Goal: Contribute content: Contribute content

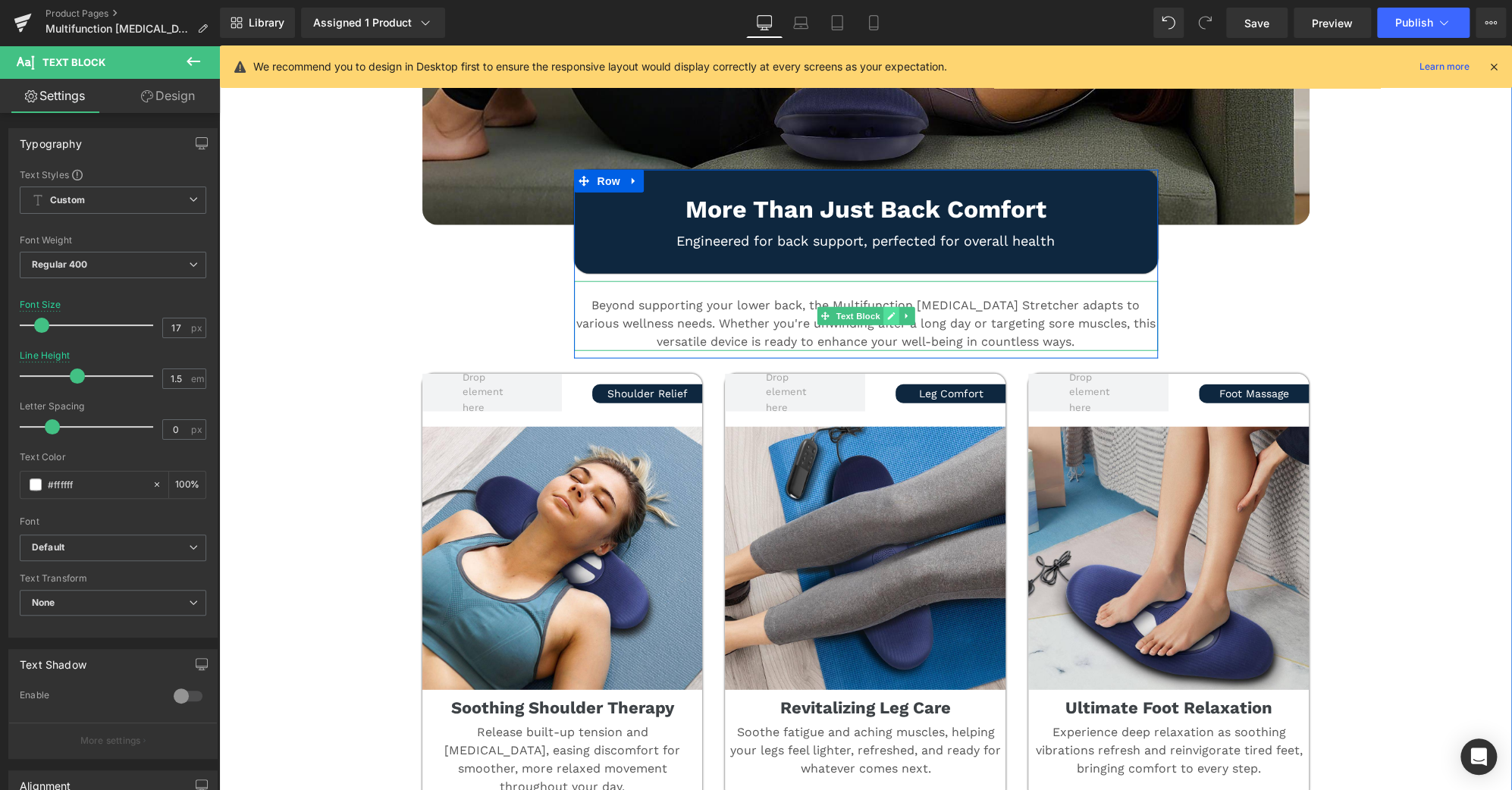
click at [887, 313] on icon at bounding box center [891, 316] width 7 height 7
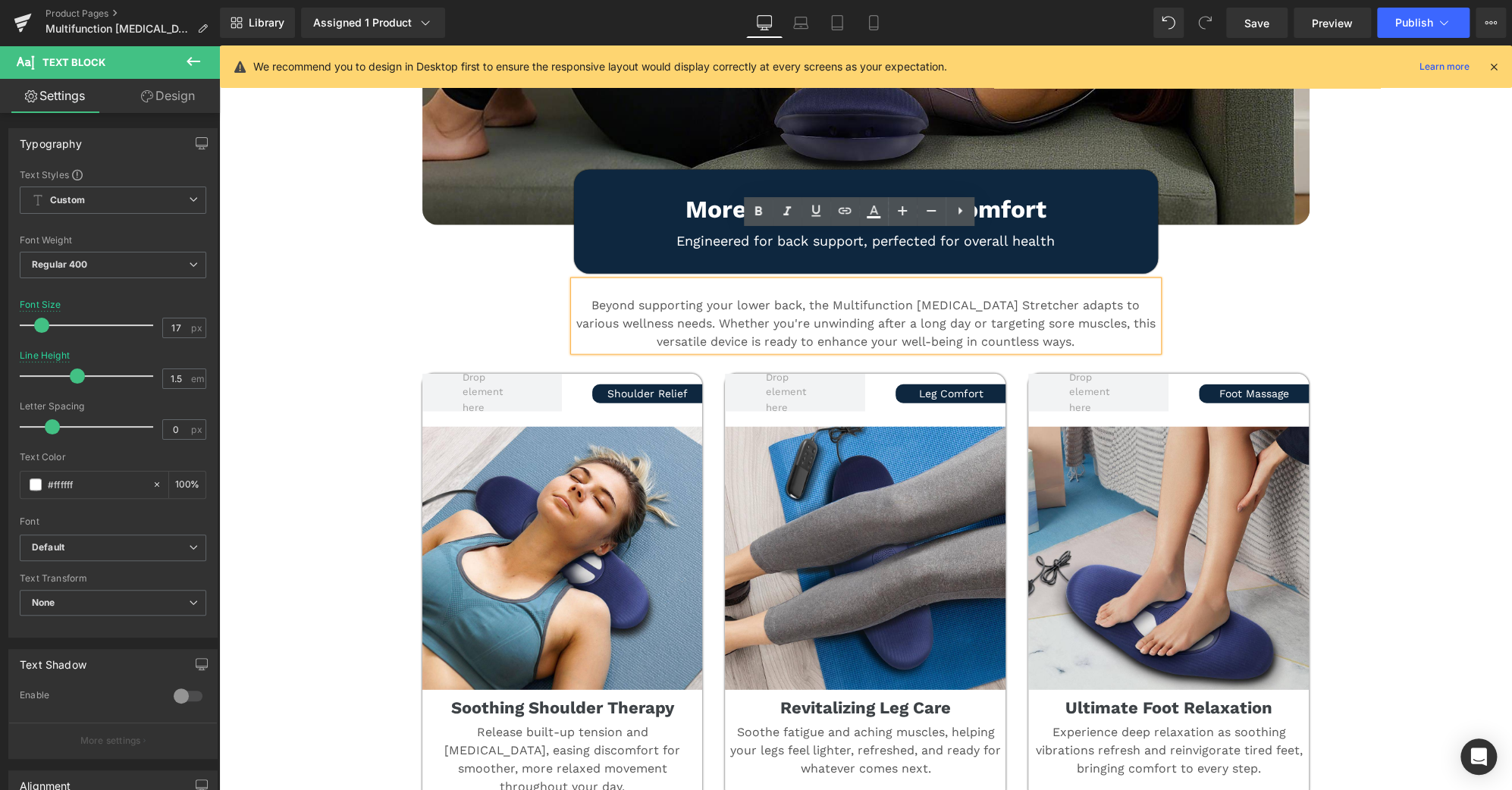
click at [884, 296] on p "Beyond supporting your lower back, the Multifunction [MEDICAL_DATA] Stretcher a…" at bounding box center [865, 323] width 584 height 55
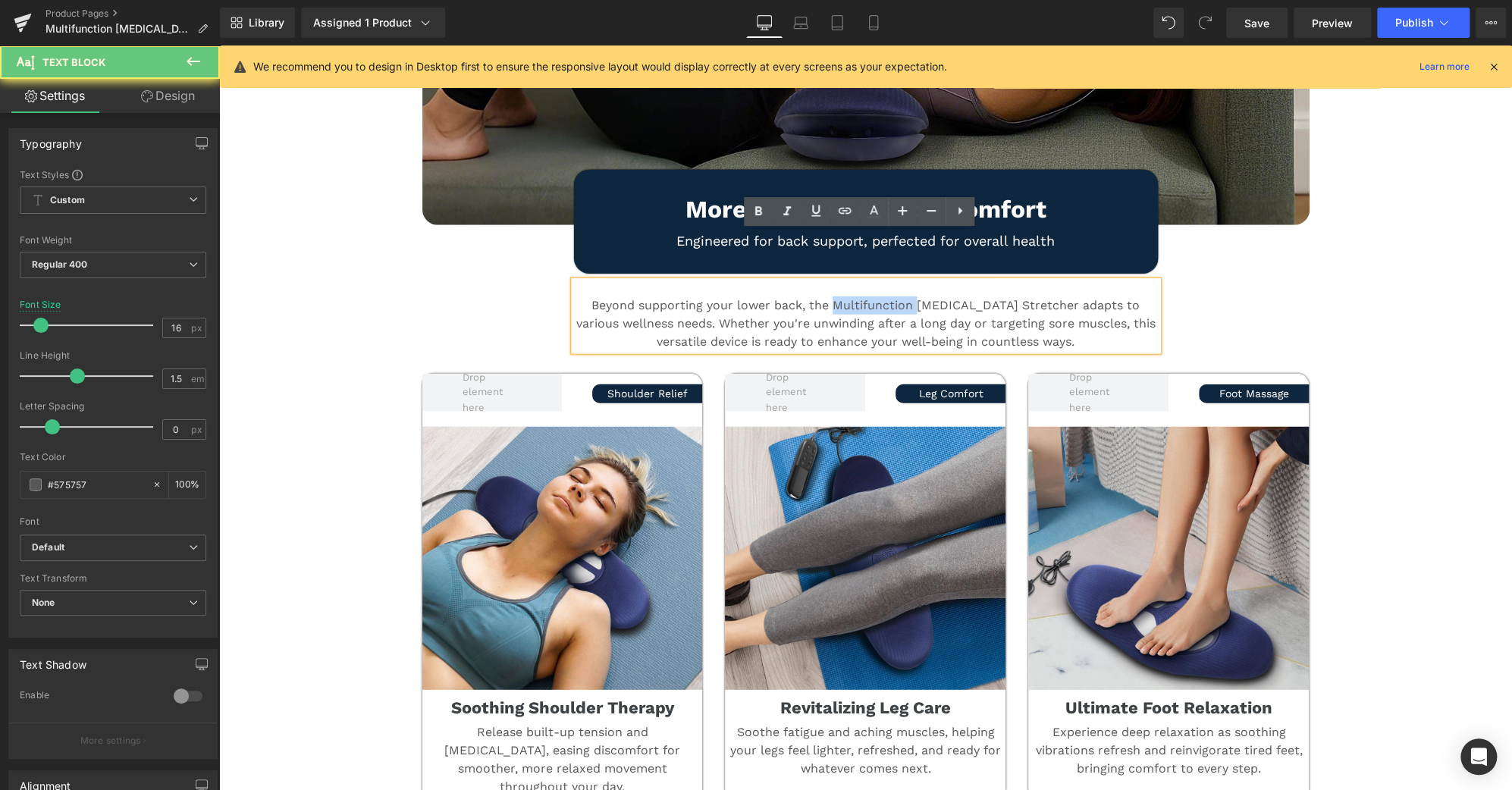
click at [884, 296] on p "Beyond supporting your lower back, the Multifunction [MEDICAL_DATA] Stretcher a…" at bounding box center [865, 323] width 584 height 55
paste div
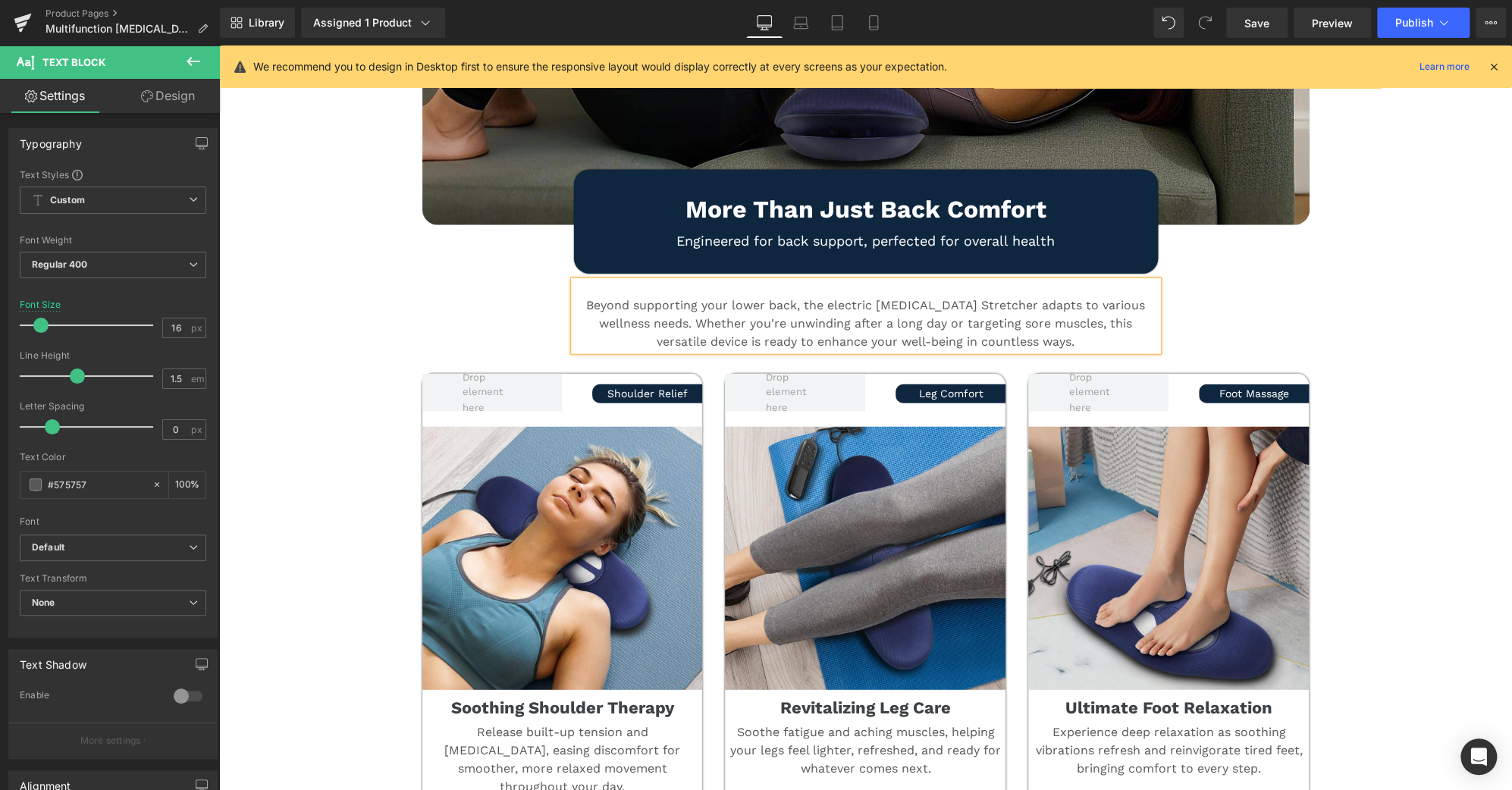
scroll to position [6258, 0]
click at [823, 296] on p "Beyond supporting your lower back, the electric [MEDICAL_DATA] Stretcher adapts…" at bounding box center [865, 323] width 584 height 55
click at [850, 296] on p "Beyond supporting your lower back, the Electric [MEDICAL_DATA] Stretcher adapts…" at bounding box center [865, 323] width 584 height 55
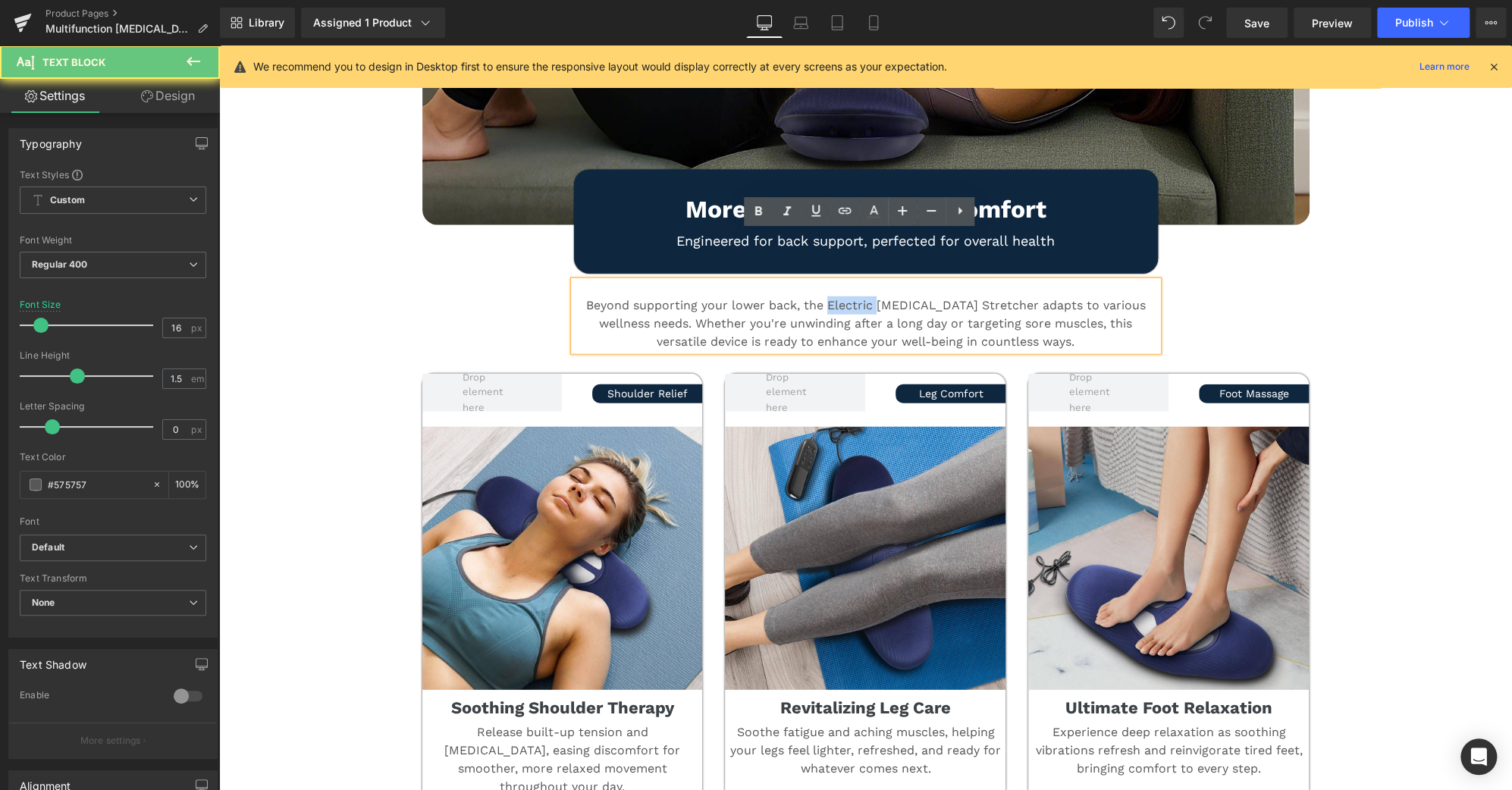
click at [850, 296] on p "Beyond supporting your lower back, the Electric [MEDICAL_DATA] Stretcher adapts…" at bounding box center [865, 323] width 584 height 55
copy p "Electric"
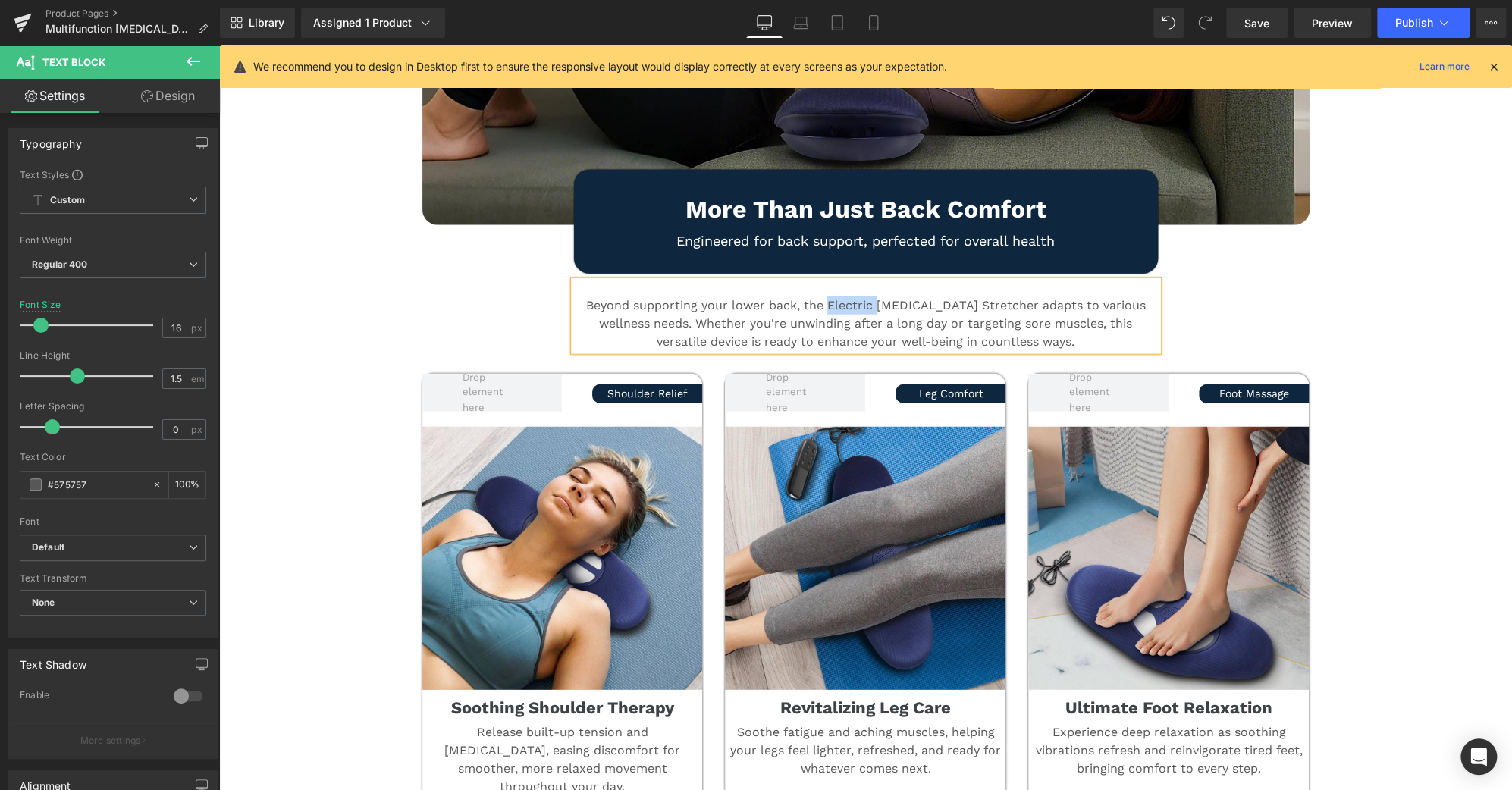
click at [1287, 246] on div "More Than Just Back Comfort Heading Engineered for back support, perfected for …" at bounding box center [865, 291] width 910 height 133
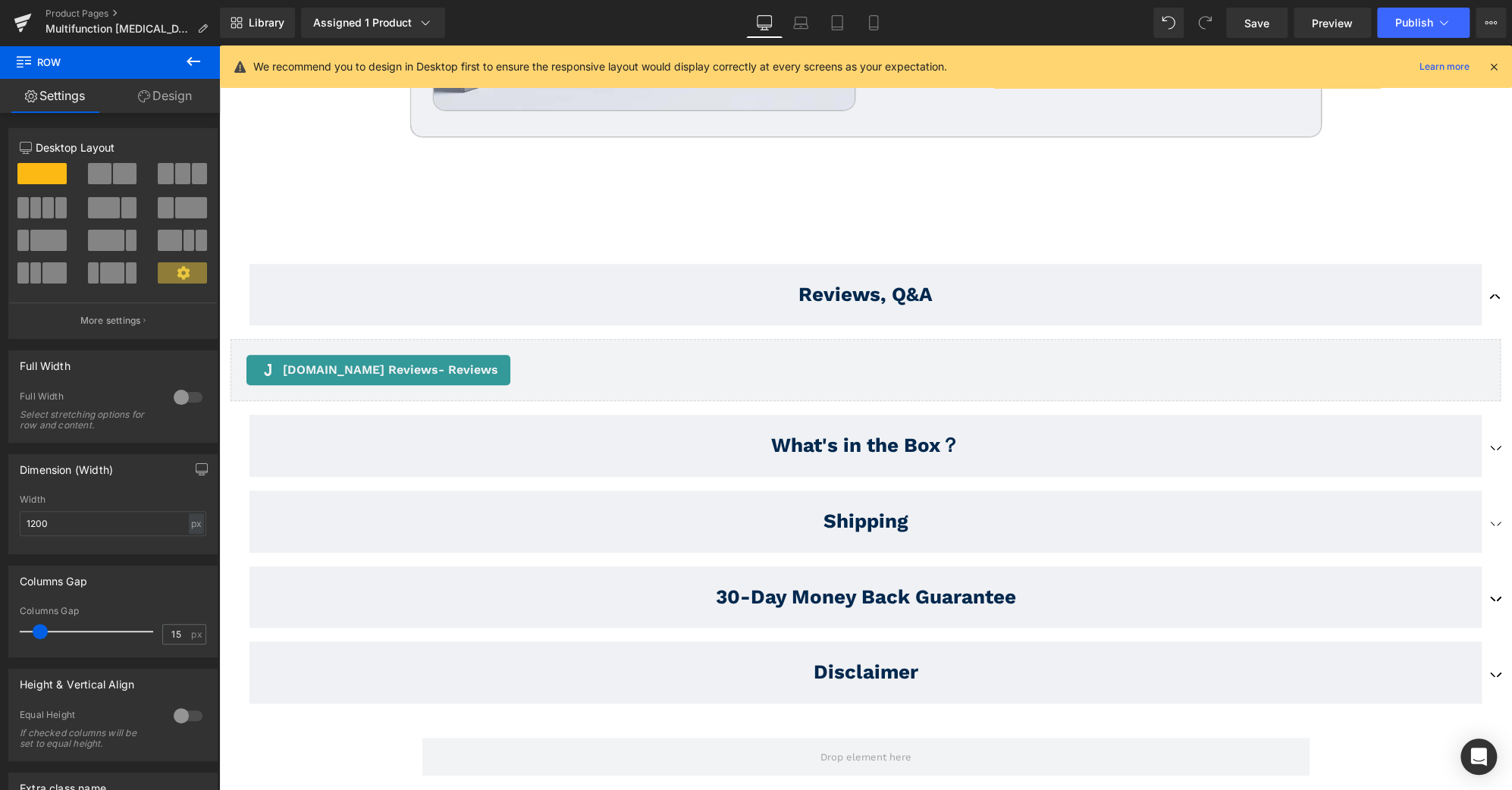
scroll to position [8155, 0]
click at [1497, 452] on span "button" at bounding box center [1497, 452] width 0 height 0
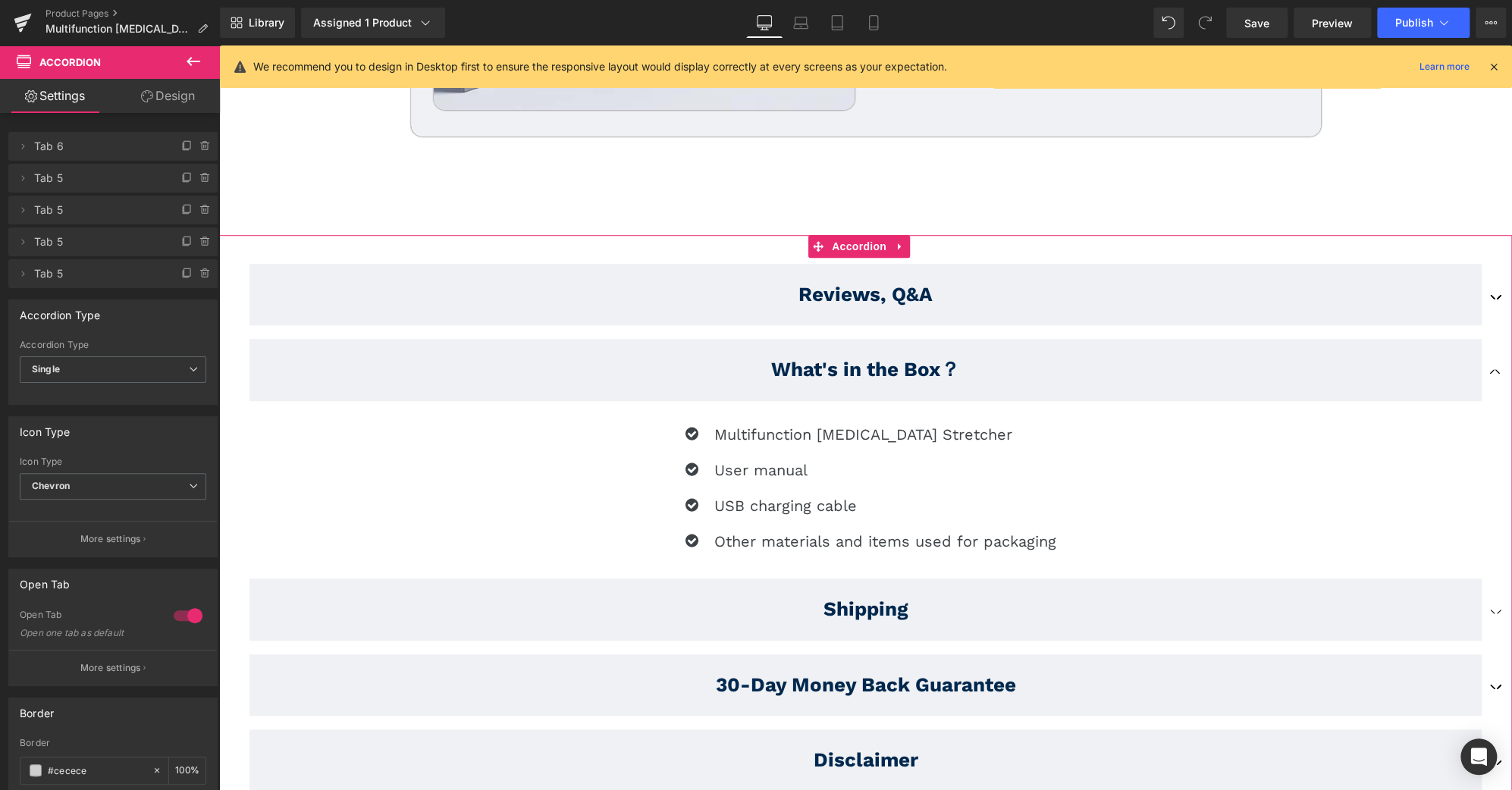
click at [775, 422] on p "Multifunction [MEDICAL_DATA] Stretcher" at bounding box center [885, 434] width 342 height 24
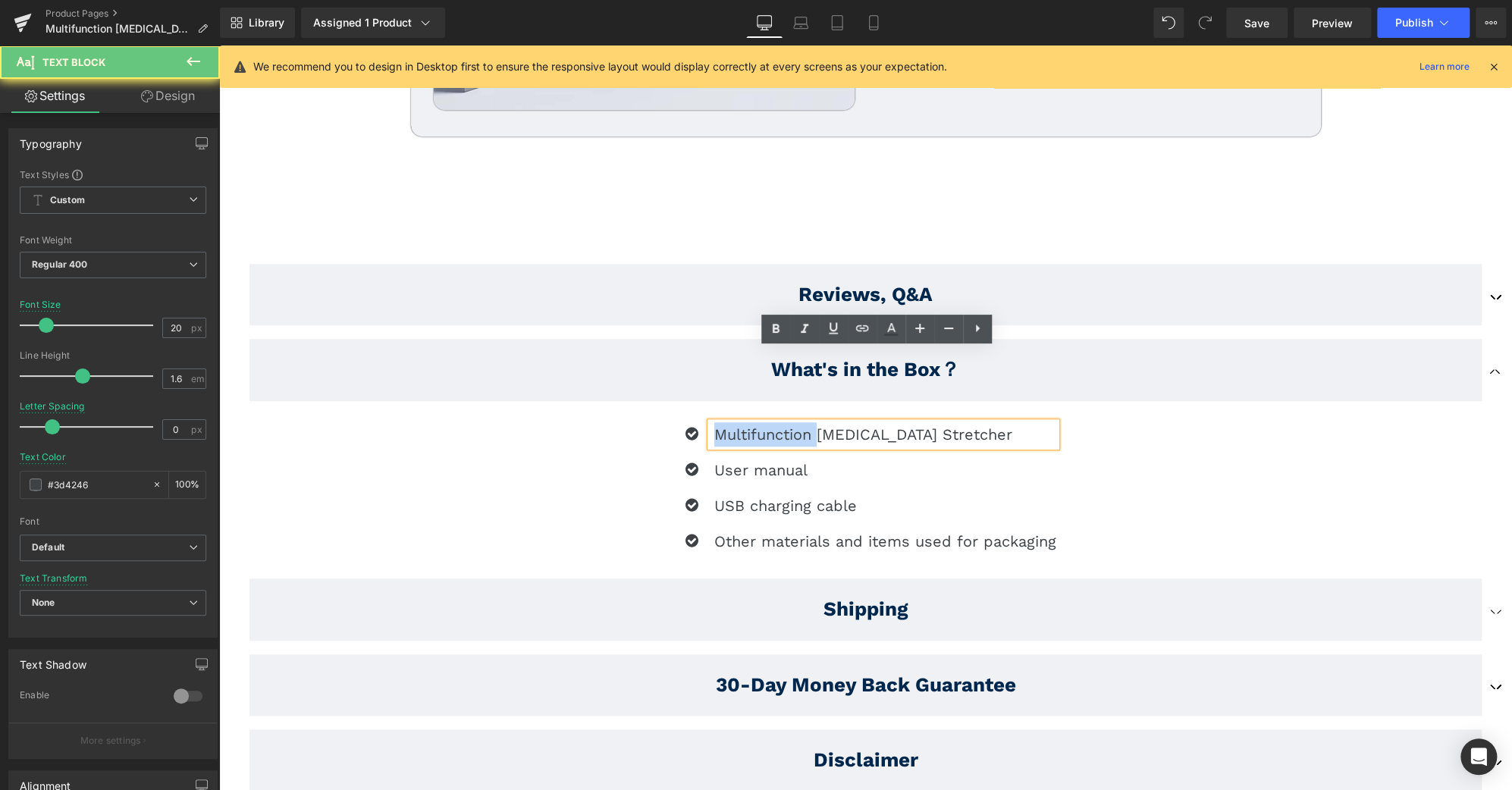
click at [775, 422] on p "Multifunction [MEDICAL_DATA] Stretcher" at bounding box center [885, 434] width 342 height 24
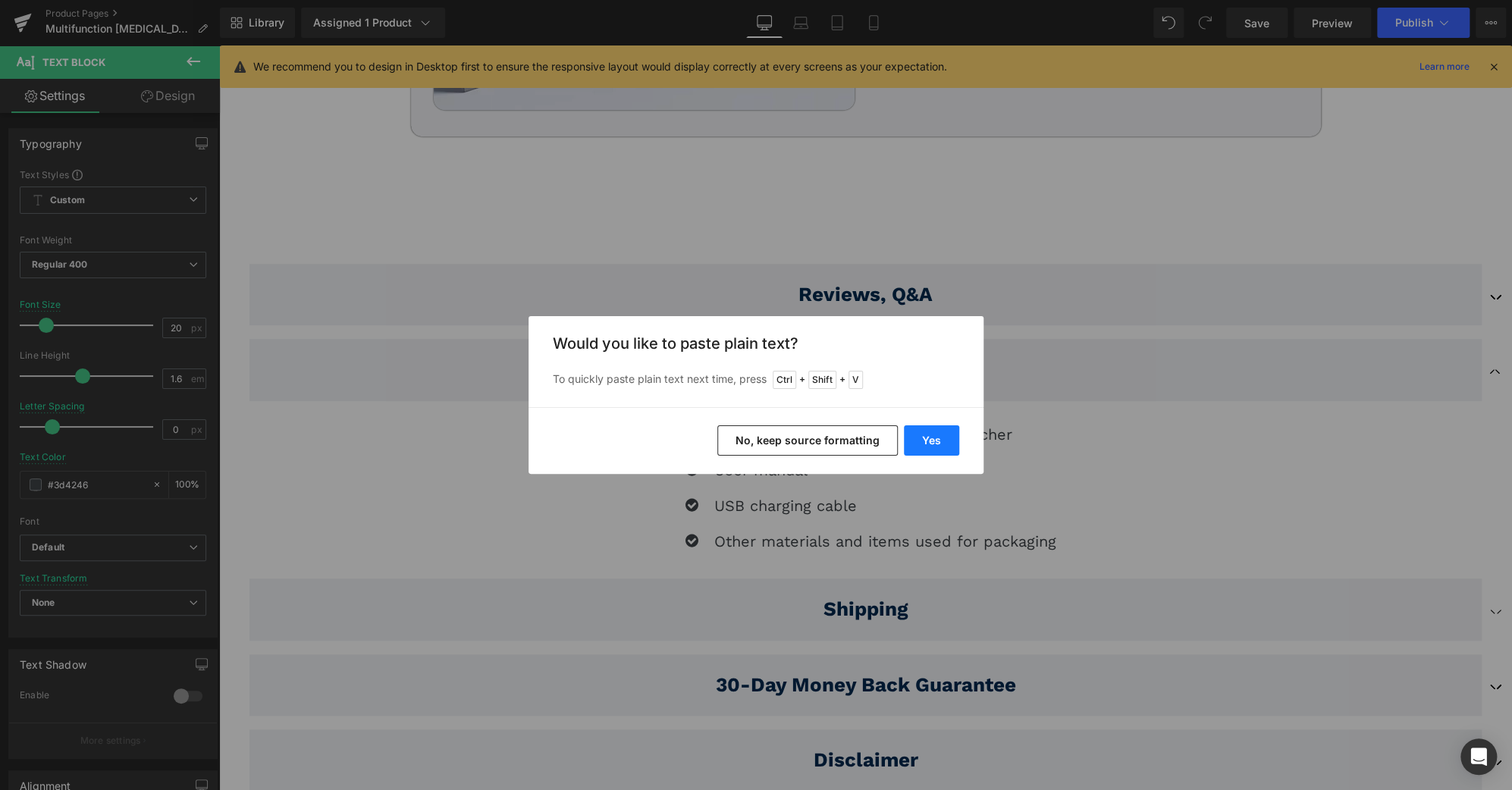
click at [932, 442] on button "Yes" at bounding box center [932, 440] width 56 height 30
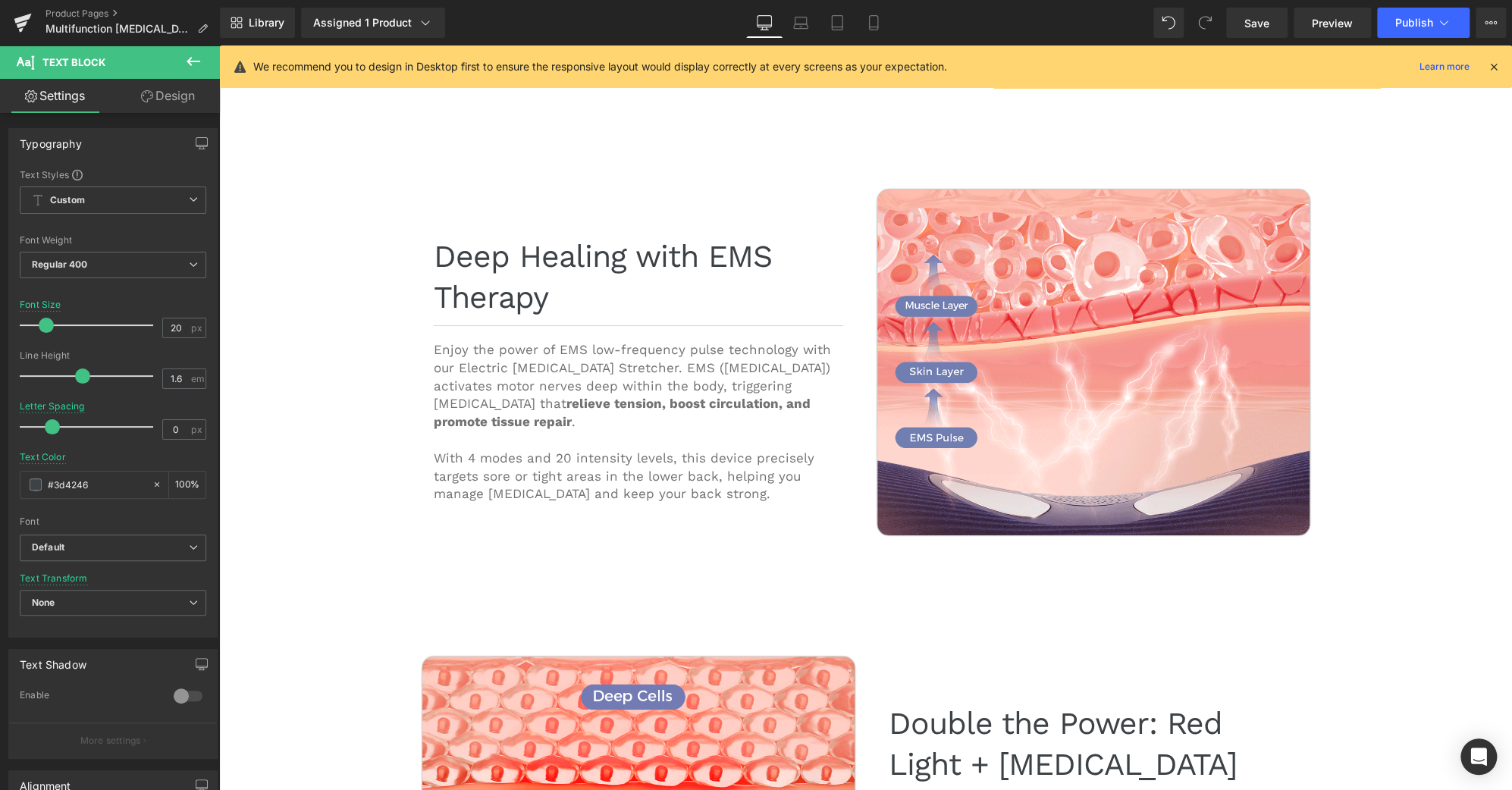
scroll to position [3659, 0]
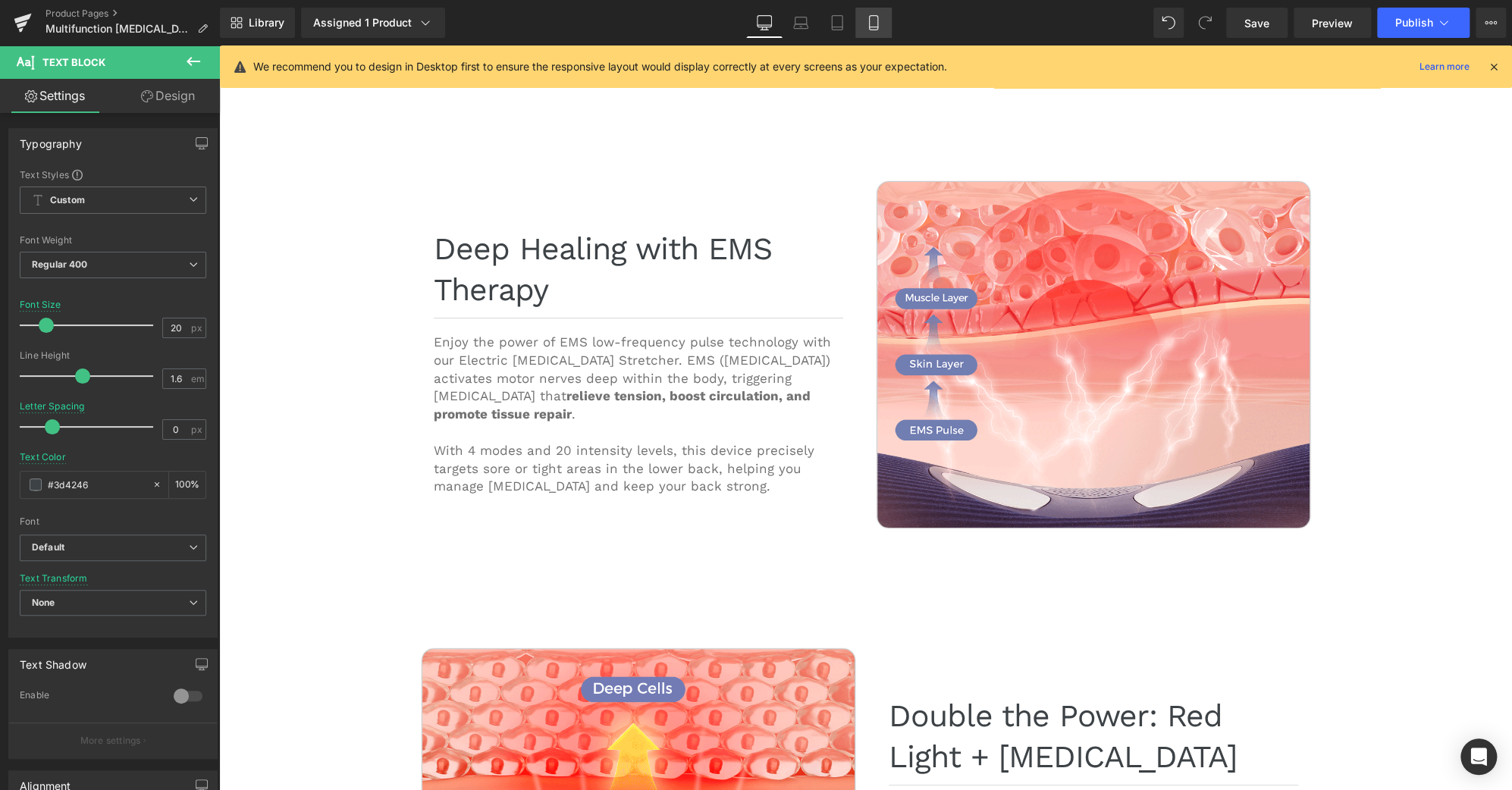
click at [880, 13] on link "Mobile" at bounding box center [874, 22] width 37 height 30
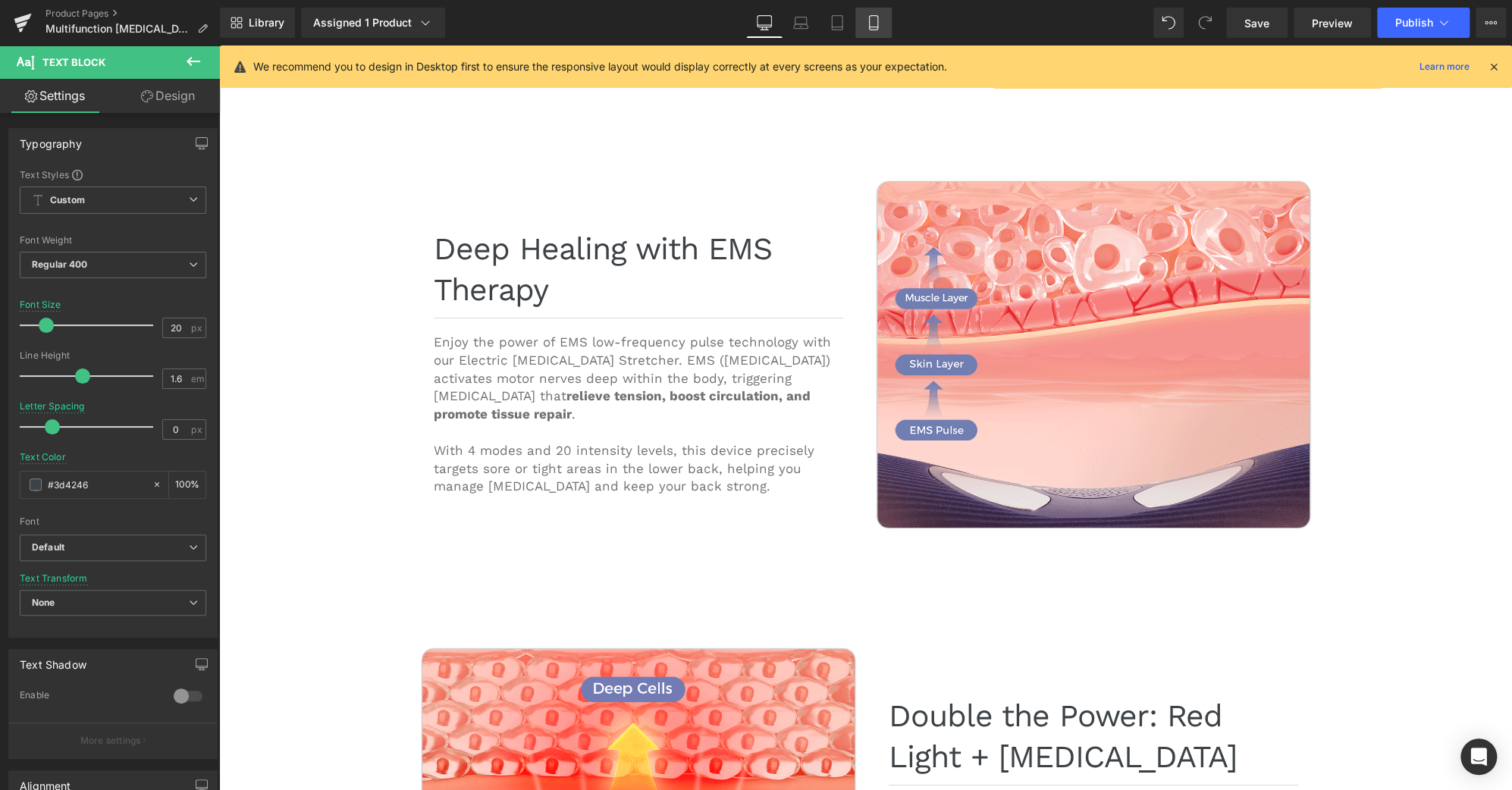
type input "18"
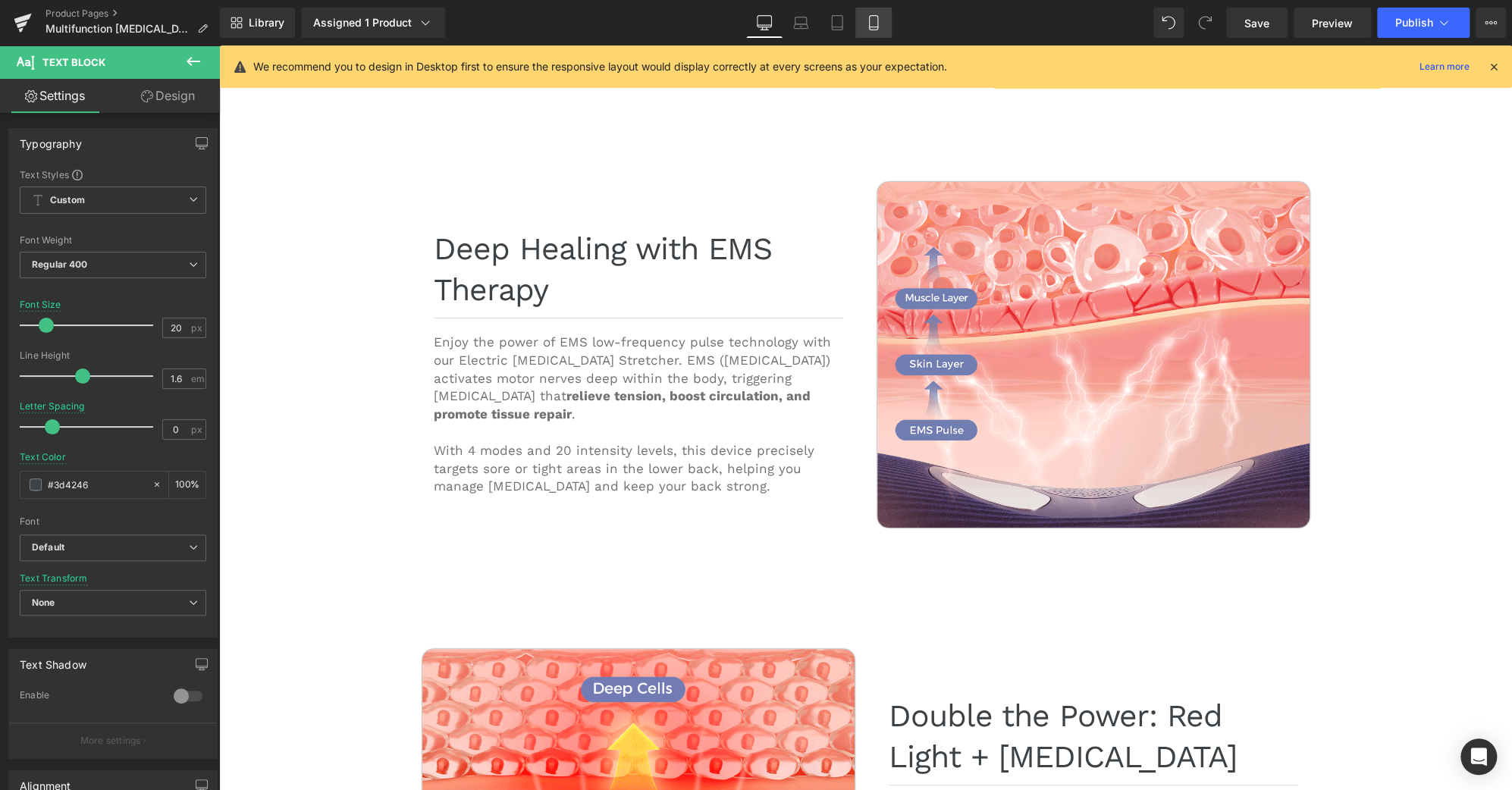
type input "100"
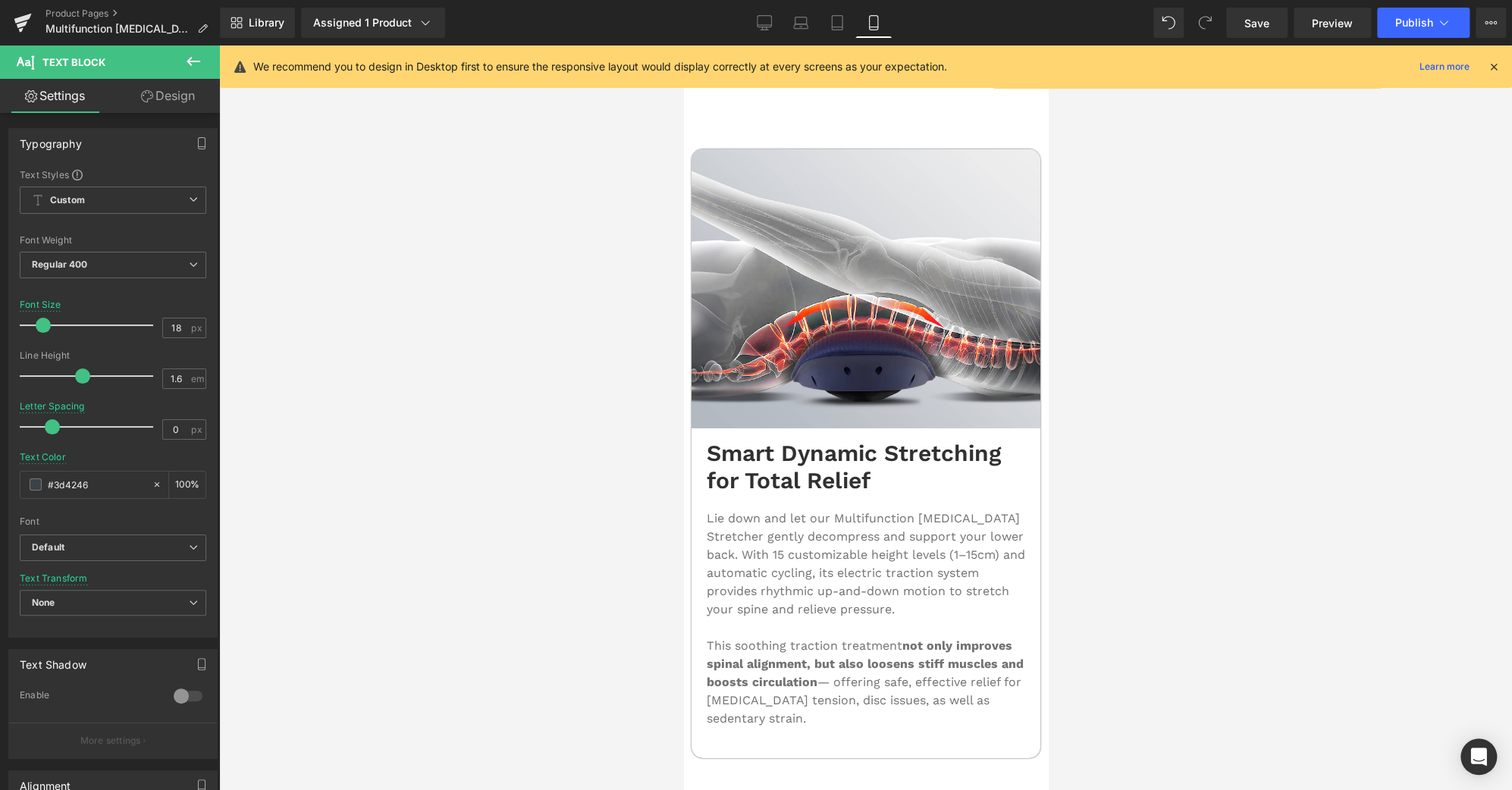
scroll to position [3125, 0]
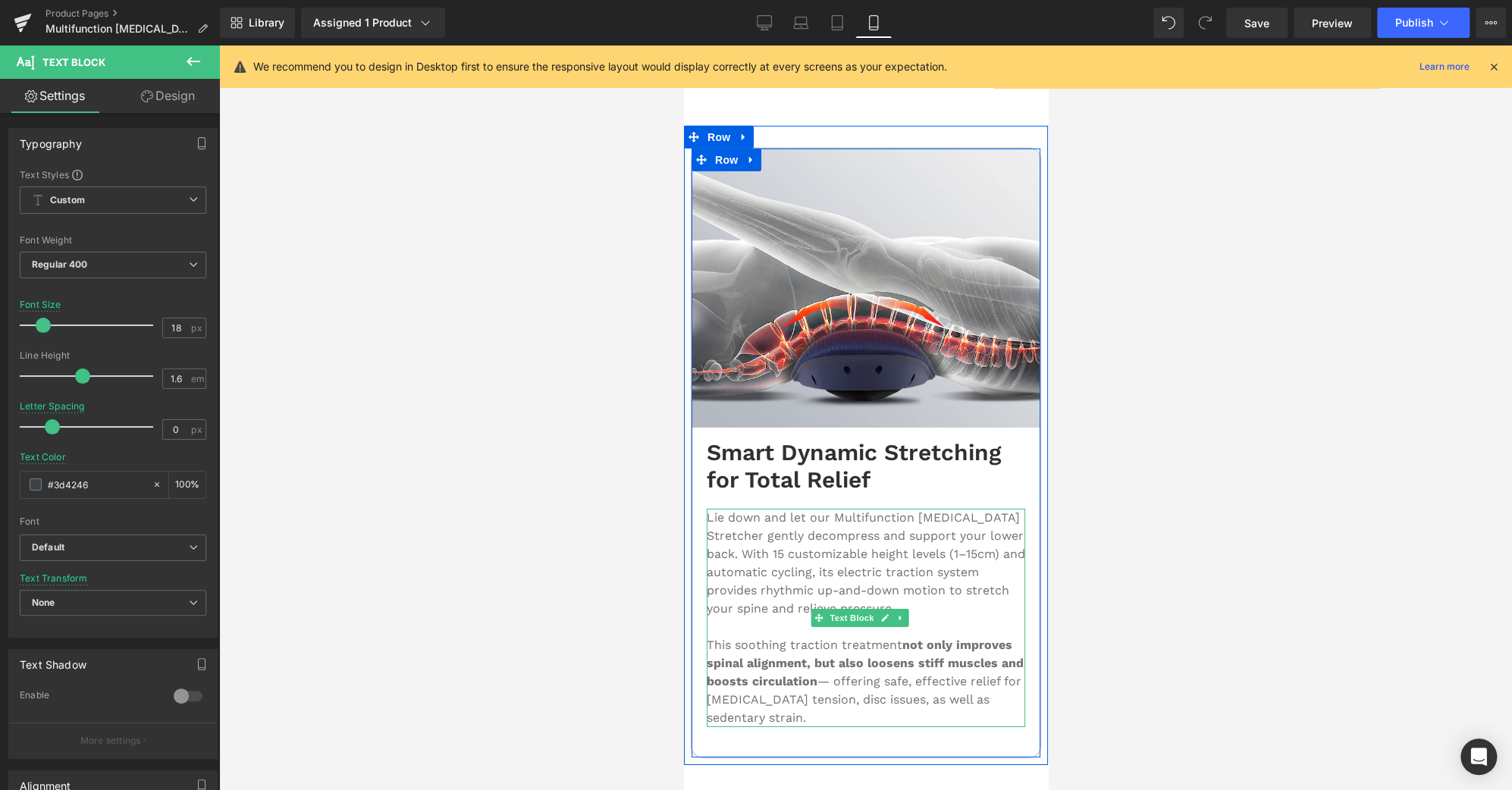
click at [884, 510] on span "Lie down and let our Multifunction [MEDICAL_DATA] Stretcher gently decompress a…" at bounding box center [865, 562] width 318 height 105
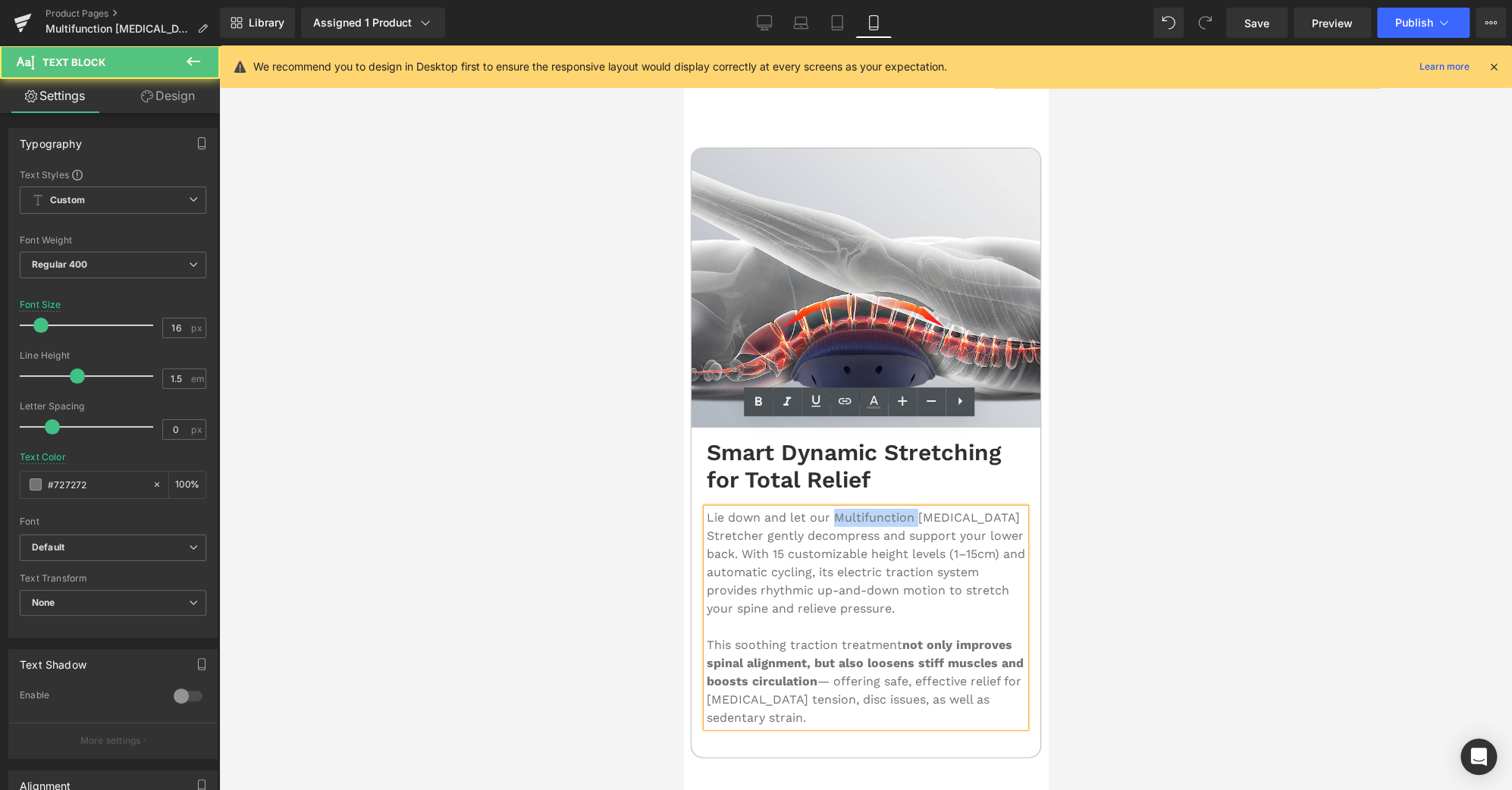
click at [884, 510] on span "Lie down and let our Multifunction [MEDICAL_DATA] Stretcher gently decompress a…" at bounding box center [865, 562] width 318 height 105
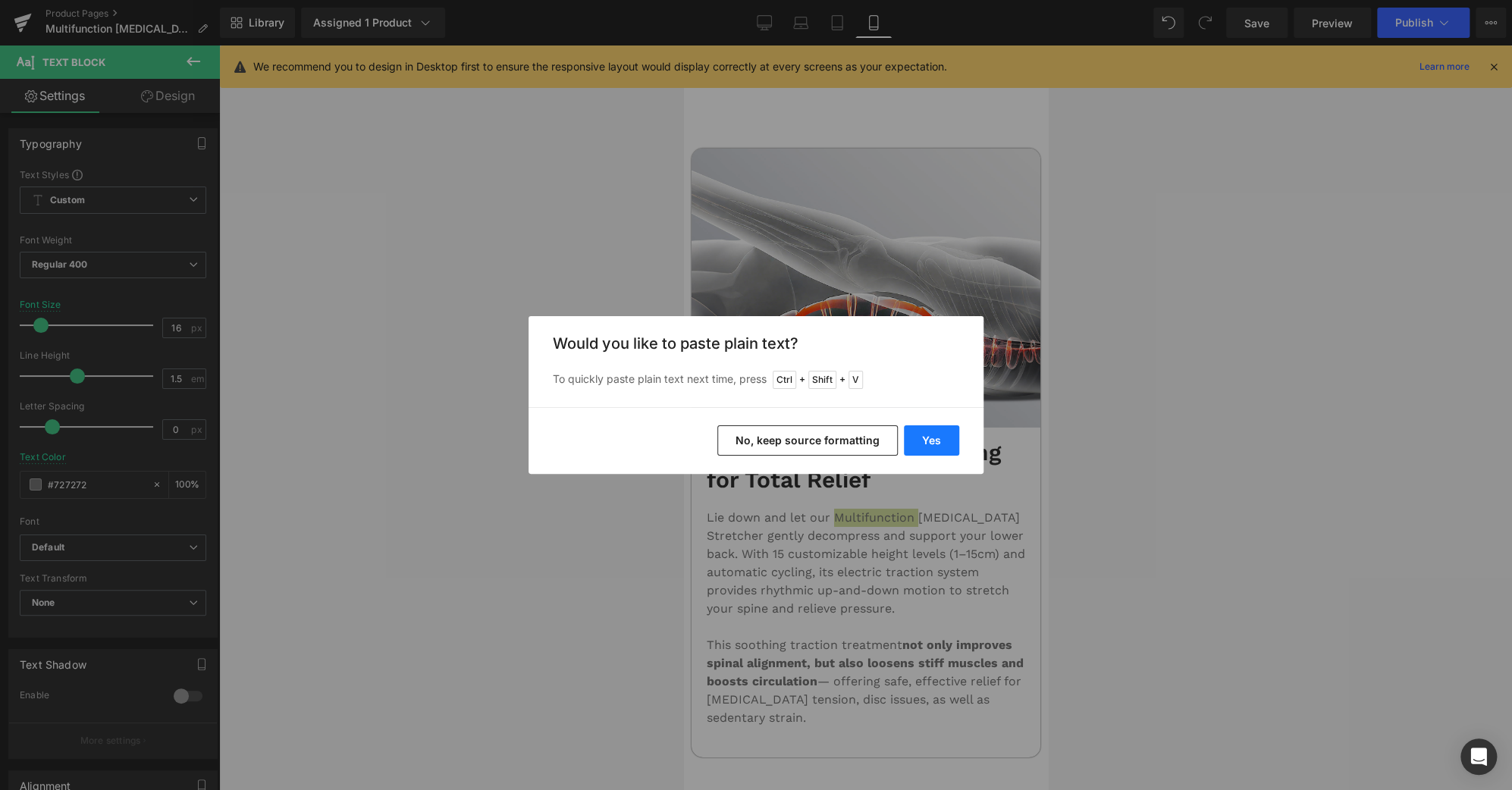
click at [925, 432] on button "Yes" at bounding box center [932, 440] width 56 height 30
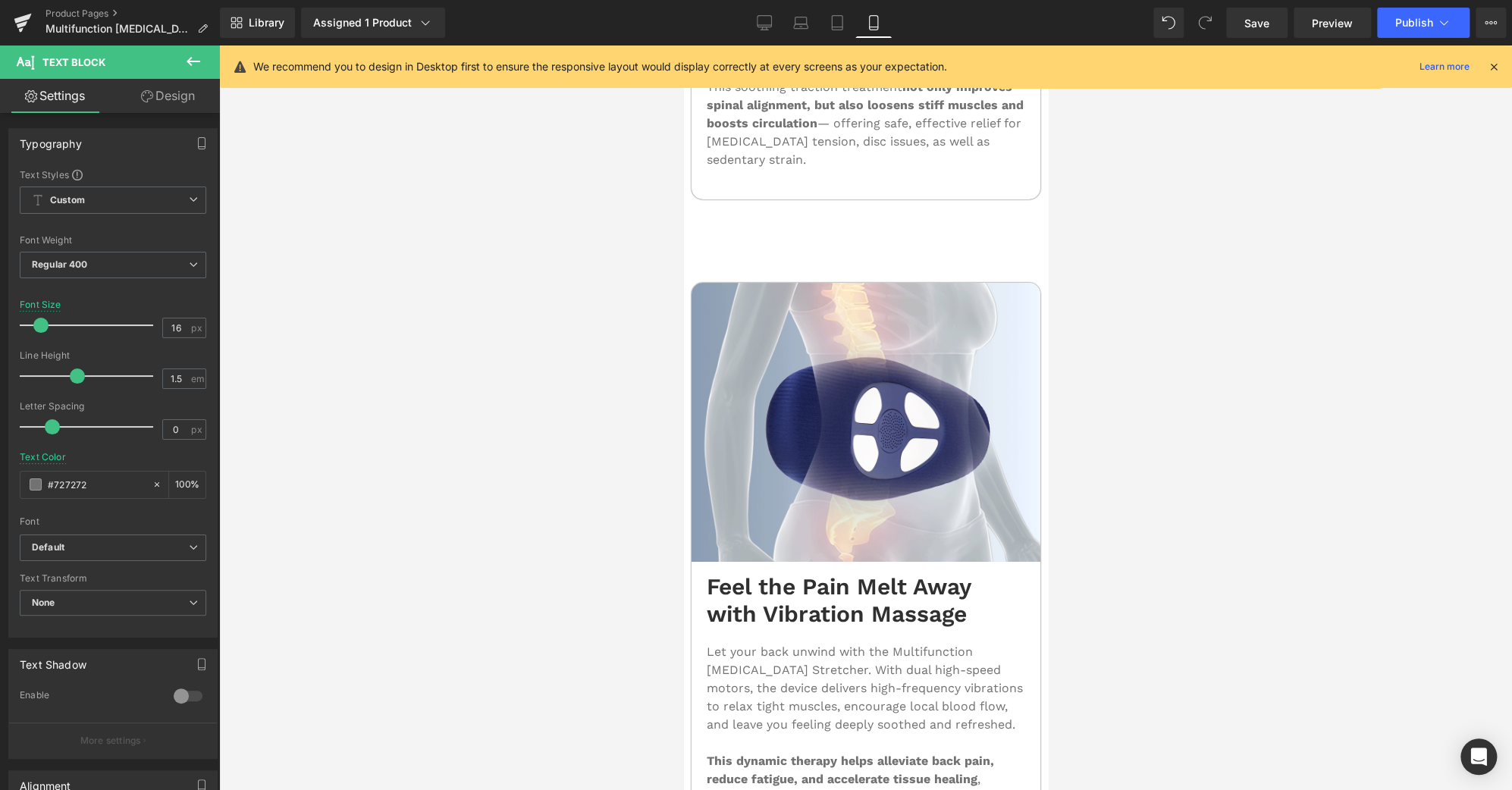
scroll to position [3683, 0]
drag, startPoint x: 1260, startPoint y: 34, endPoint x: 232, endPoint y: 242, distance: 1048.8
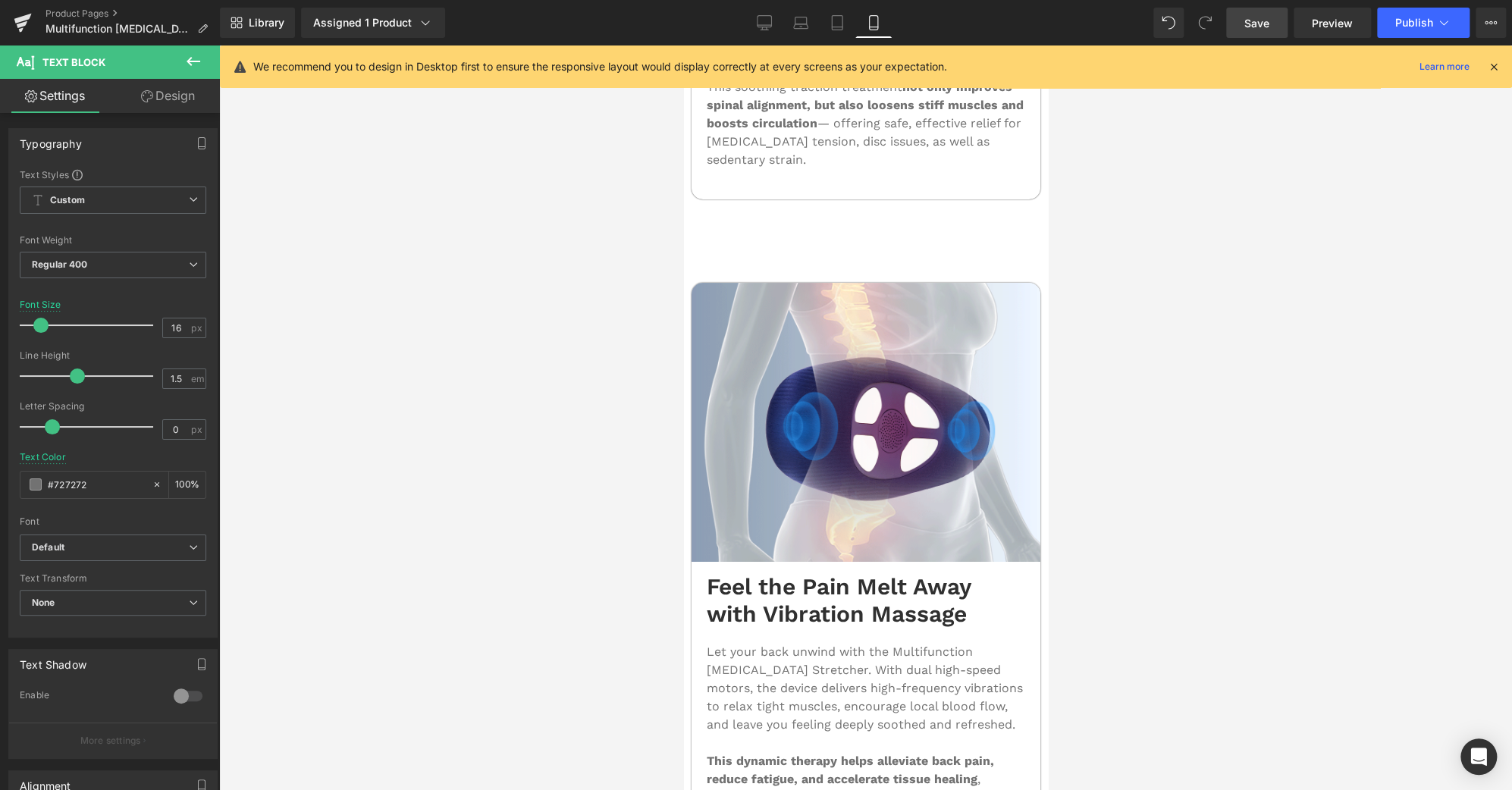
click at [1260, 34] on link "Save" at bounding box center [1256, 22] width 61 height 30
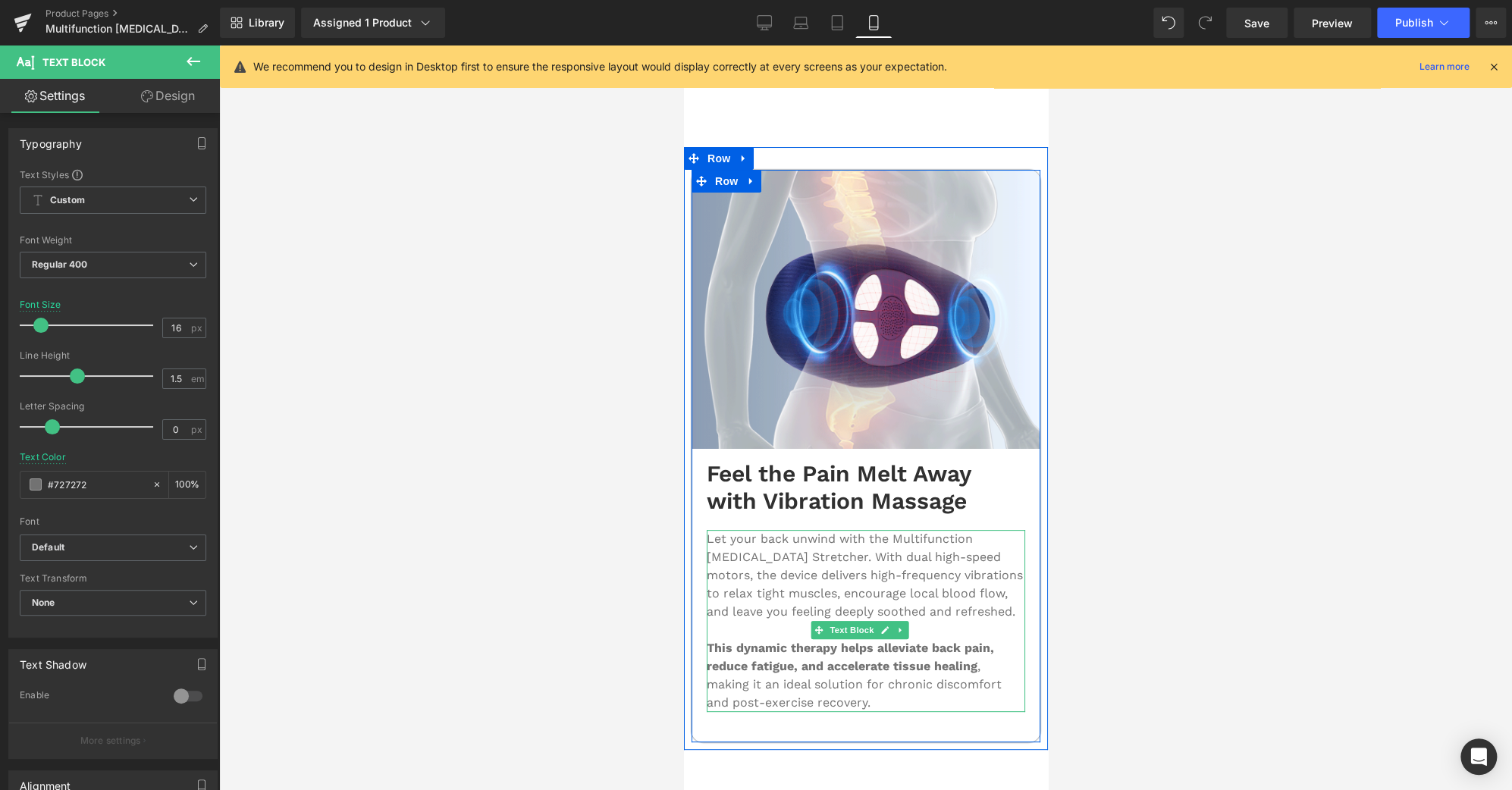
scroll to position [3795, 0]
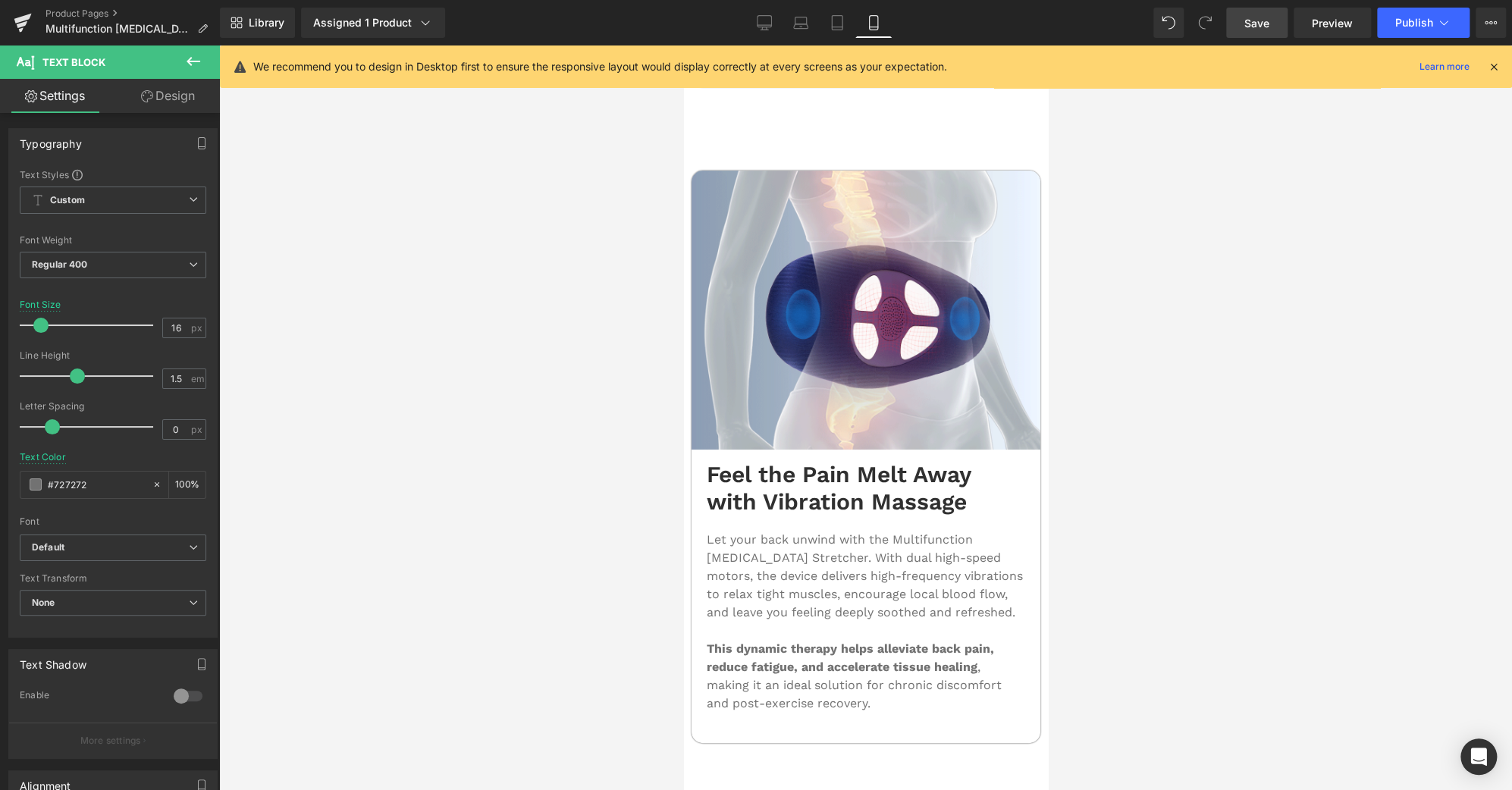
click at [1278, 16] on link "Save" at bounding box center [1256, 22] width 61 height 30
click at [1309, 19] on link "Preview" at bounding box center [1332, 22] width 78 height 30
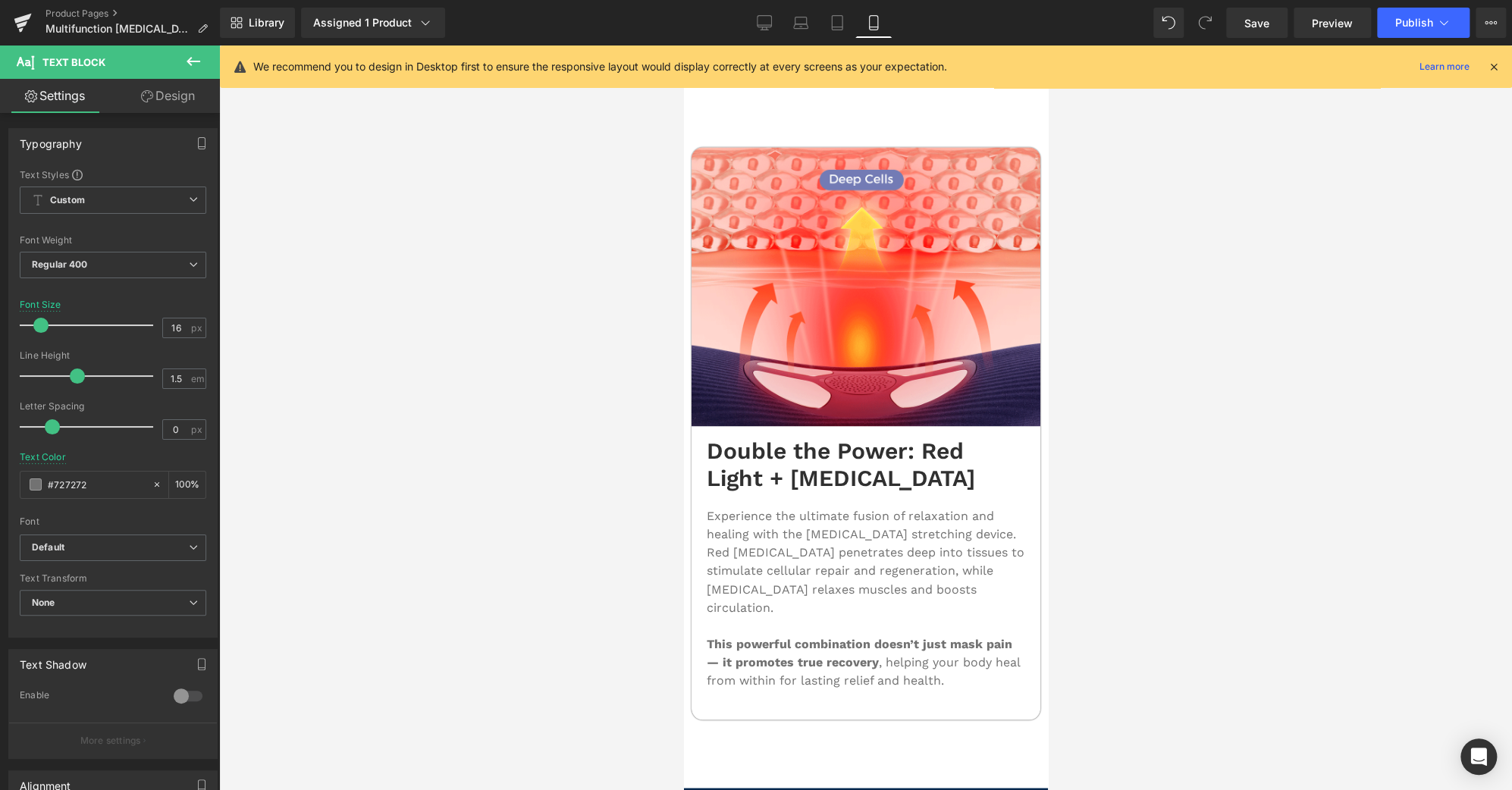
scroll to position [5134, 0]
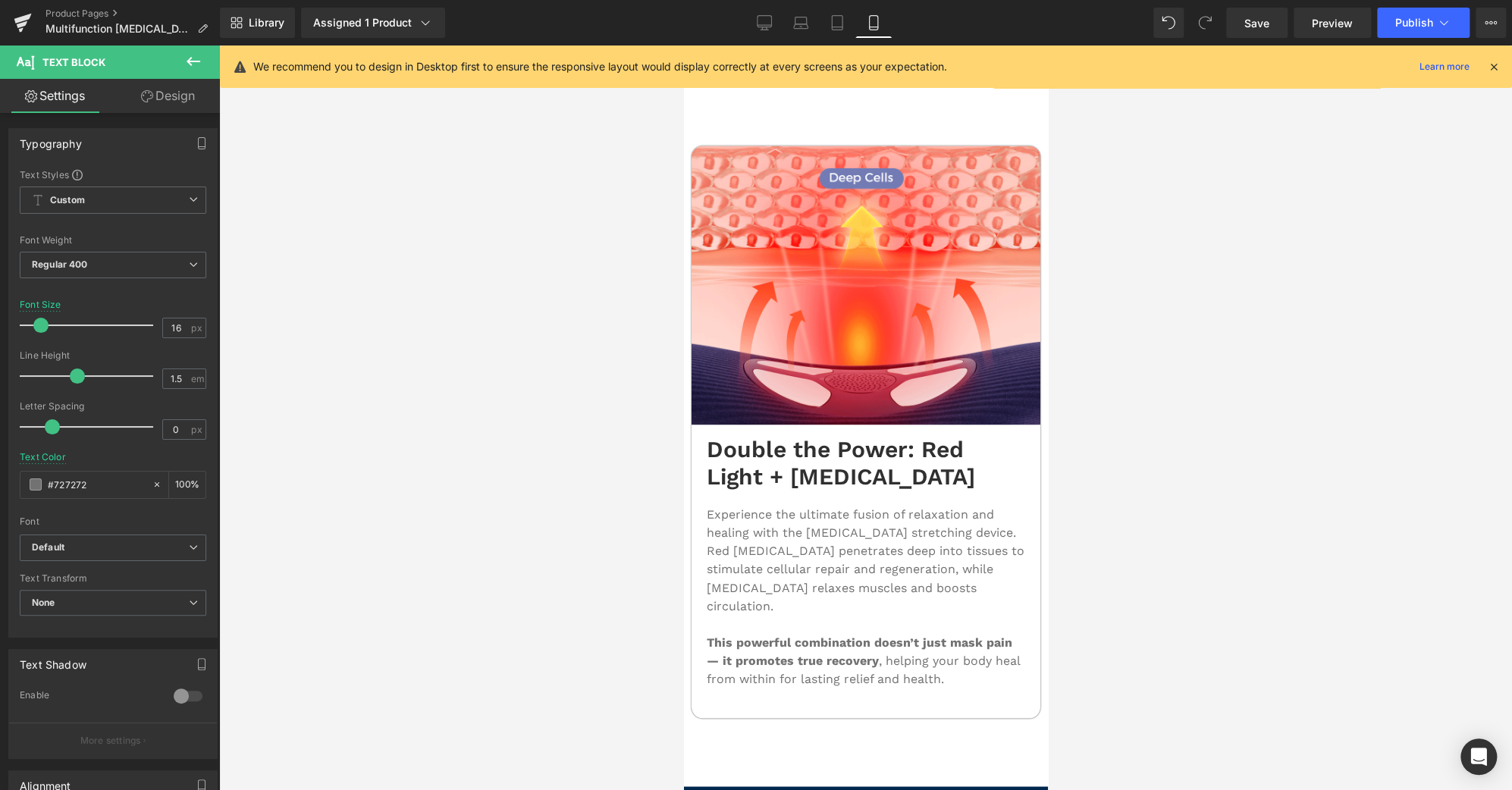
click at [812, 506] on p "Experience the ultimate fusion of relaxation and healing with the [MEDICAL_DATA…" at bounding box center [865, 561] width 318 height 109
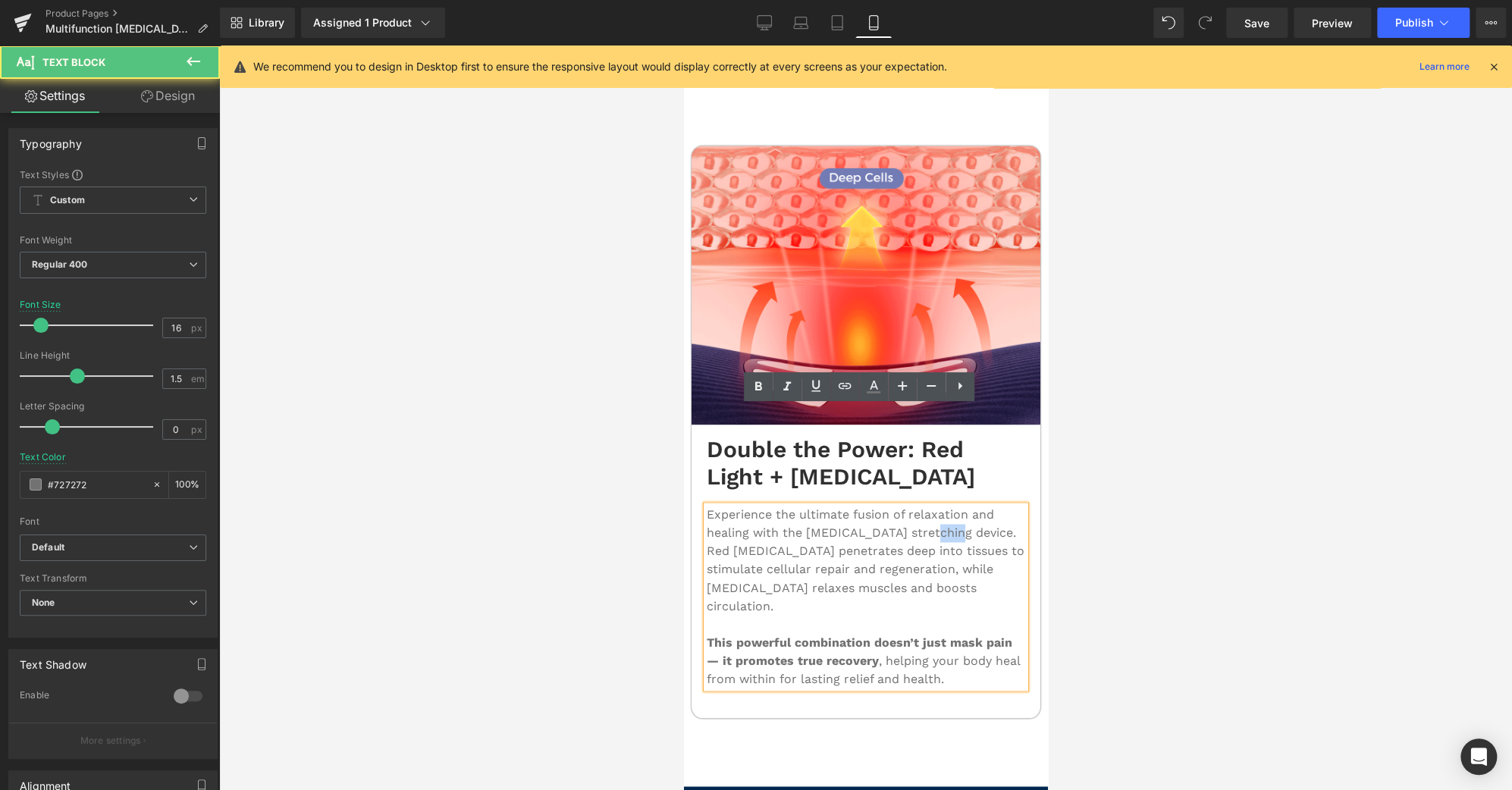
scroll to position [5134, 0]
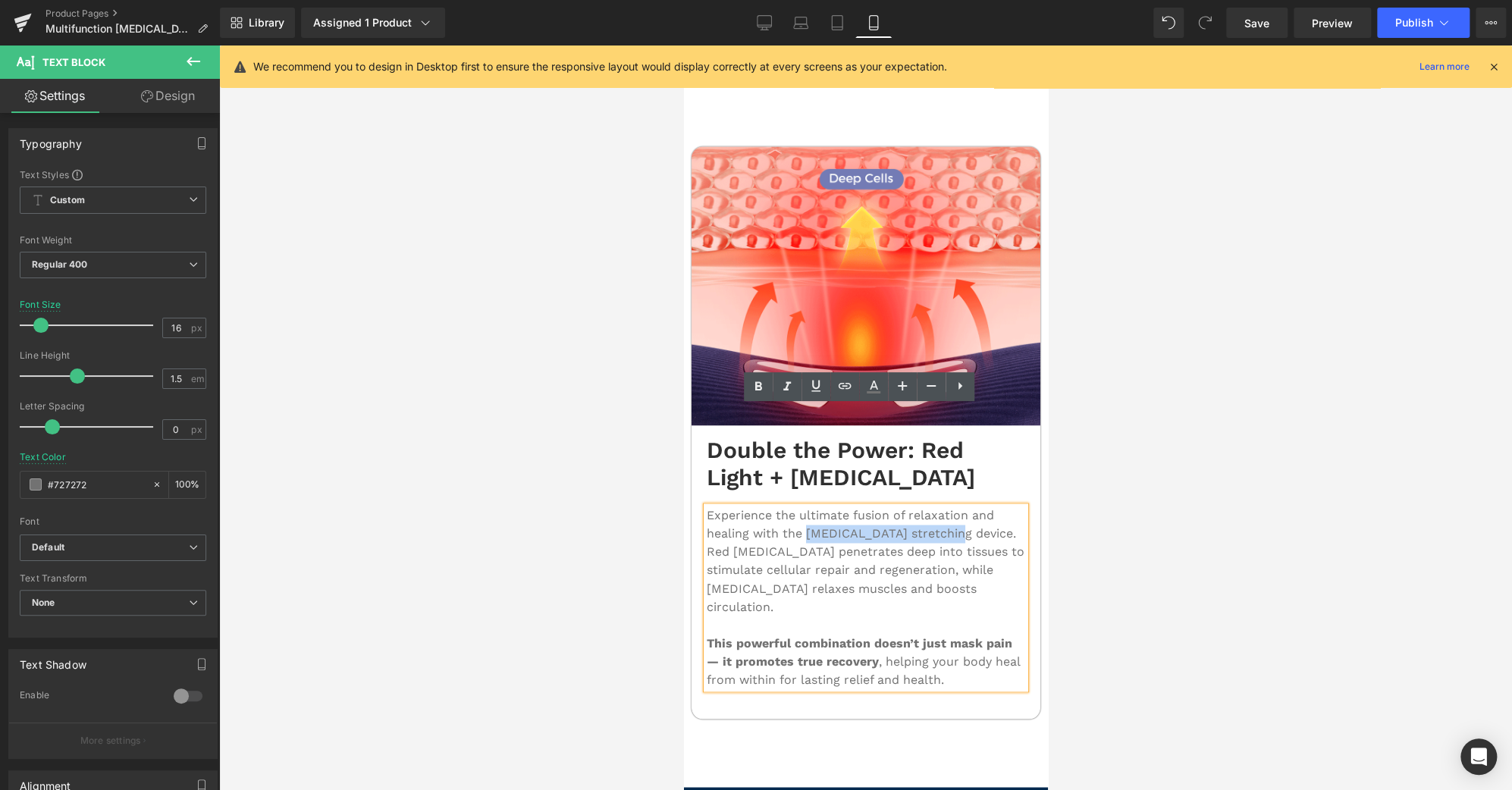
drag, startPoint x: 952, startPoint y: 433, endPoint x: 804, endPoint y: 443, distance: 148.3
click at [804, 507] on p "Experience the ultimate fusion of relaxation and healing with the [MEDICAL_DATA…" at bounding box center [865, 561] width 318 height 109
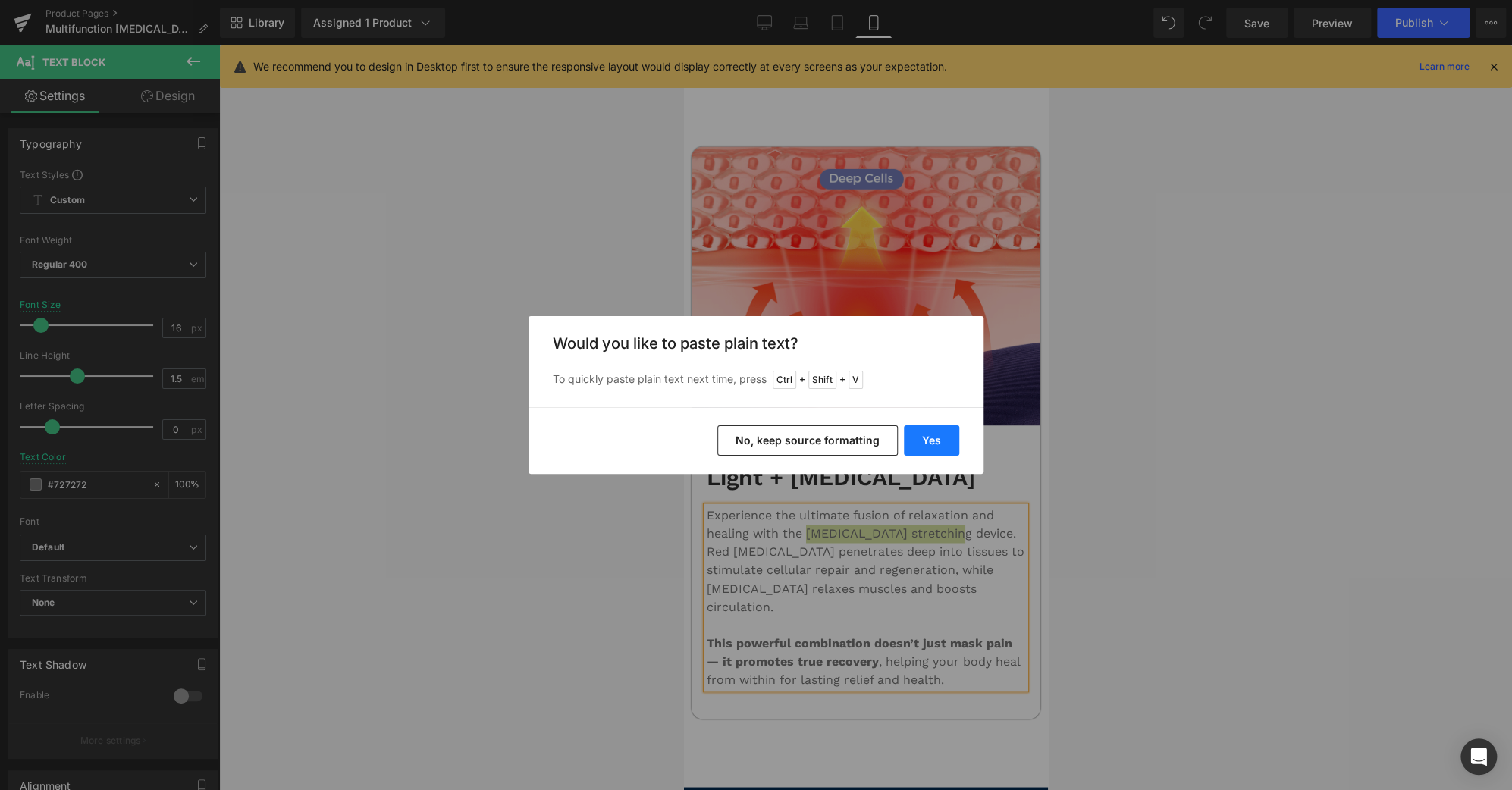
click at [914, 442] on button "Yes" at bounding box center [932, 440] width 56 height 30
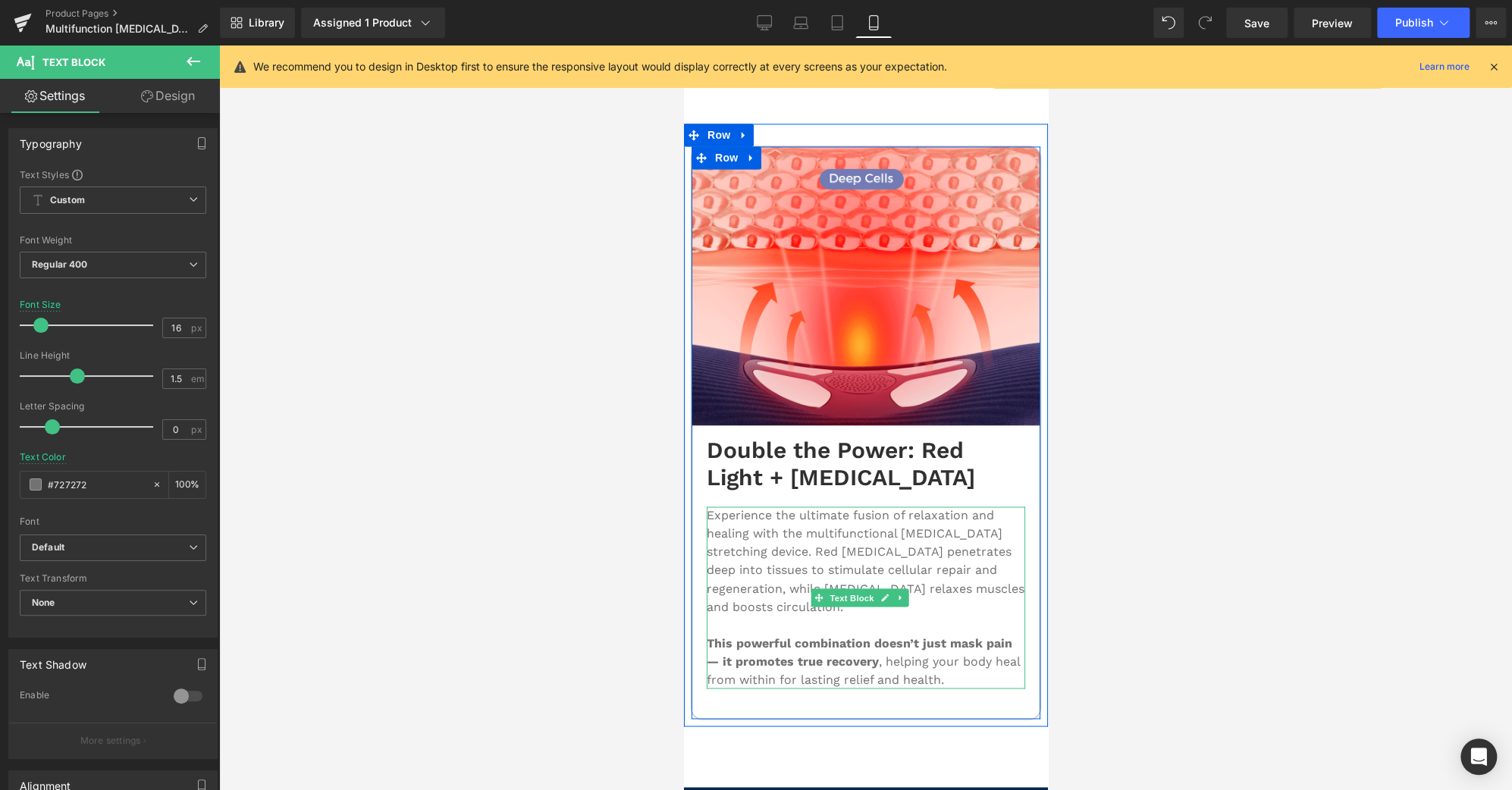
click at [894, 507] on p "Experience the ultimate fusion of relaxation and healing with the multifunction…" at bounding box center [865, 561] width 318 height 109
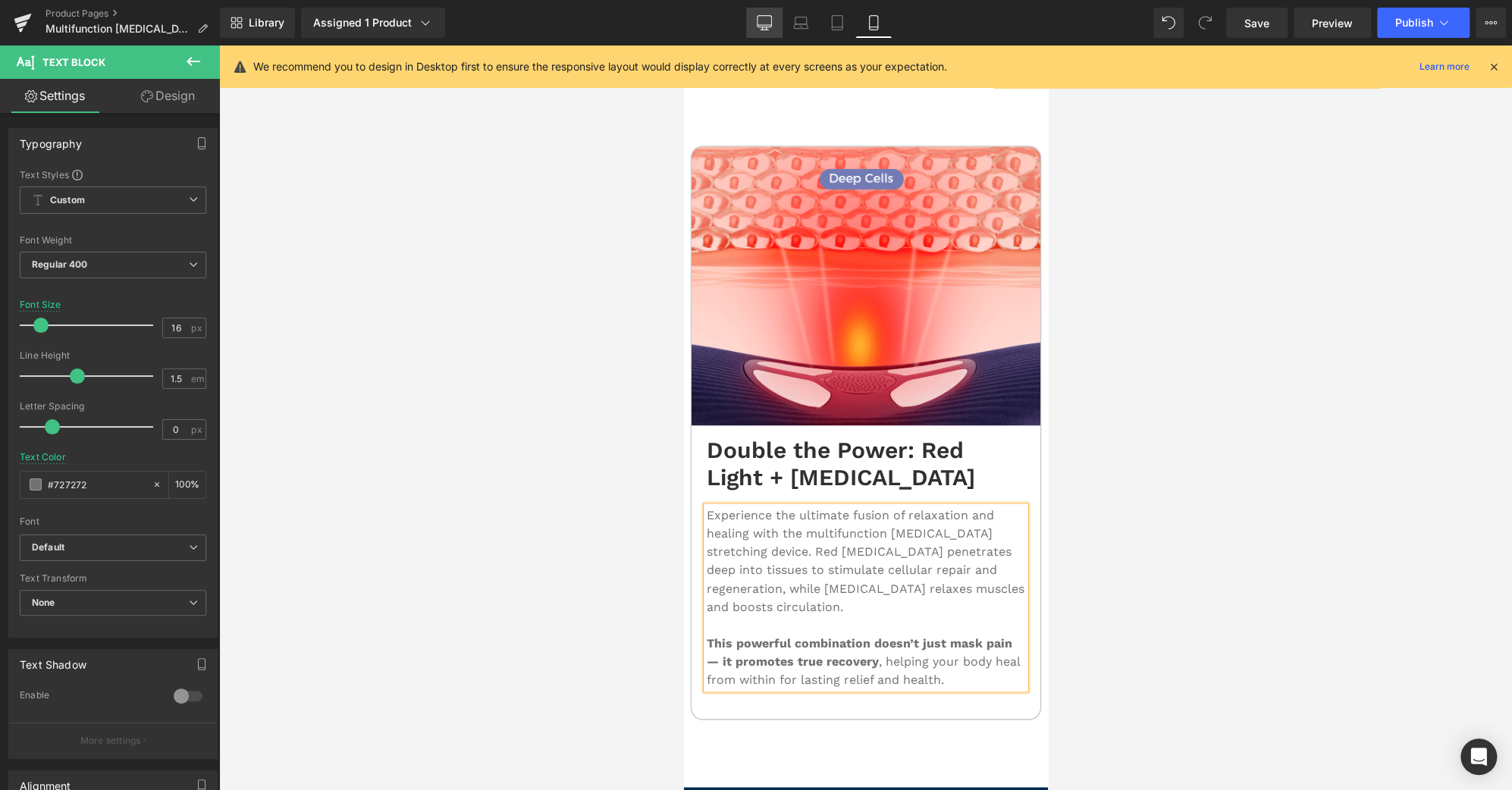
click at [773, 25] on link "Desktop" at bounding box center [764, 22] width 37 height 30
type input "18"
type input "#3d4246"
type input "100"
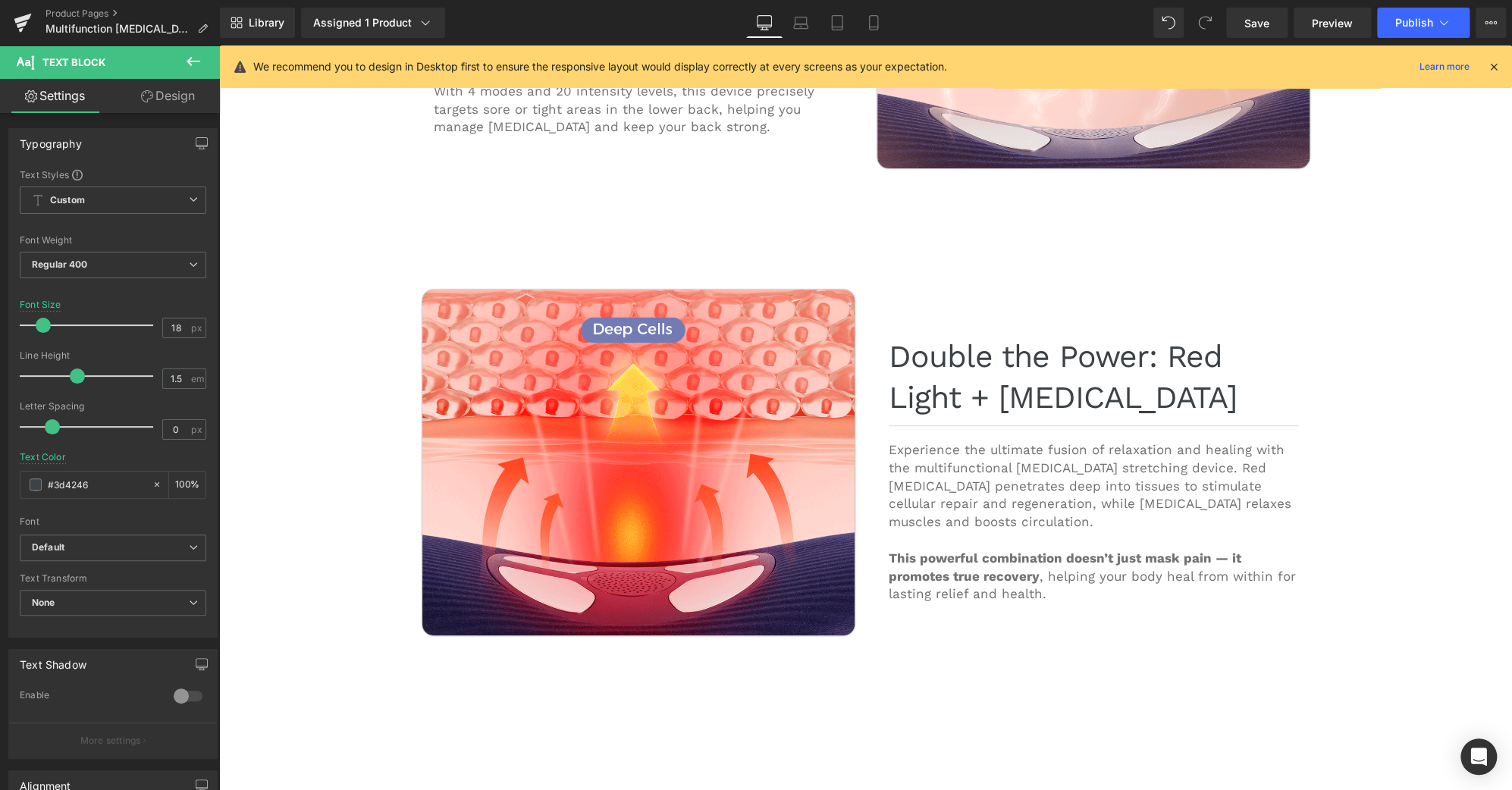
scroll to position [4018, 0]
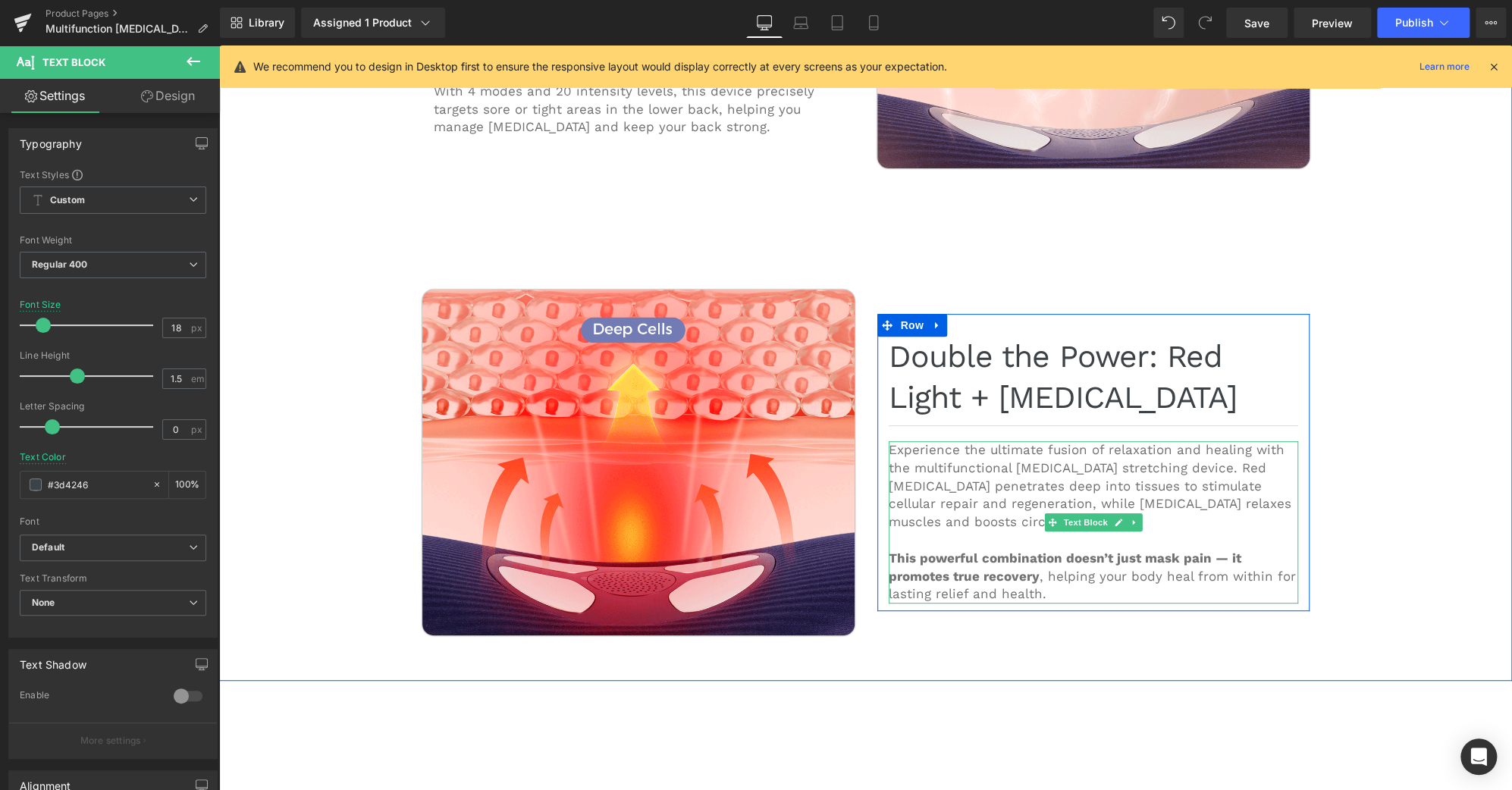
click at [989, 442] on p "Experience the ultimate fusion of relaxation and healing with the multifunction…" at bounding box center [1094, 486] width 410 height 91
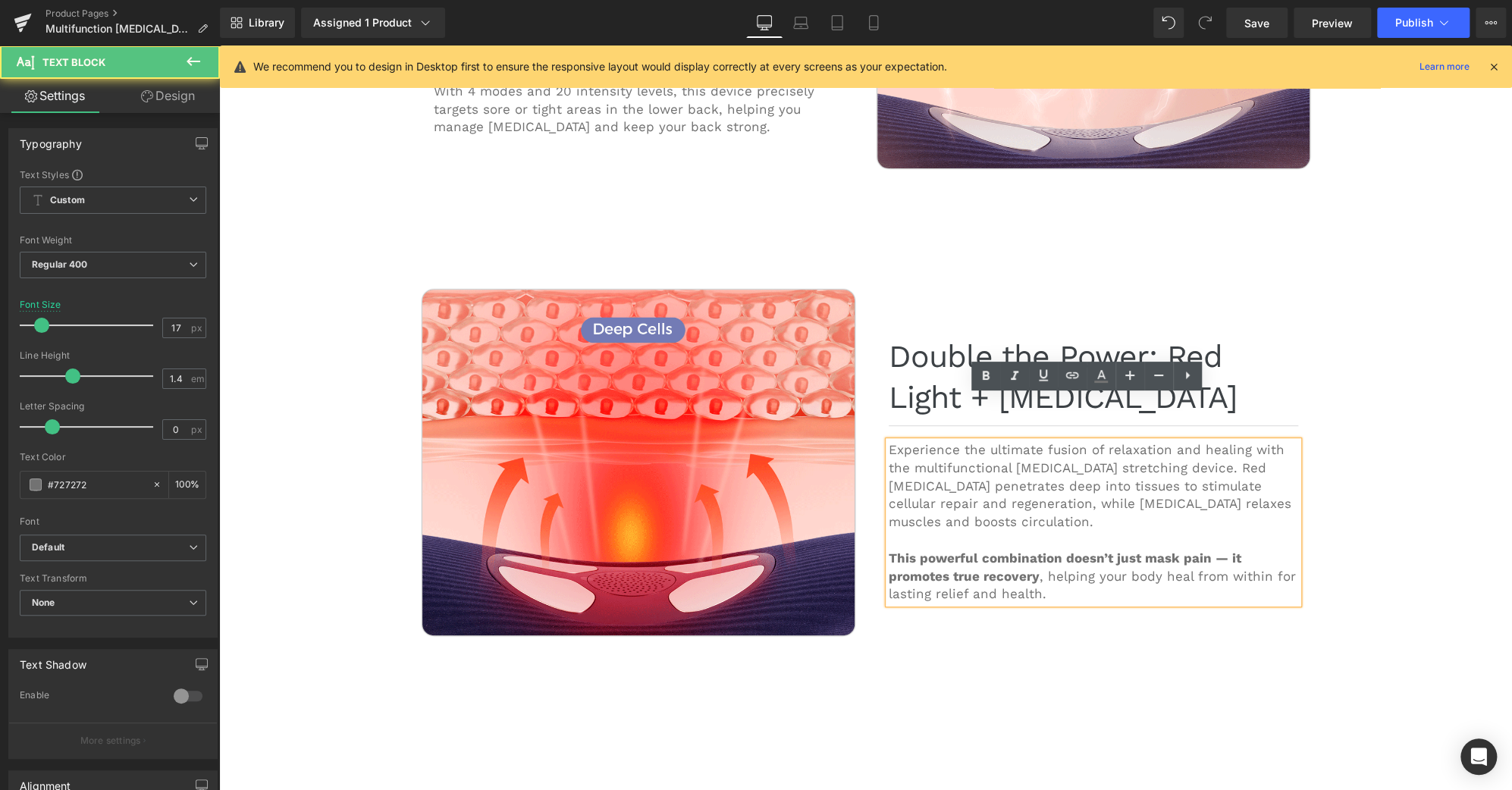
click at [1003, 442] on p "Experience the ultimate fusion of relaxation and healing with the multifunction…" at bounding box center [1094, 486] width 410 height 91
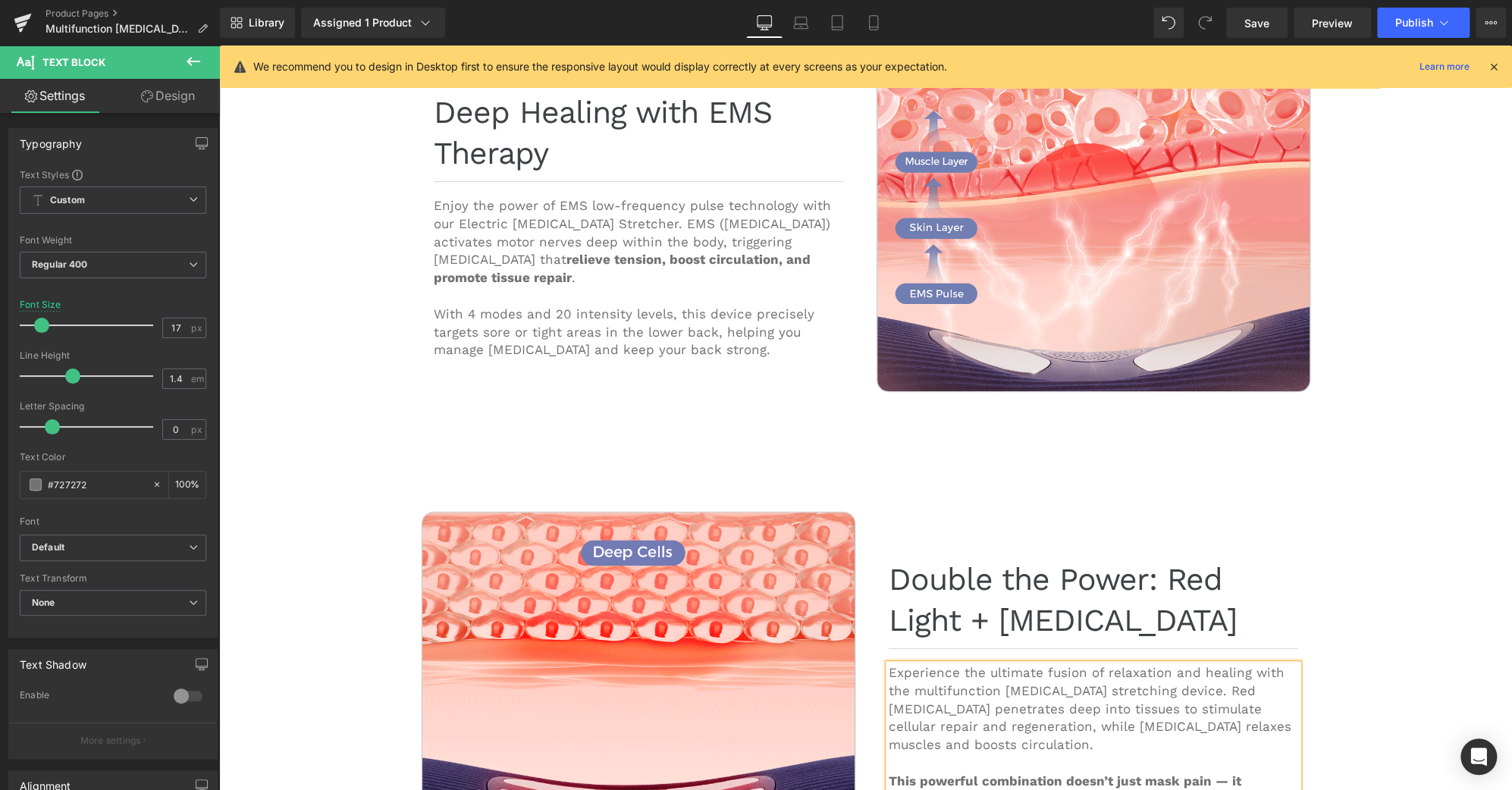
scroll to position [3795, 0]
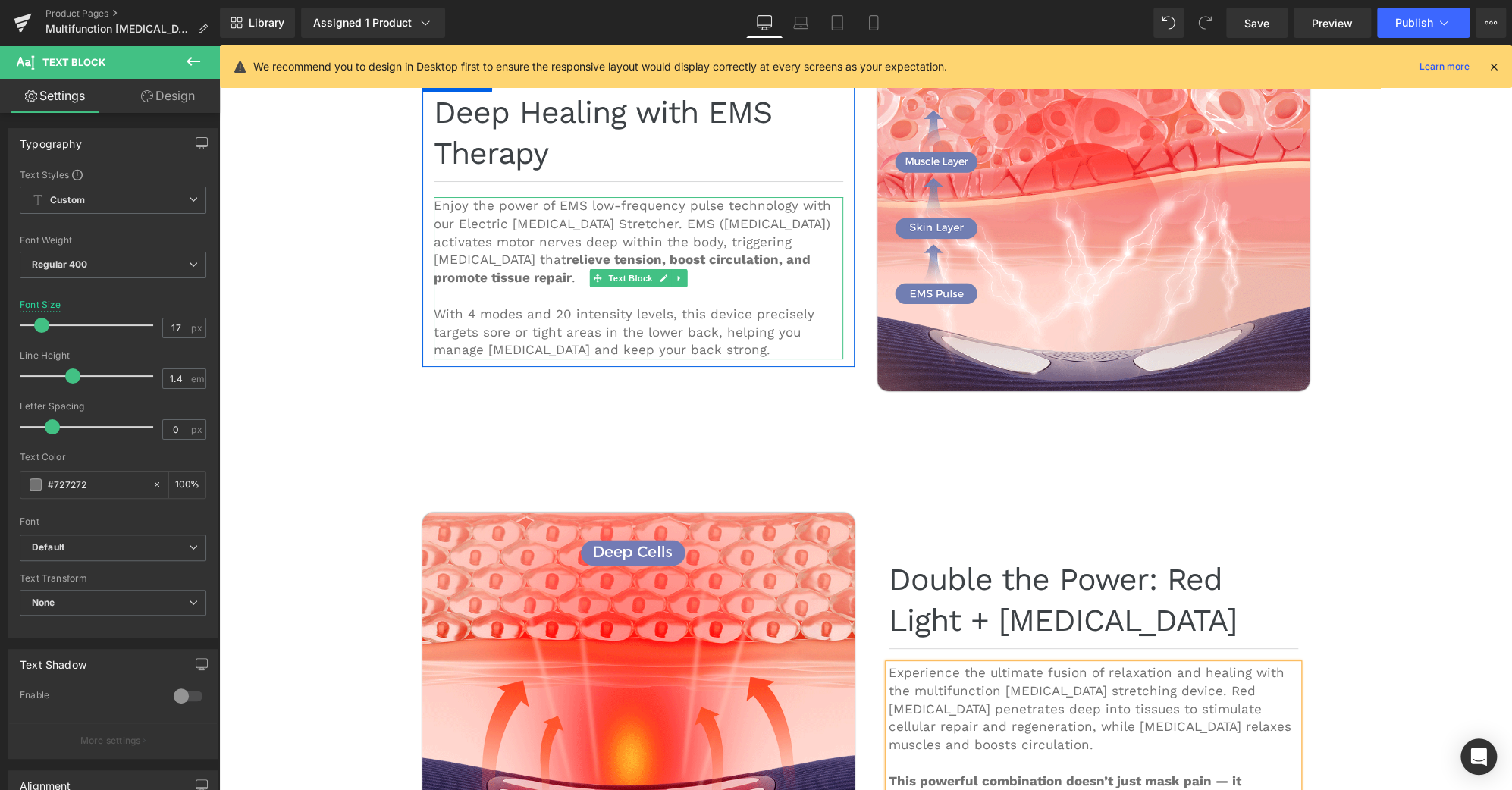
click at [470, 198] on p "Enjoy the power of EMS low-frequency pulse technology with our Electric [MEDICA…" at bounding box center [638, 242] width 410 height 91
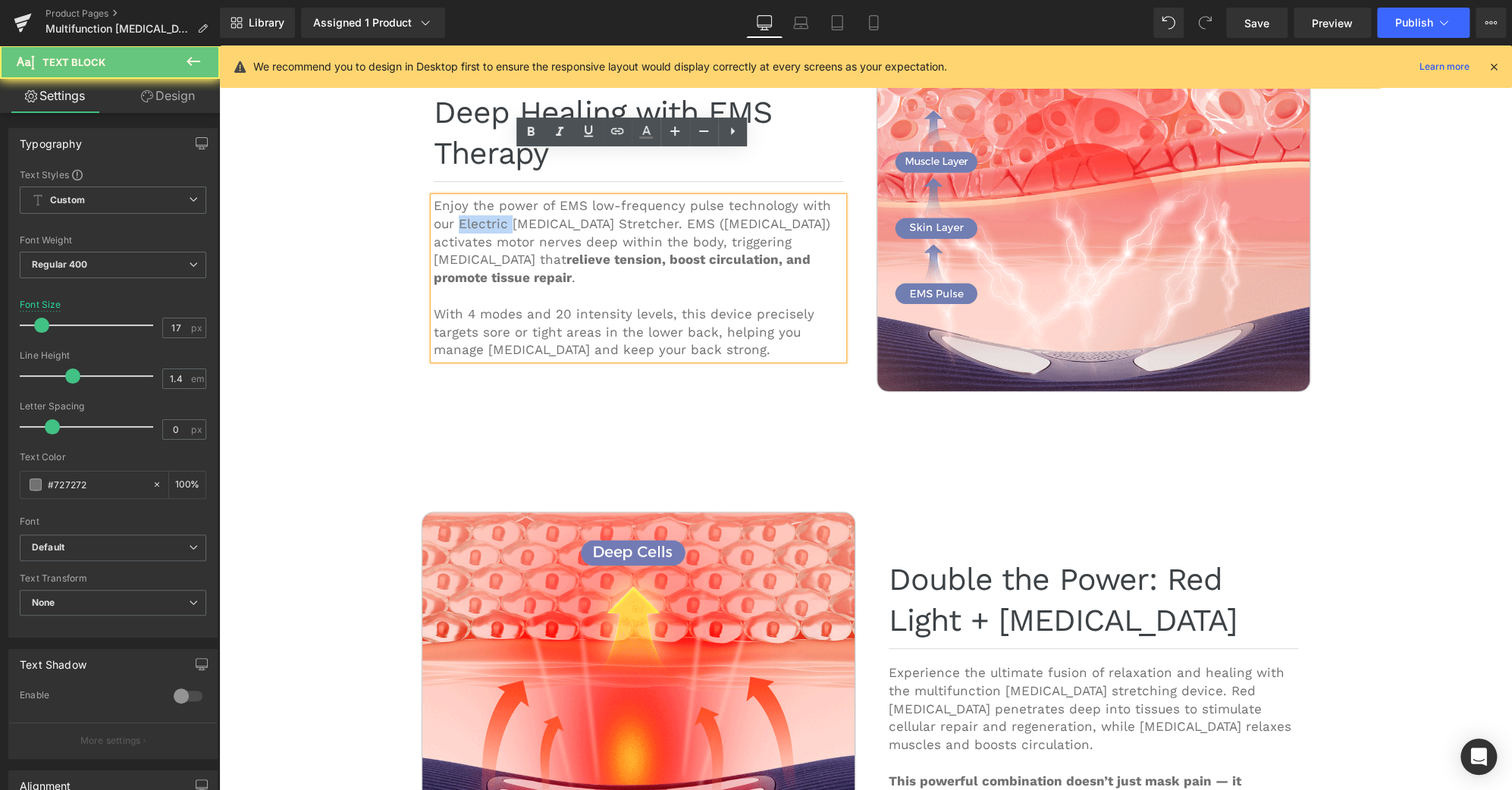
click at [470, 198] on p "Enjoy the power of EMS low-frequency pulse technology with our Electric [MEDICA…" at bounding box center [638, 242] width 410 height 91
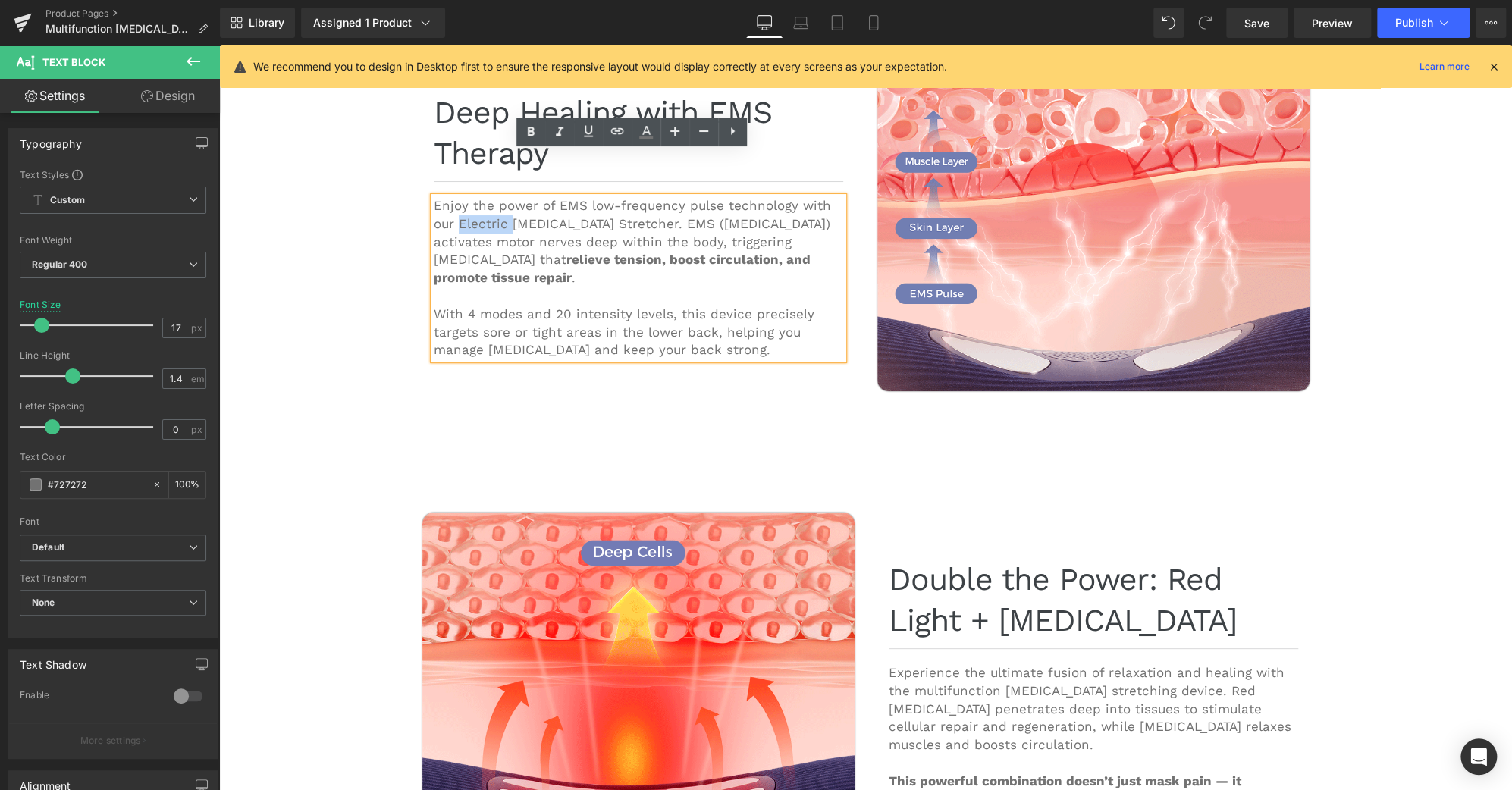
copy p "Electric"
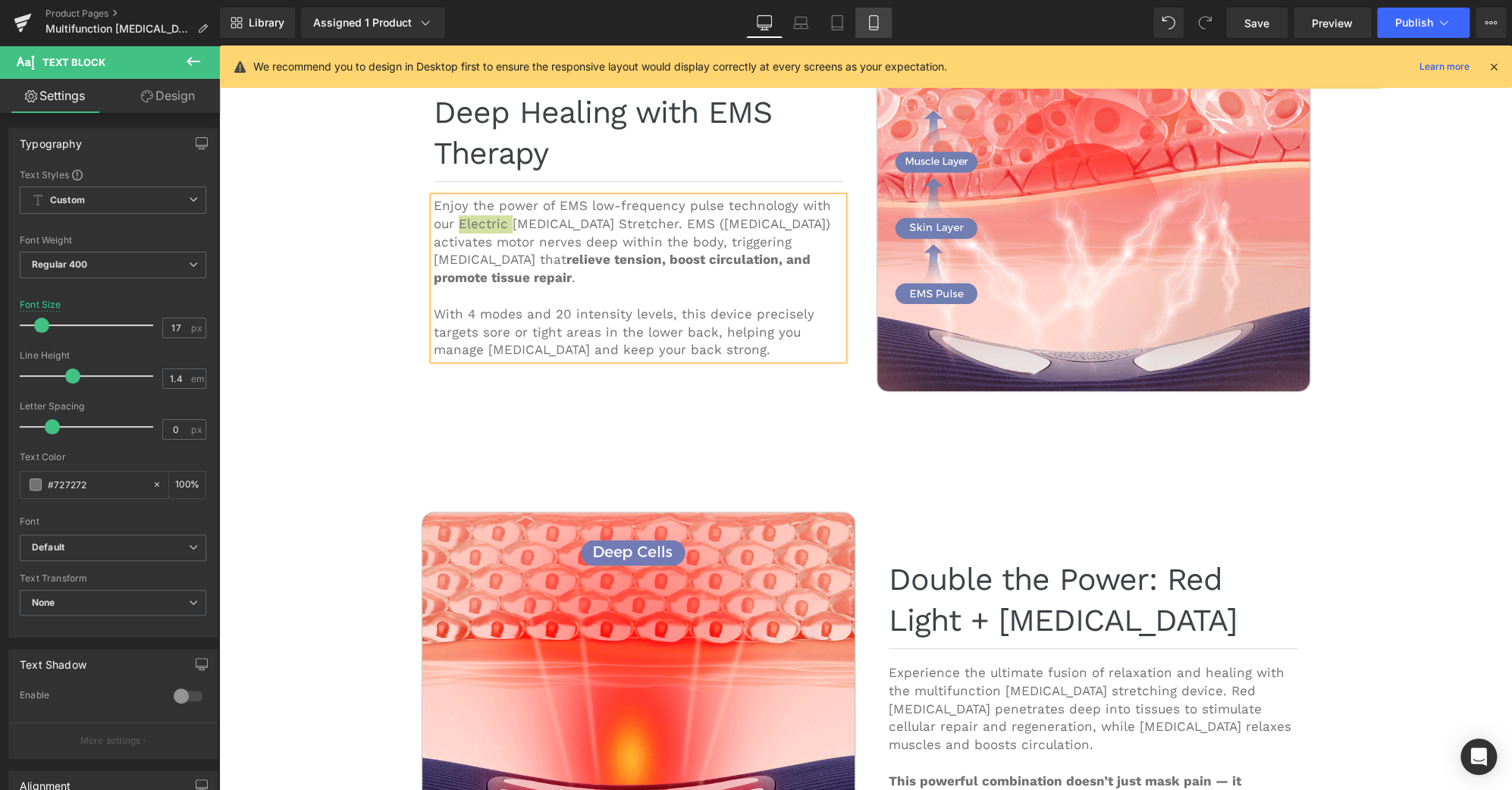
click at [868, 18] on icon at bounding box center [874, 23] width 16 height 16
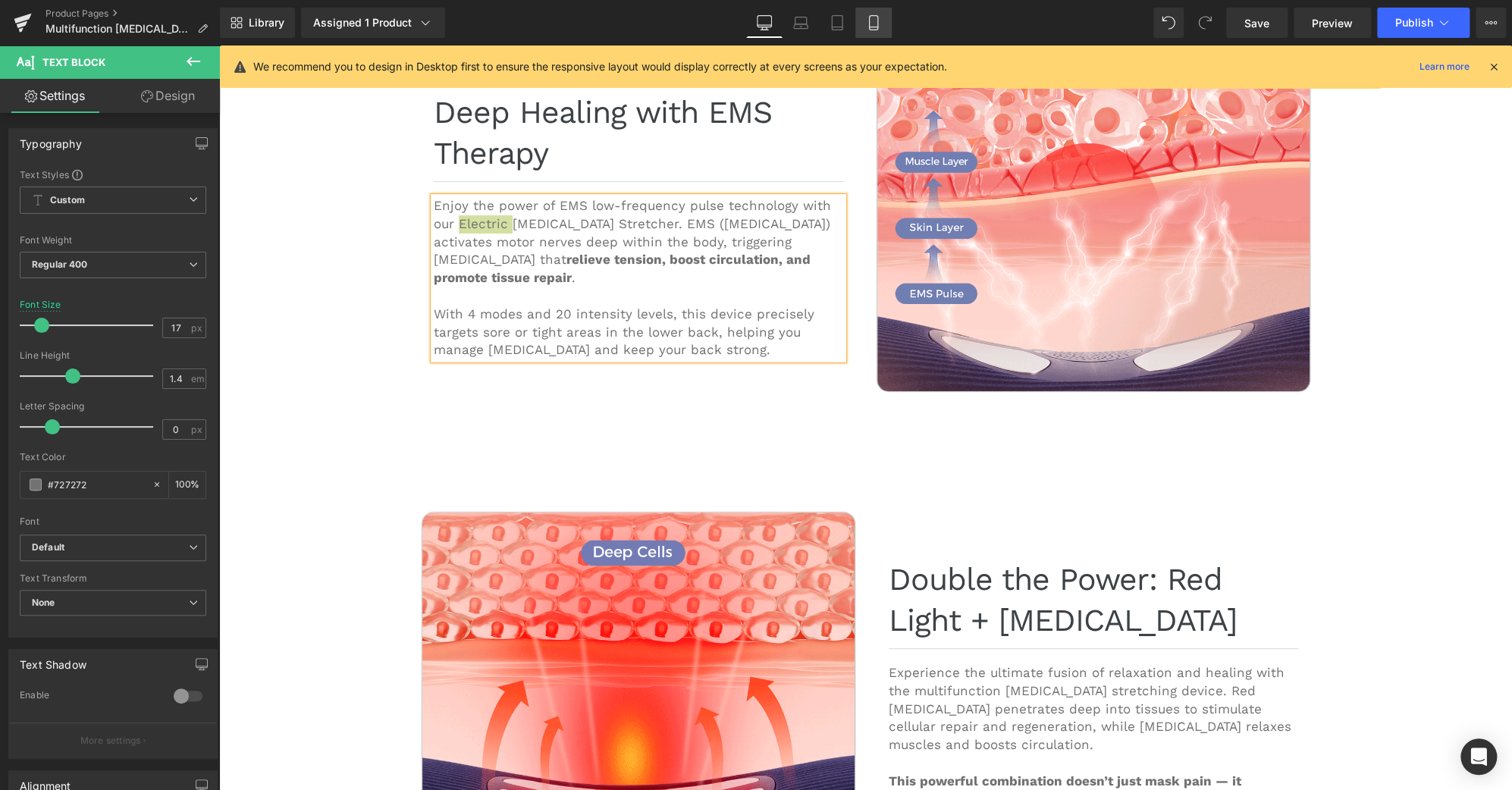
type input "20"
type input "100"
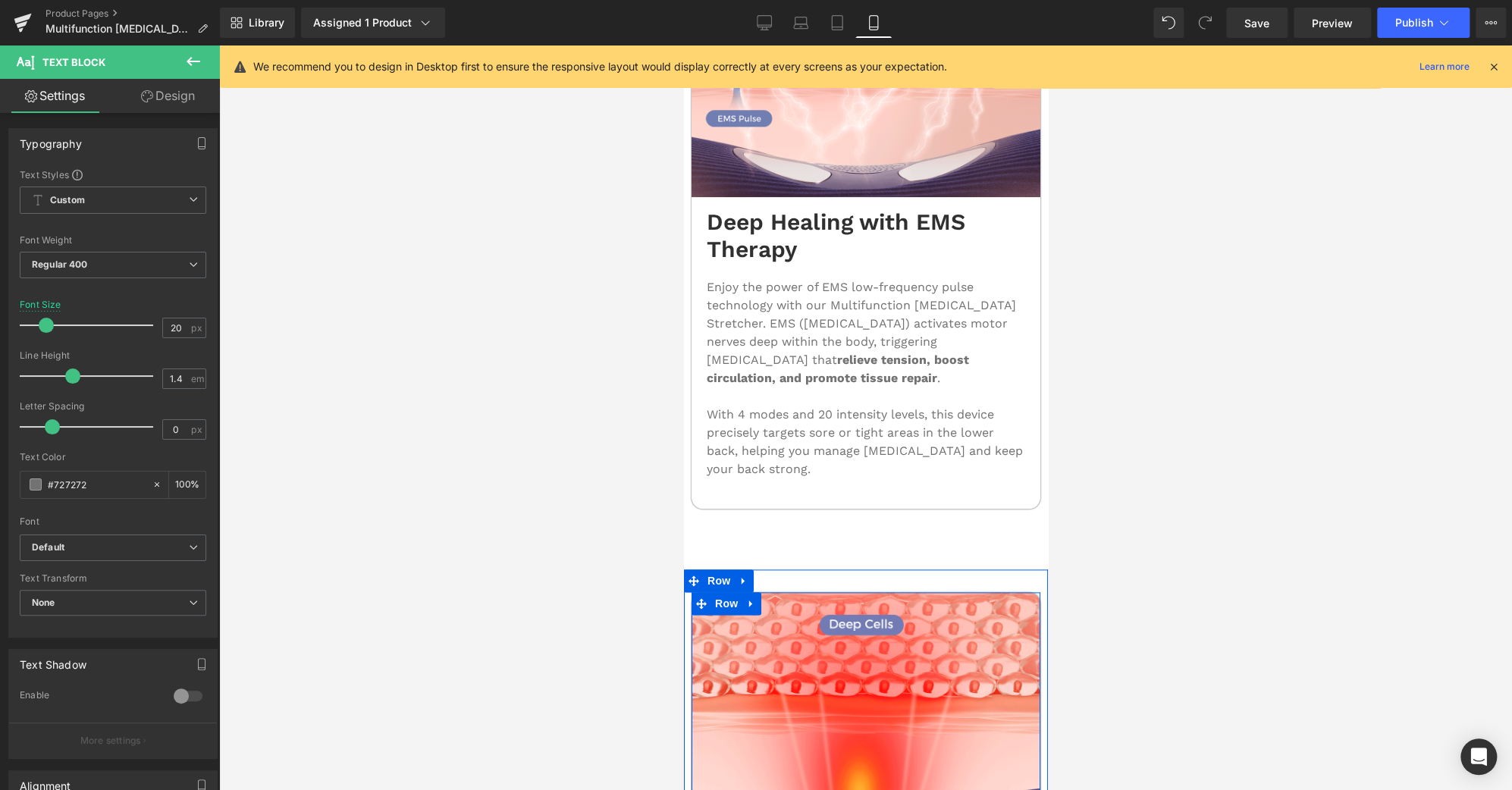
scroll to position [4688, 0]
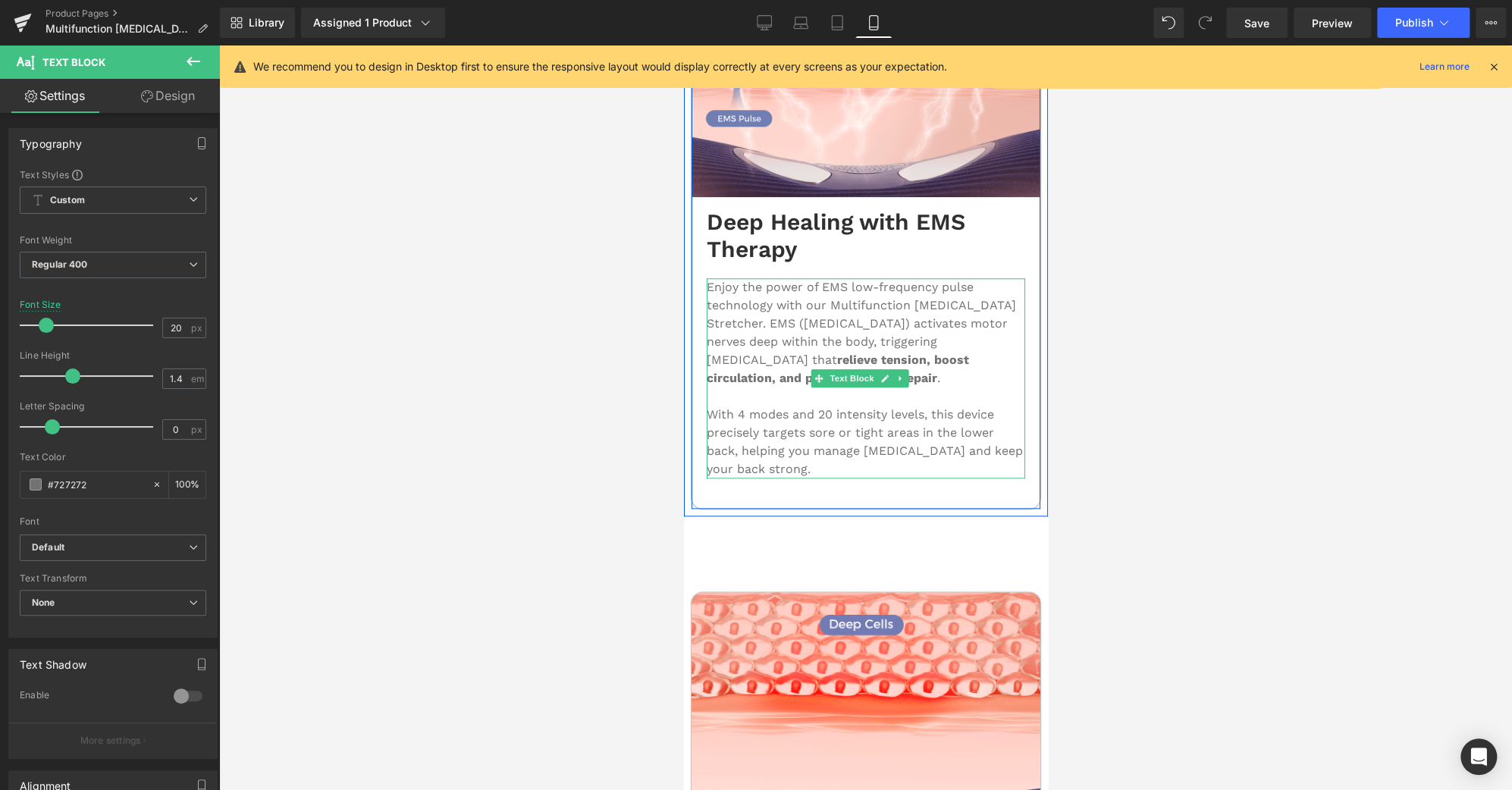
click at [879, 278] on p "Enjoy the power of EMS low-frequency pulse technology with our Multifunction [M…" at bounding box center [865, 333] width 318 height 109
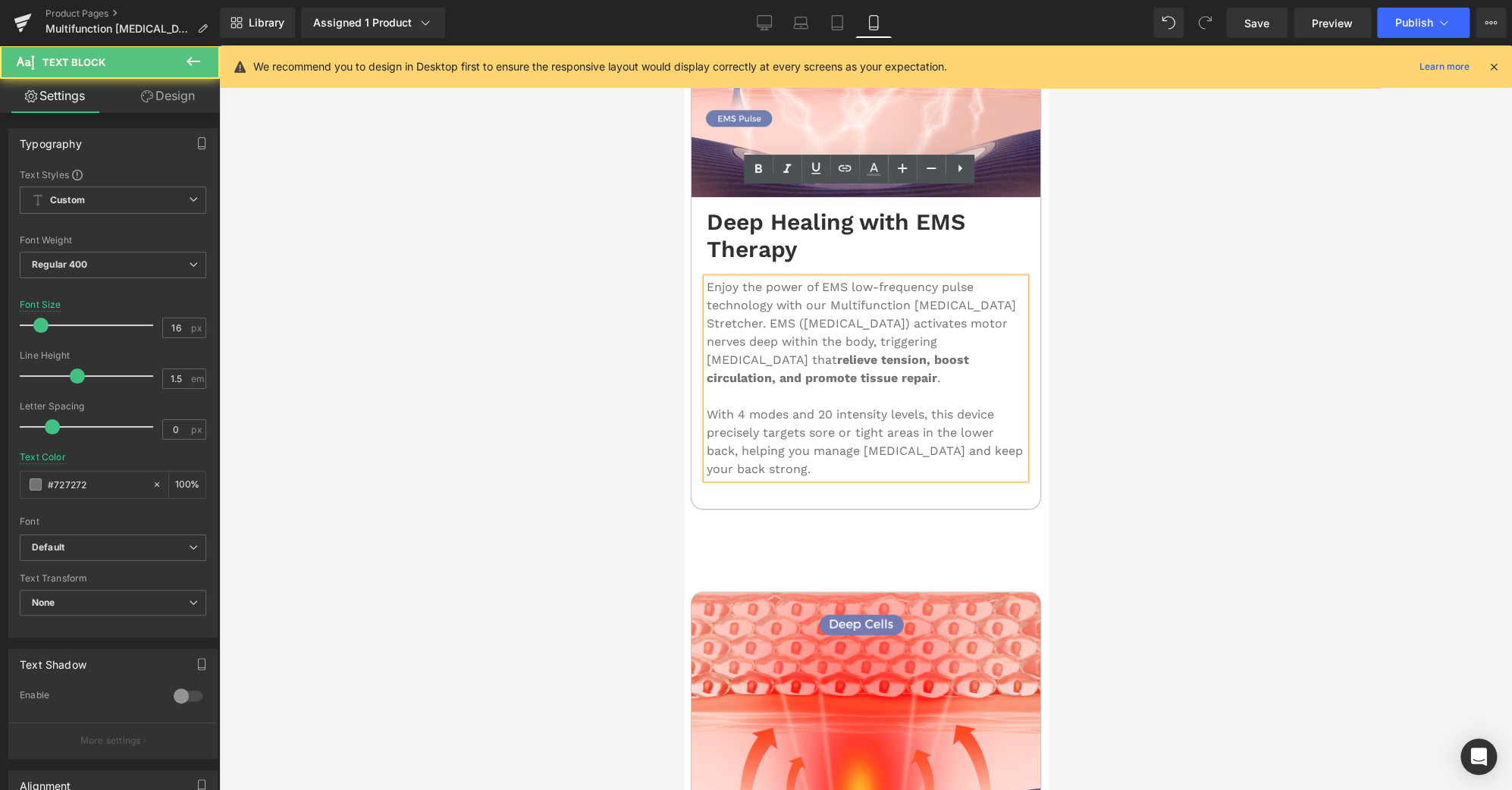
click at [879, 278] on p "Enjoy the power of EMS low-frequency pulse technology with our Multifunction [M…" at bounding box center [865, 333] width 318 height 109
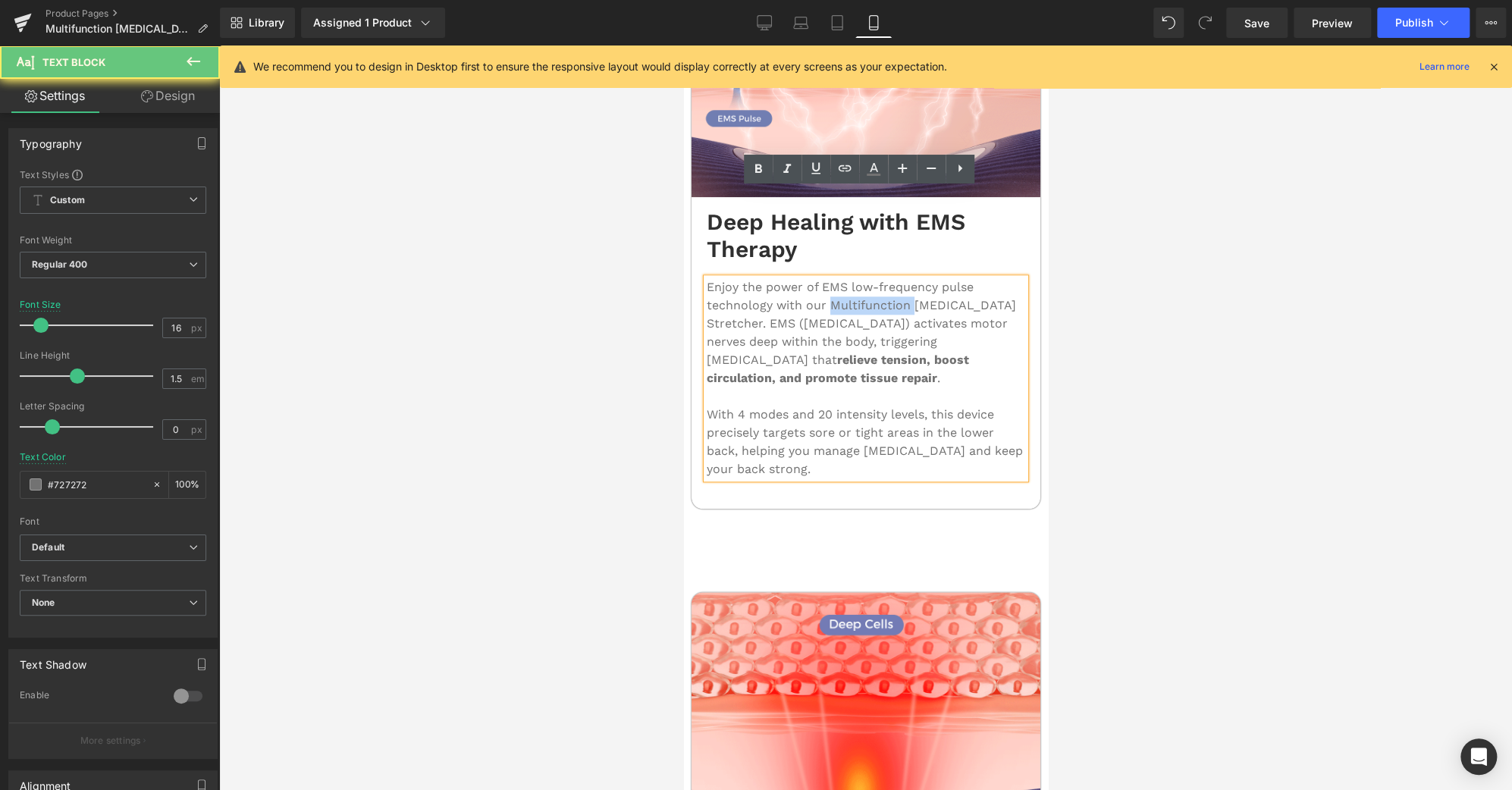
click at [879, 278] on p "Enjoy the power of EMS low-frequency pulse technology with our Multifunction [M…" at bounding box center [865, 333] width 318 height 109
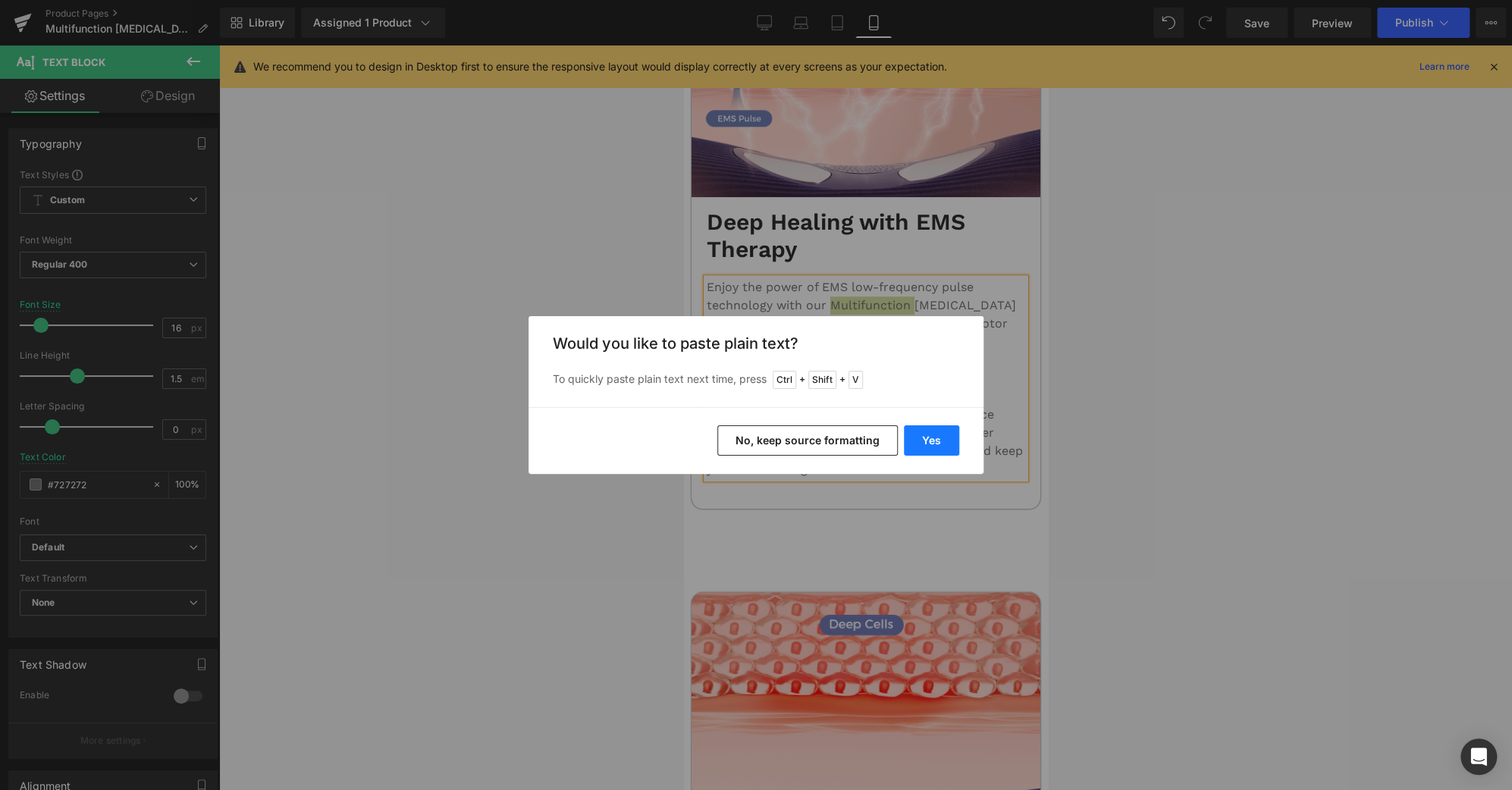
click at [931, 425] on button "Yes" at bounding box center [932, 440] width 56 height 30
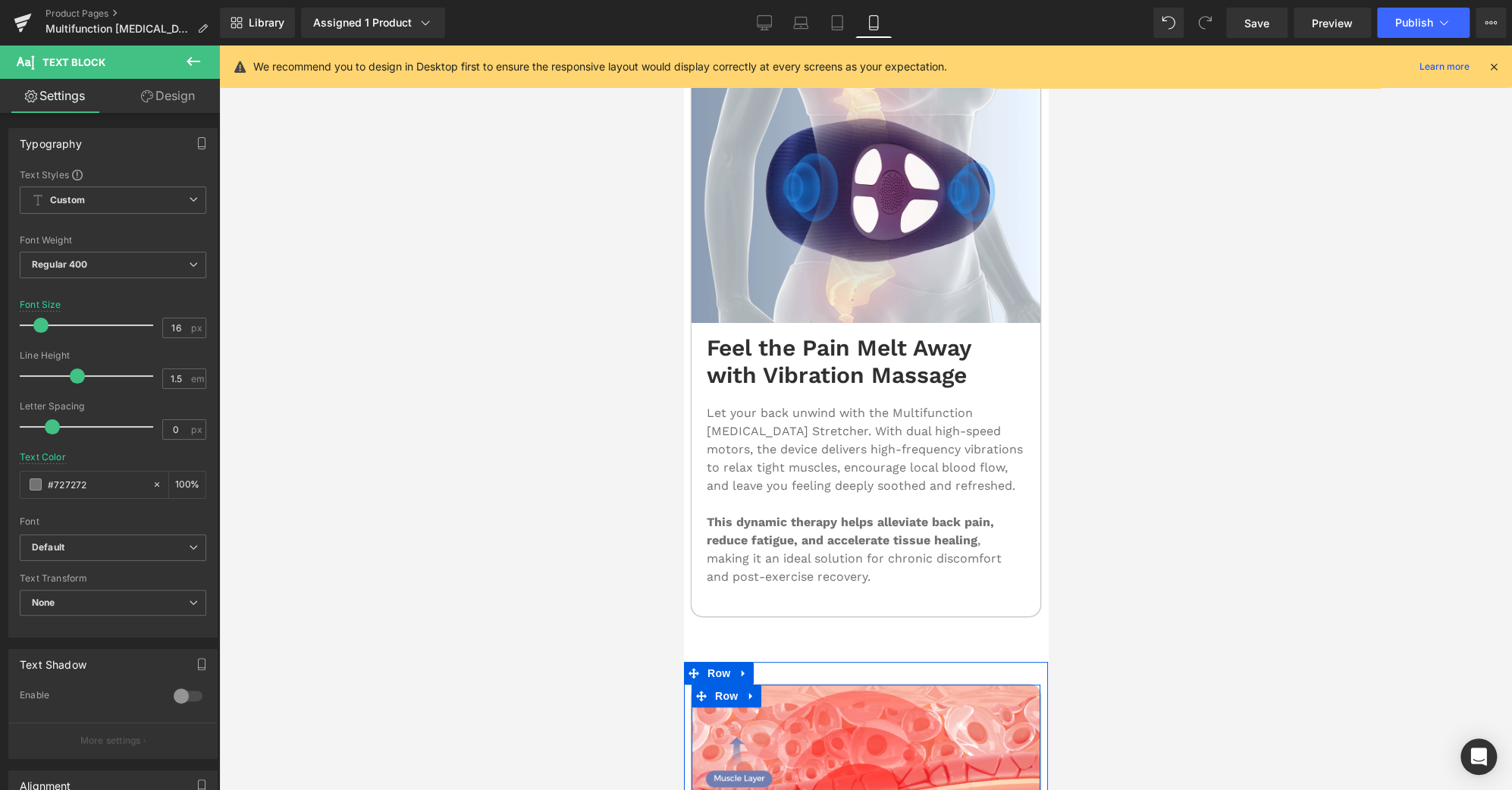
scroll to position [3907, 0]
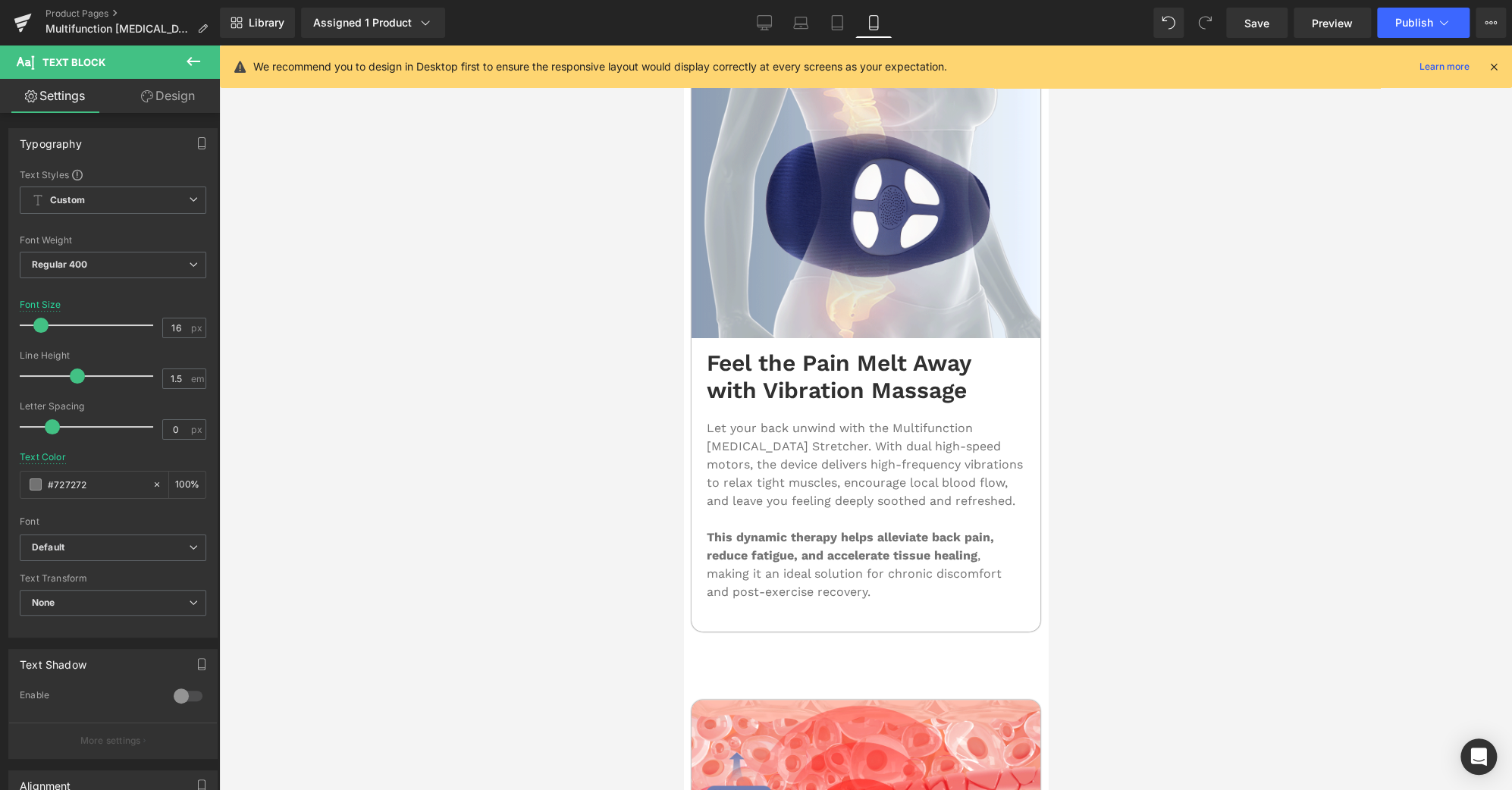
click at [949, 419] on p "Let your back unwind with the Multifunction [MEDICAL_DATA] Stretcher. With dual…" at bounding box center [865, 464] width 318 height 91
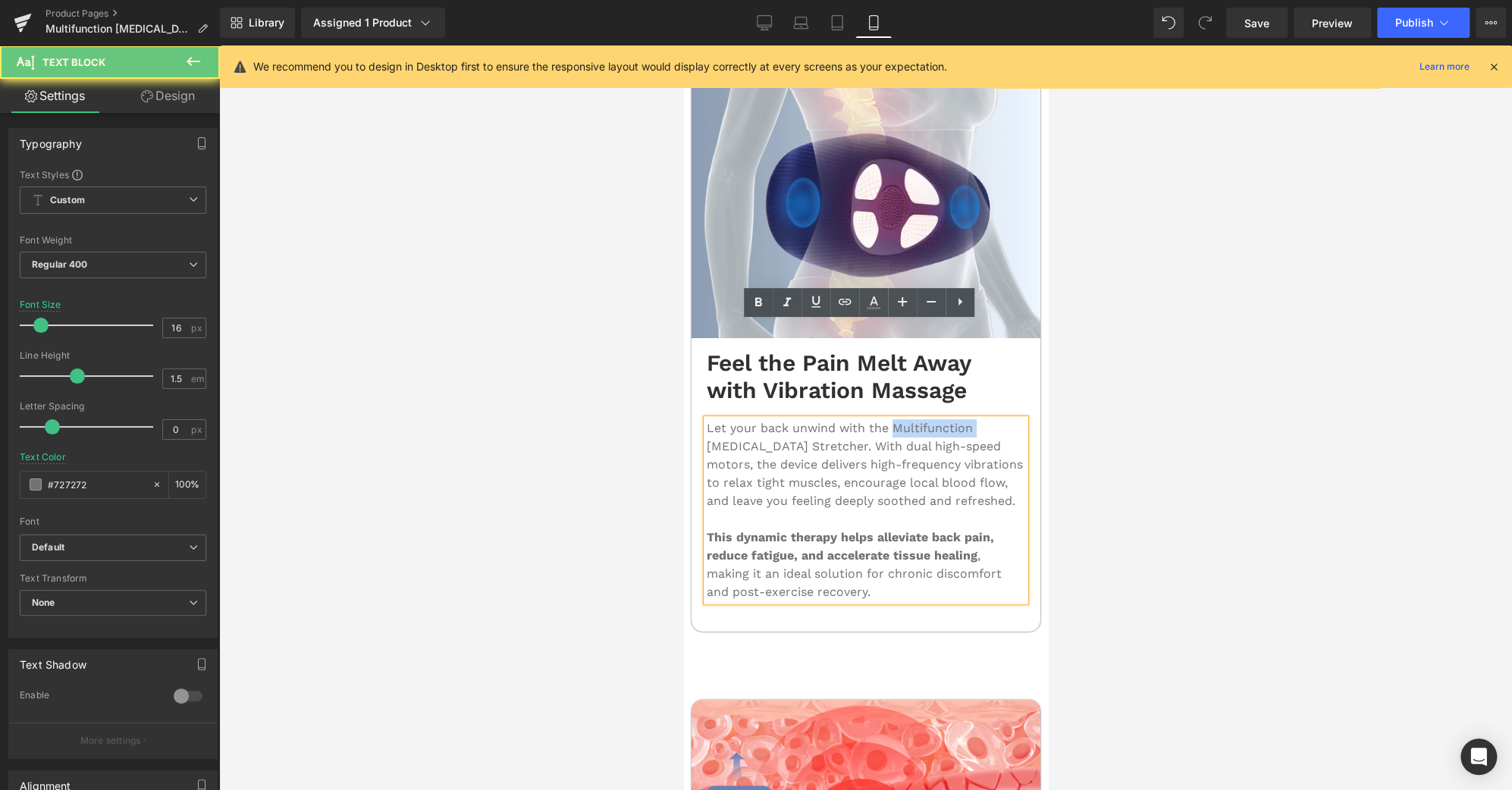
click at [949, 419] on p "Let your back unwind with the Multifunction [MEDICAL_DATA] Stretcher. With dual…" at bounding box center [865, 464] width 318 height 91
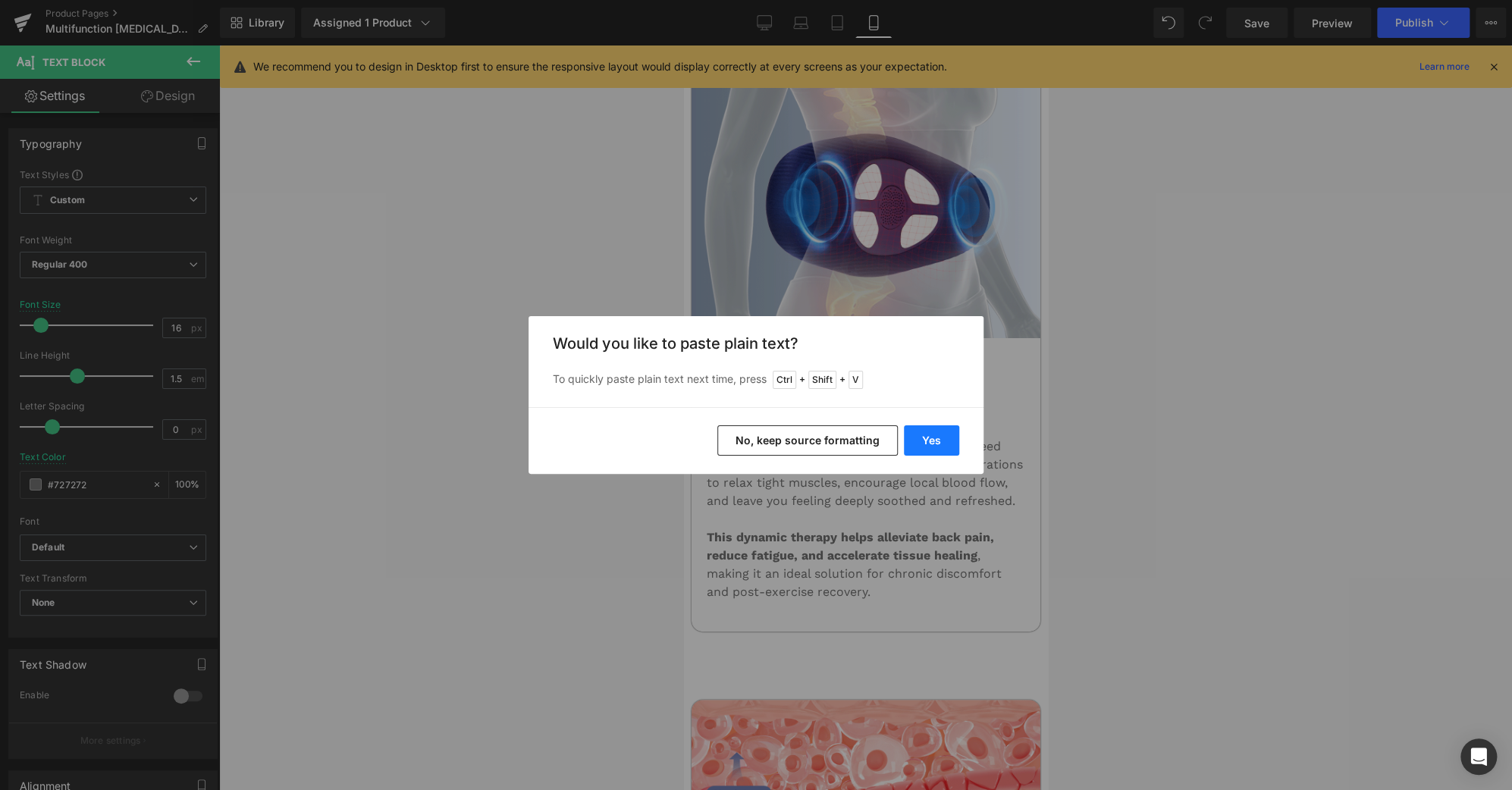
click at [933, 439] on button "Yes" at bounding box center [932, 440] width 56 height 30
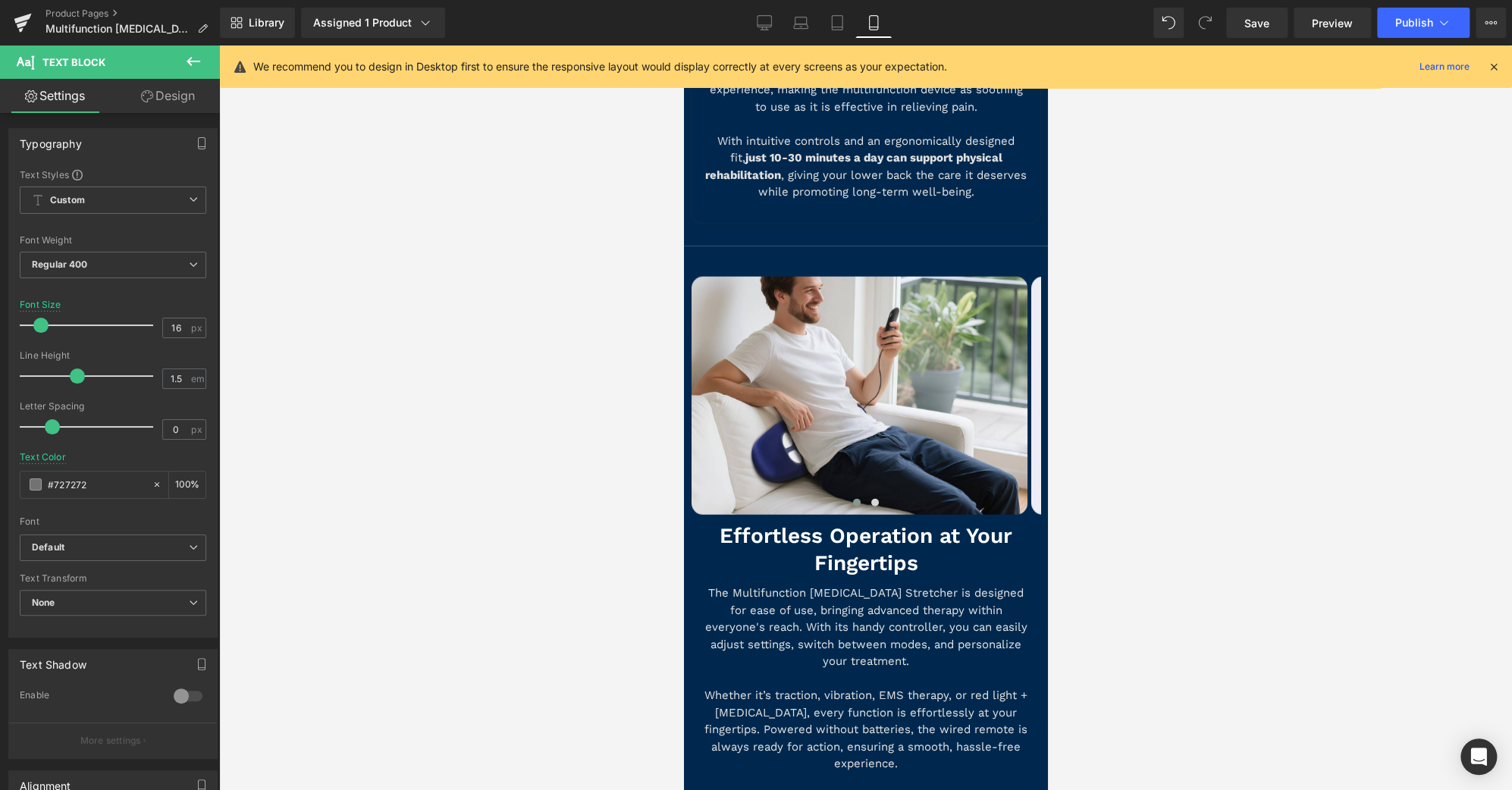
scroll to position [6251, 0]
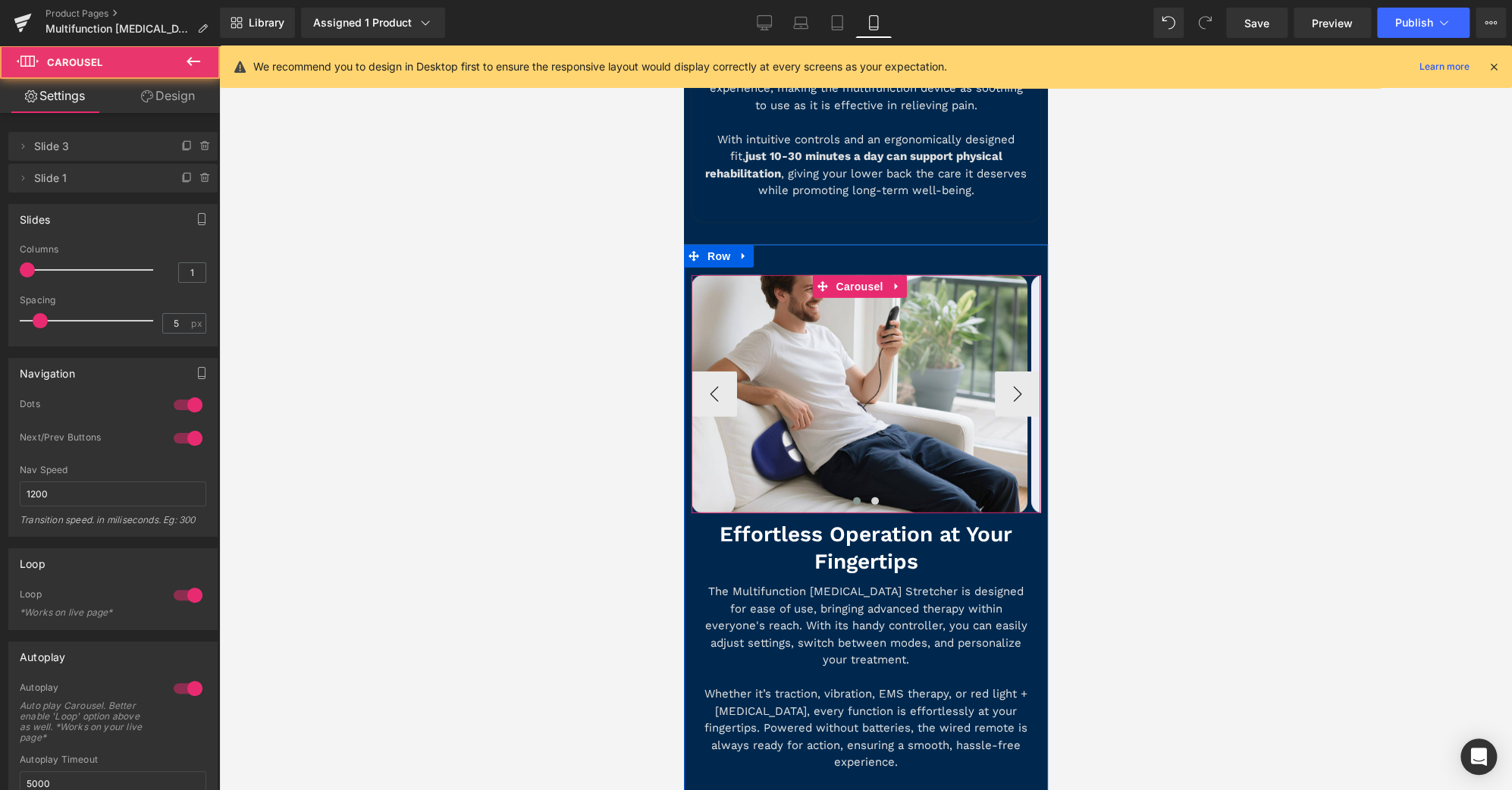
click at [852, 497] on span at bounding box center [856, 500] width 7 height 7
click at [870, 497] on span at bounding box center [874, 500] width 7 height 7
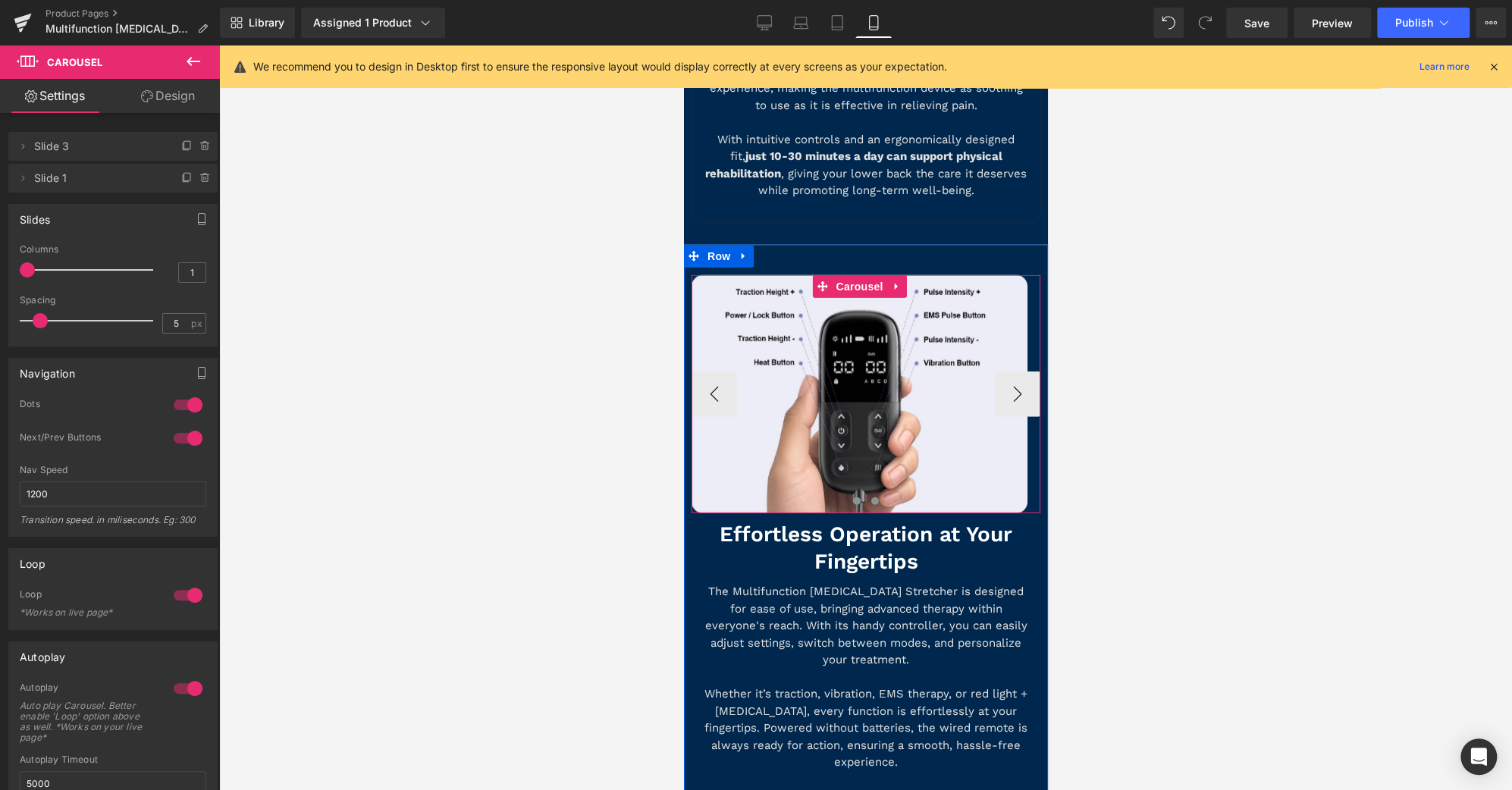
click at [852, 497] on span at bounding box center [856, 500] width 7 height 7
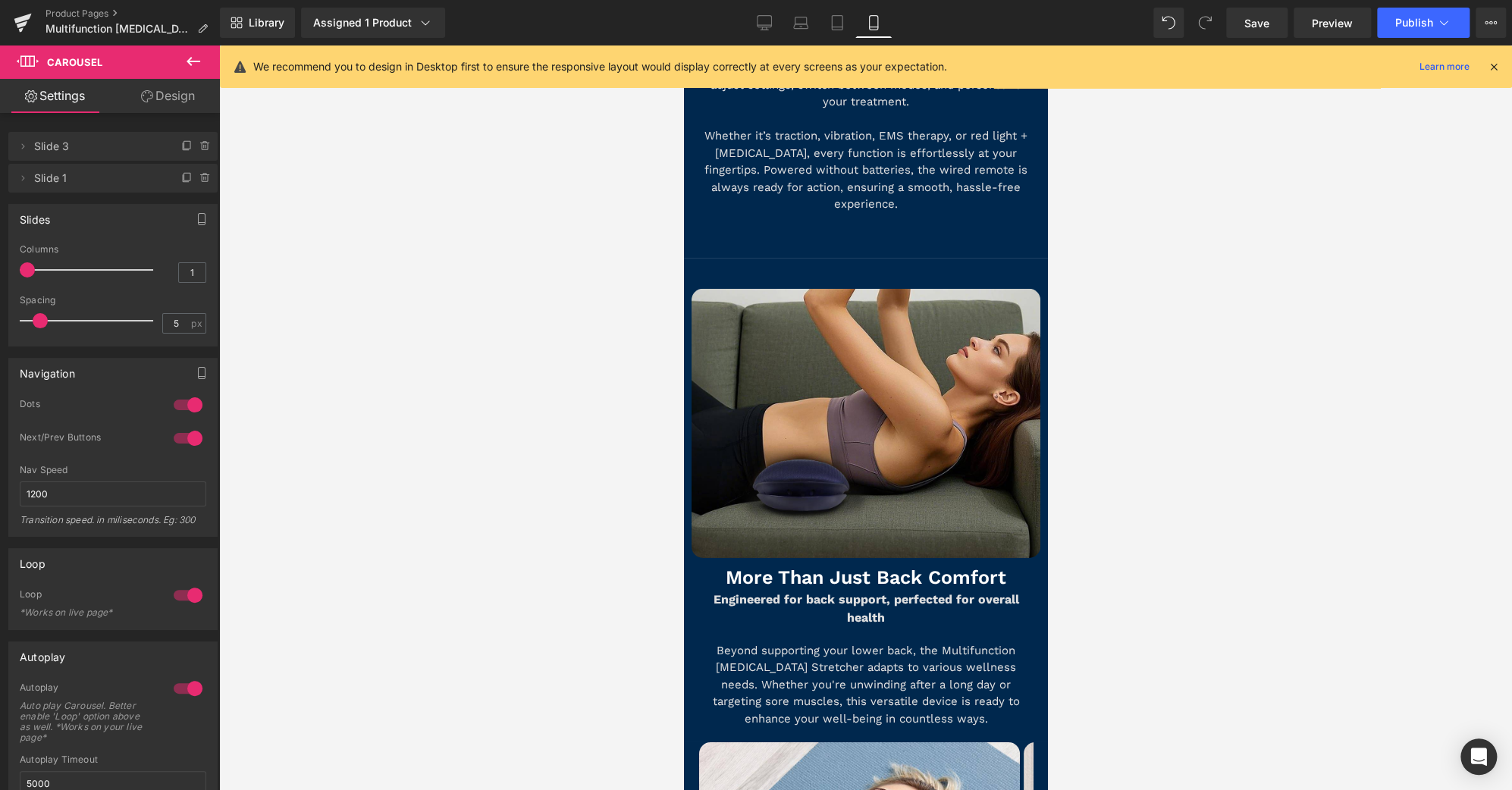
scroll to position [6809, 0]
click at [972, 642] on p "Beyond supporting your lower back, the Multifunction [MEDICAL_DATA] Stretcher a…" at bounding box center [865, 685] width 326 height 86
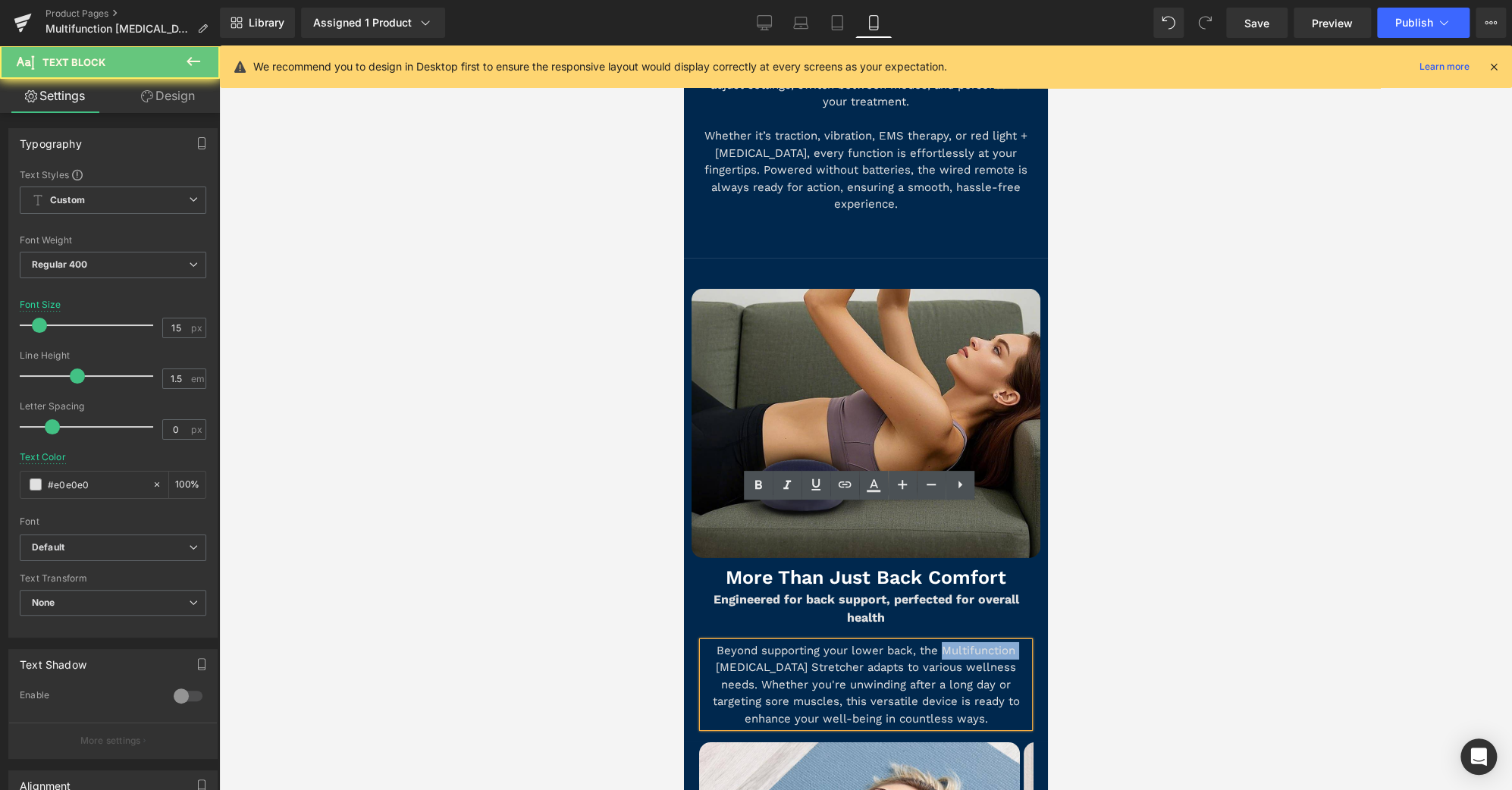
click at [972, 642] on p "Beyond supporting your lower back, the Multifunction [MEDICAL_DATA] Stretcher a…" at bounding box center [865, 685] width 326 height 86
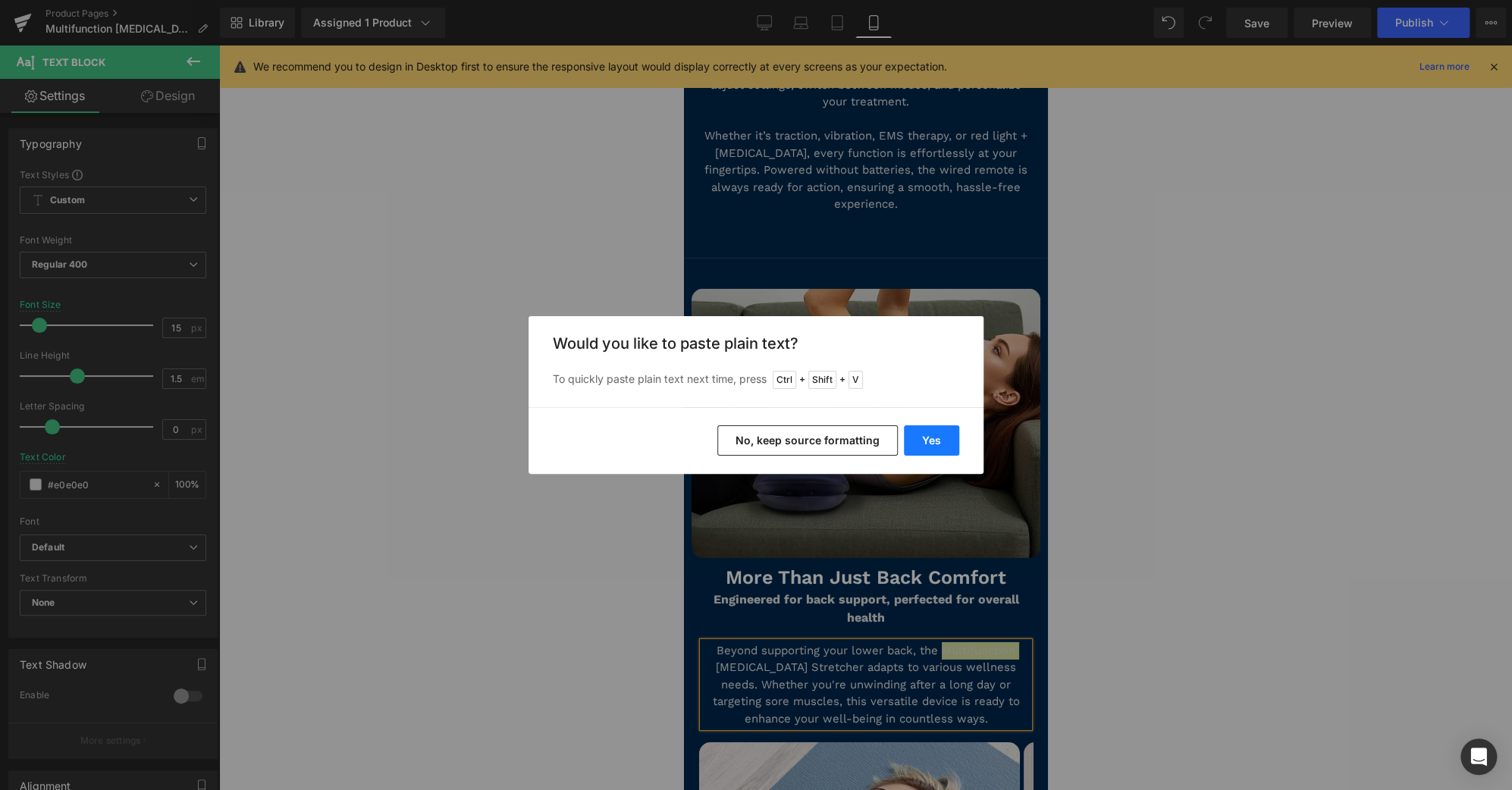
click at [946, 434] on button "Yes" at bounding box center [932, 440] width 56 height 30
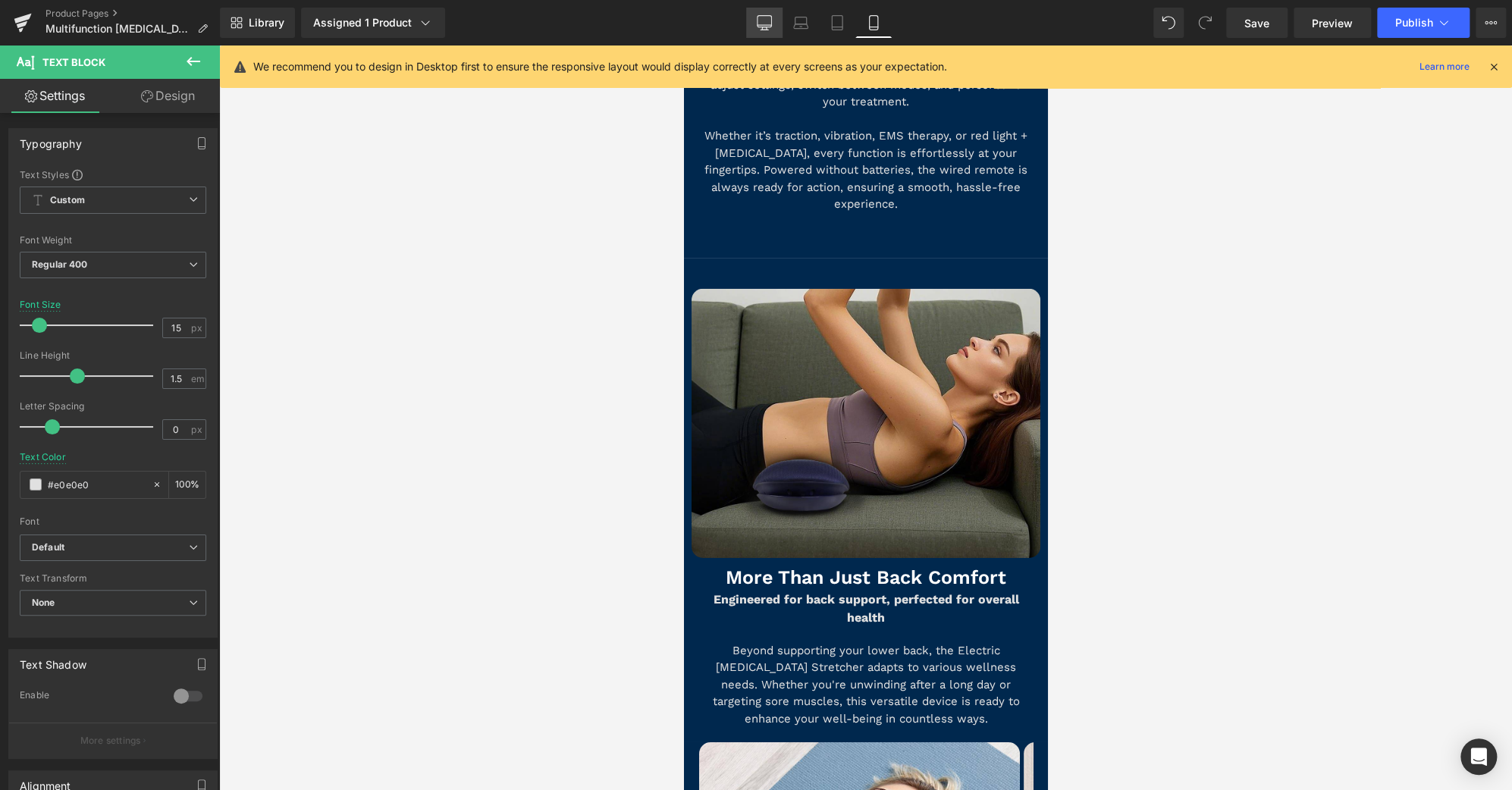
drag, startPoint x: 759, startPoint y: 19, endPoint x: 865, endPoint y: 411, distance: 406.1
click at [759, 19] on icon at bounding box center [764, 23] width 16 height 16
type input "18"
type input "#3d4246"
type input "100"
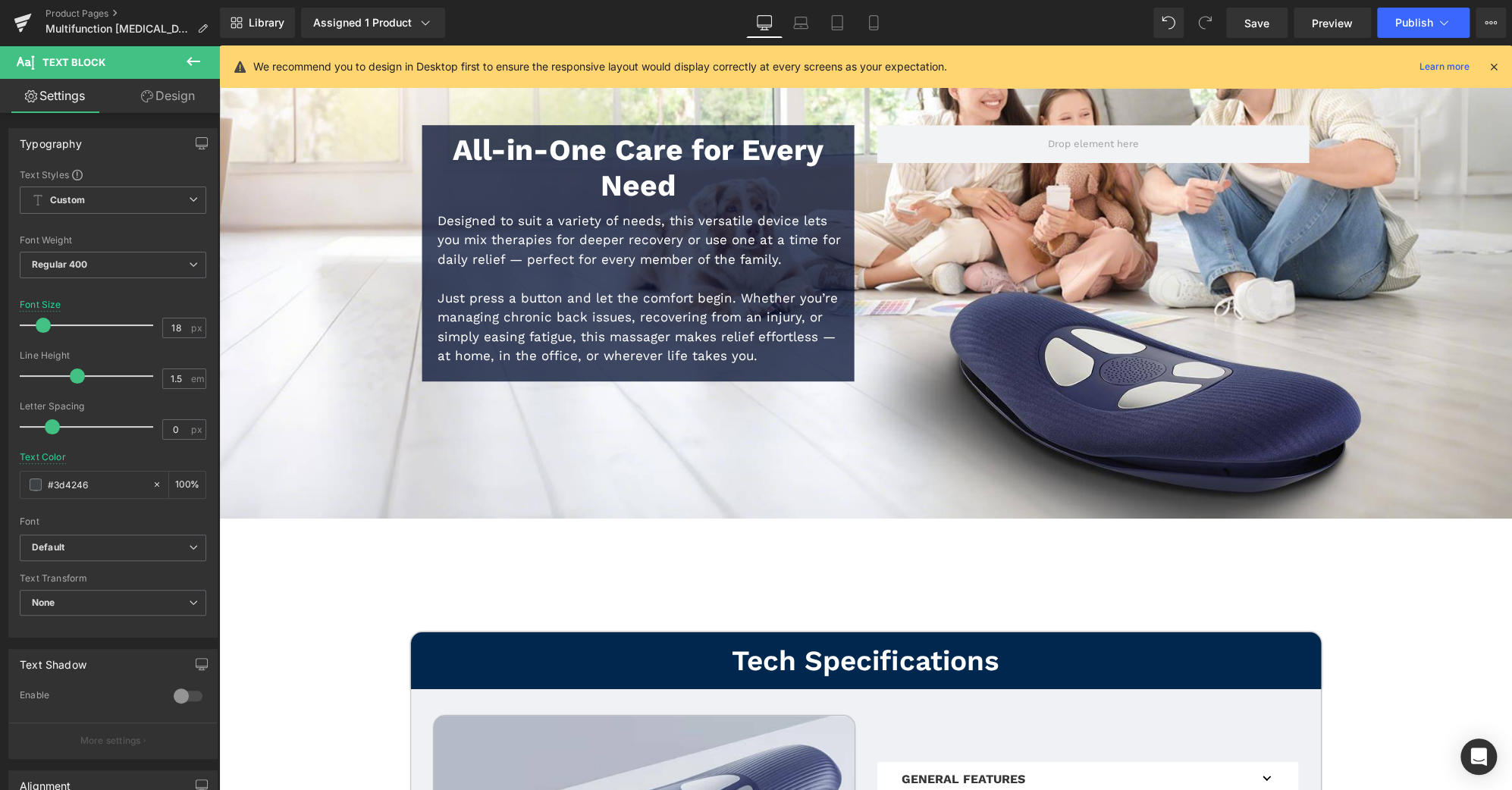
scroll to position [7255, 0]
click at [869, 18] on icon at bounding box center [874, 23] width 16 height 16
type input "15"
type input "#e0e0e0"
type input "100"
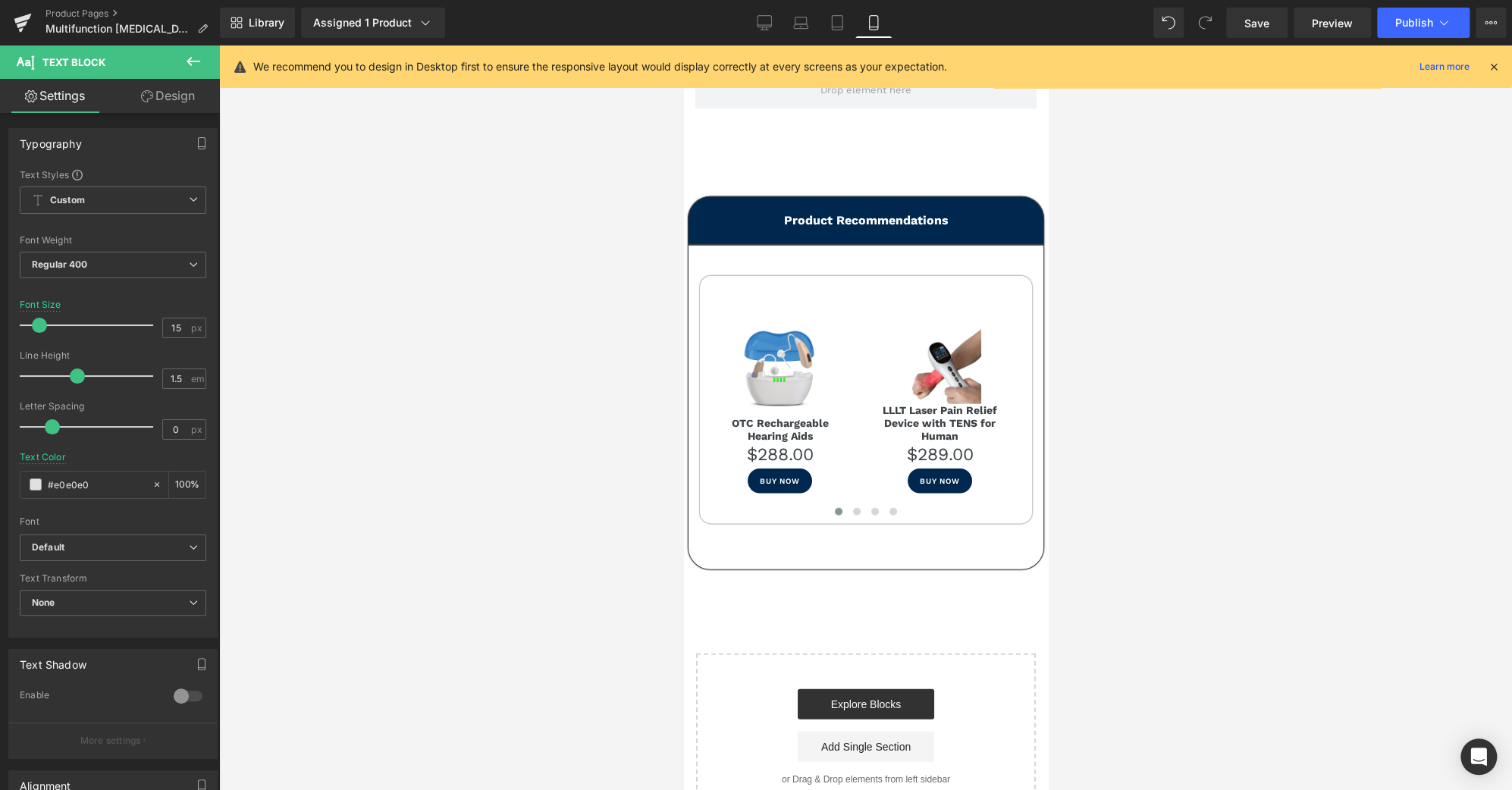
scroll to position [9920, 0]
click at [773, 21] on link "Desktop" at bounding box center [764, 22] width 37 height 30
type input "18"
type input "#3d4246"
type input "100"
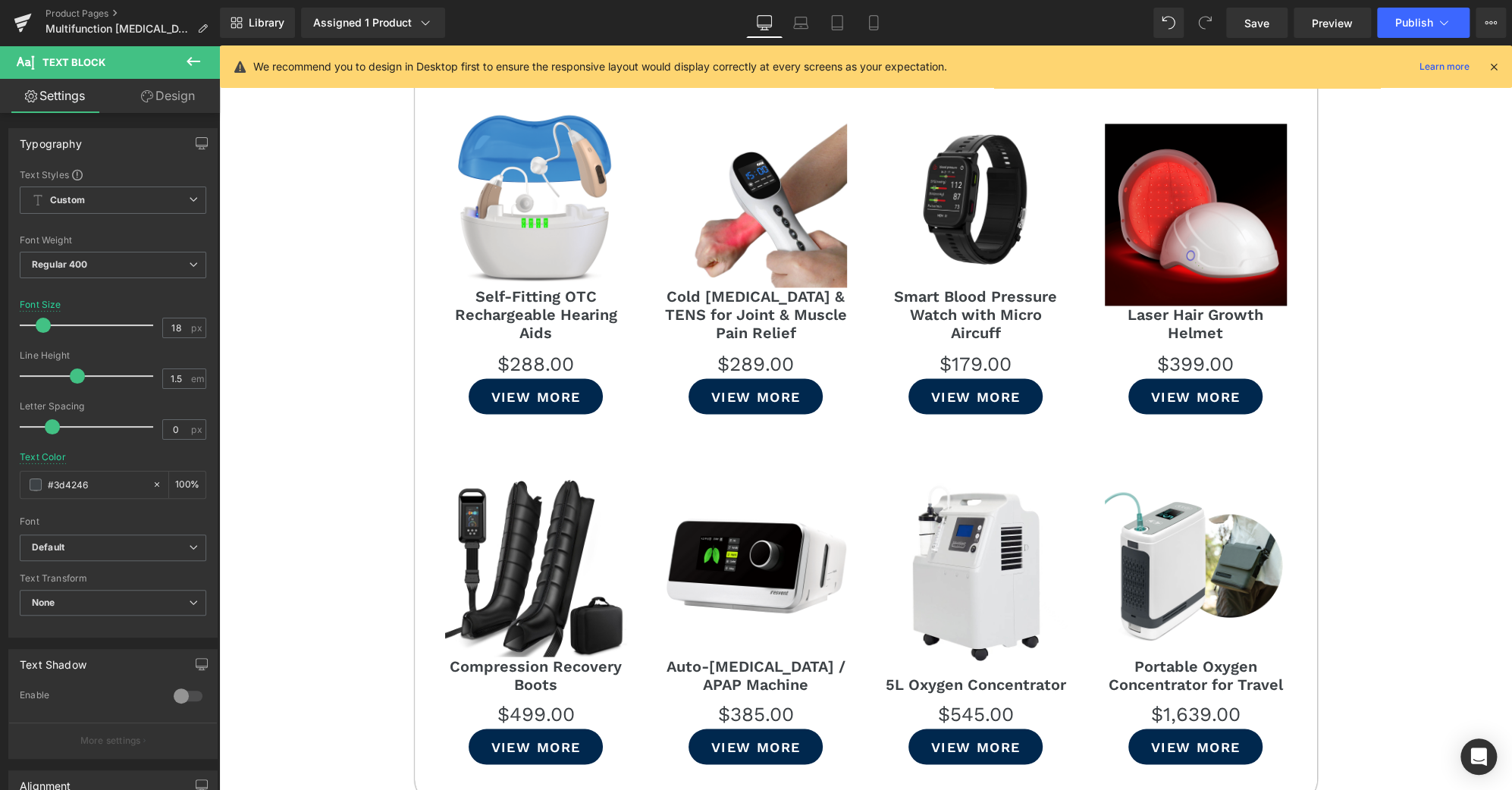
scroll to position [9002, 0]
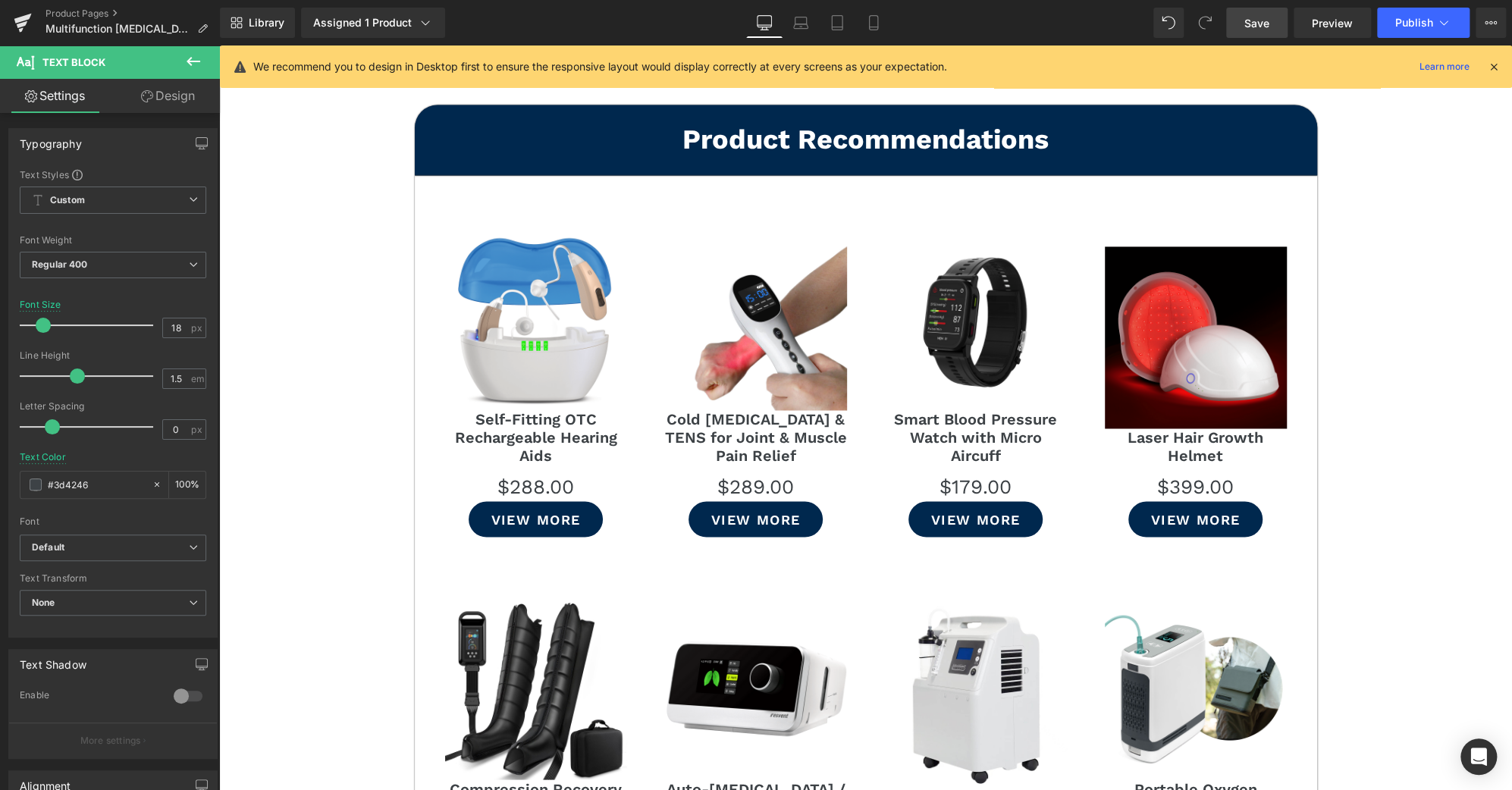
click at [1261, 30] on span "Save" at bounding box center [1256, 24] width 25 height 16
click at [1407, 14] on button "Publish" at bounding box center [1423, 22] width 92 height 30
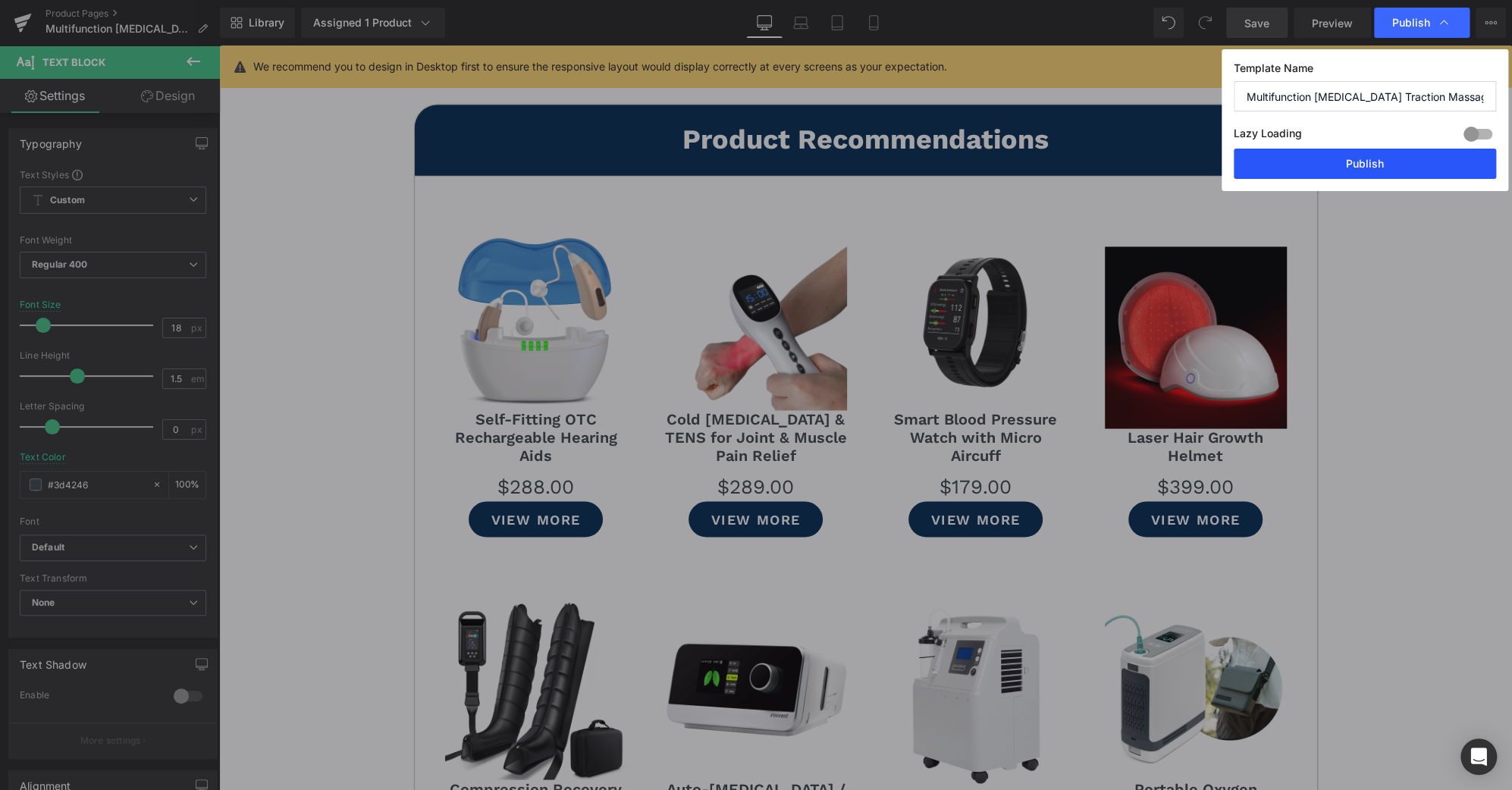
click at [1416, 169] on button "Publish" at bounding box center [1364, 163] width 262 height 30
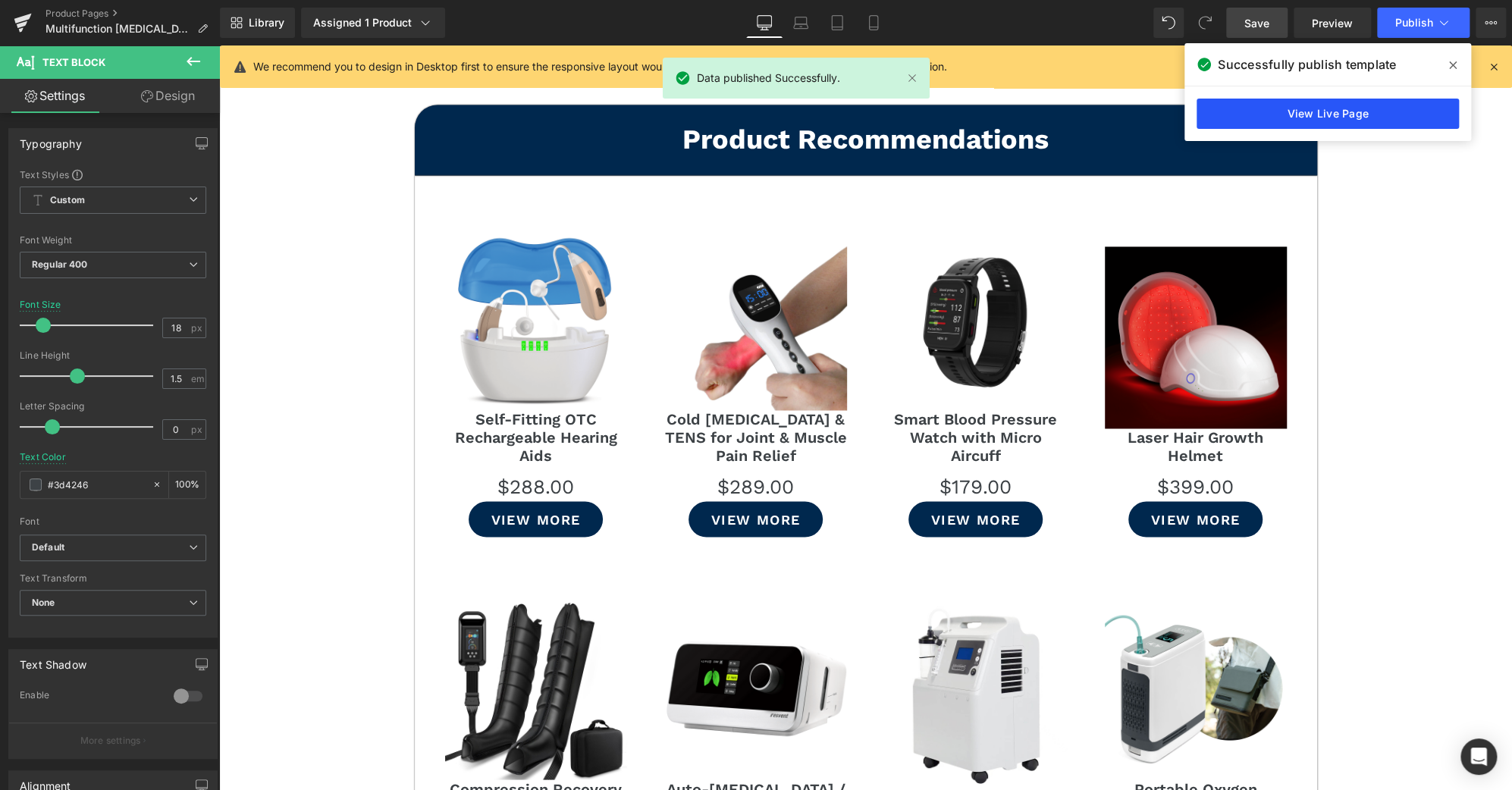
click at [1344, 119] on link "View Live Page" at bounding box center [1327, 113] width 262 height 30
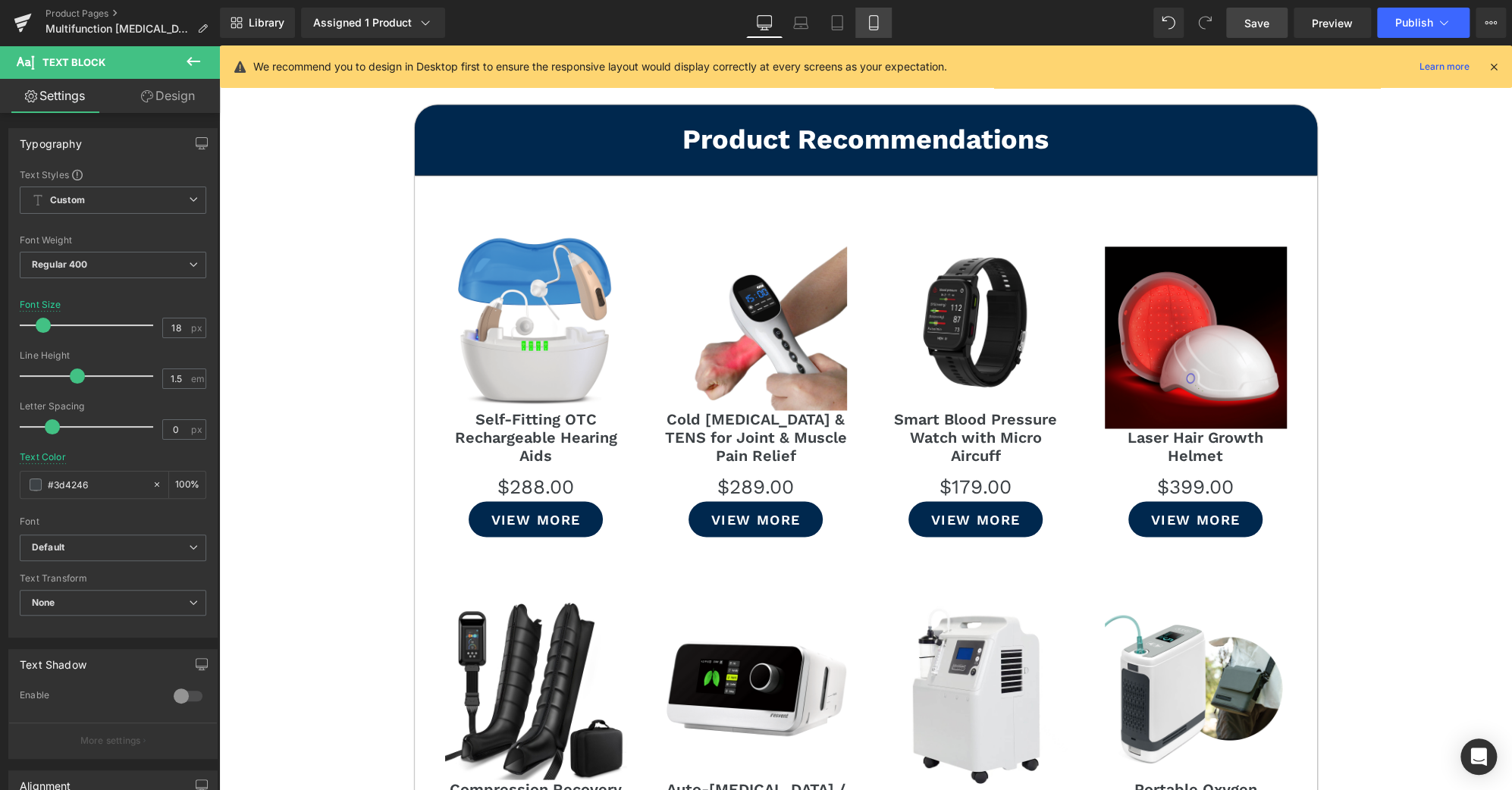
click at [877, 14] on link "Mobile" at bounding box center [874, 22] width 37 height 30
type input "15"
type input "#e0e0e0"
type input "100"
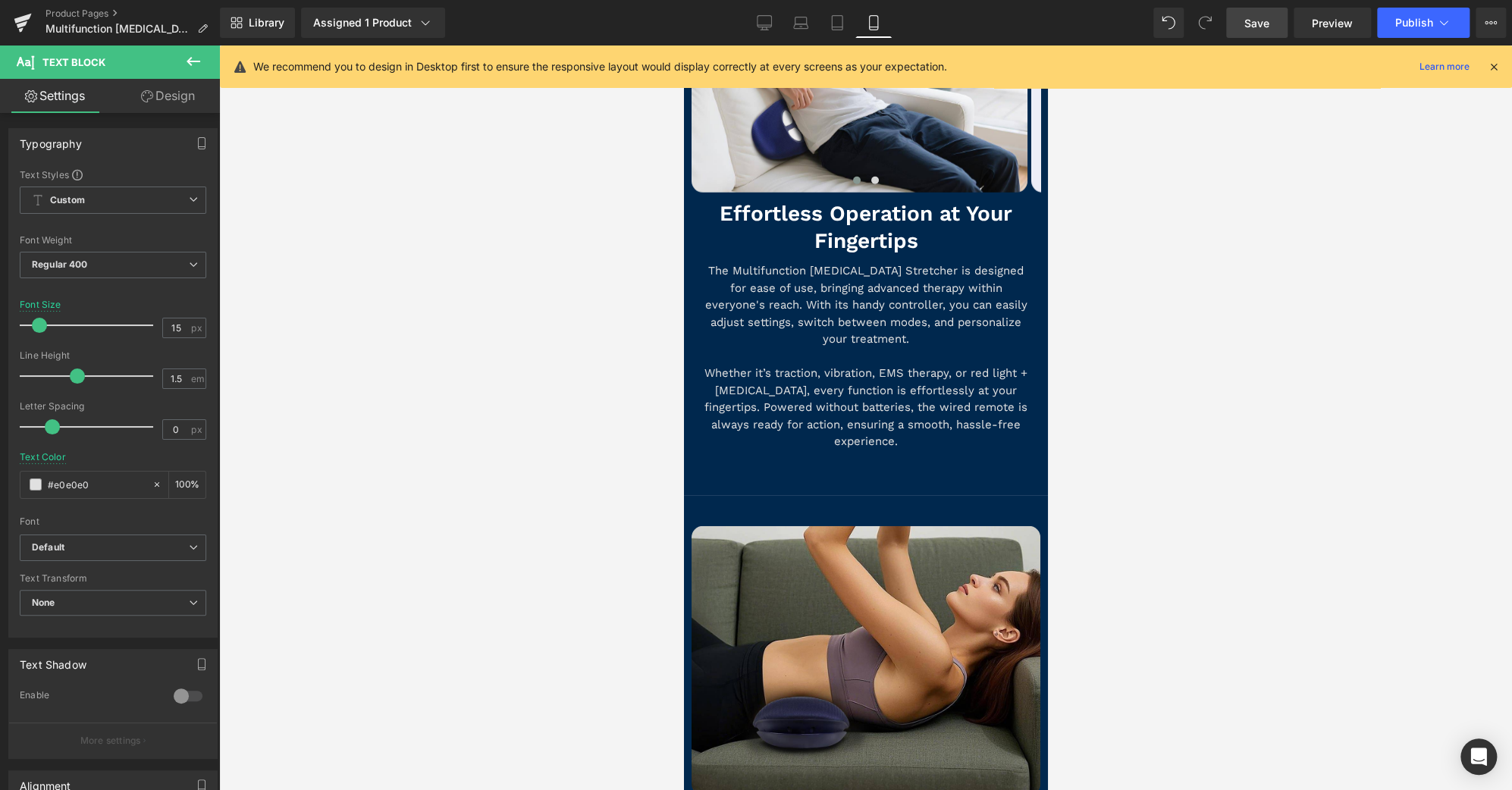
scroll to position [0, 0]
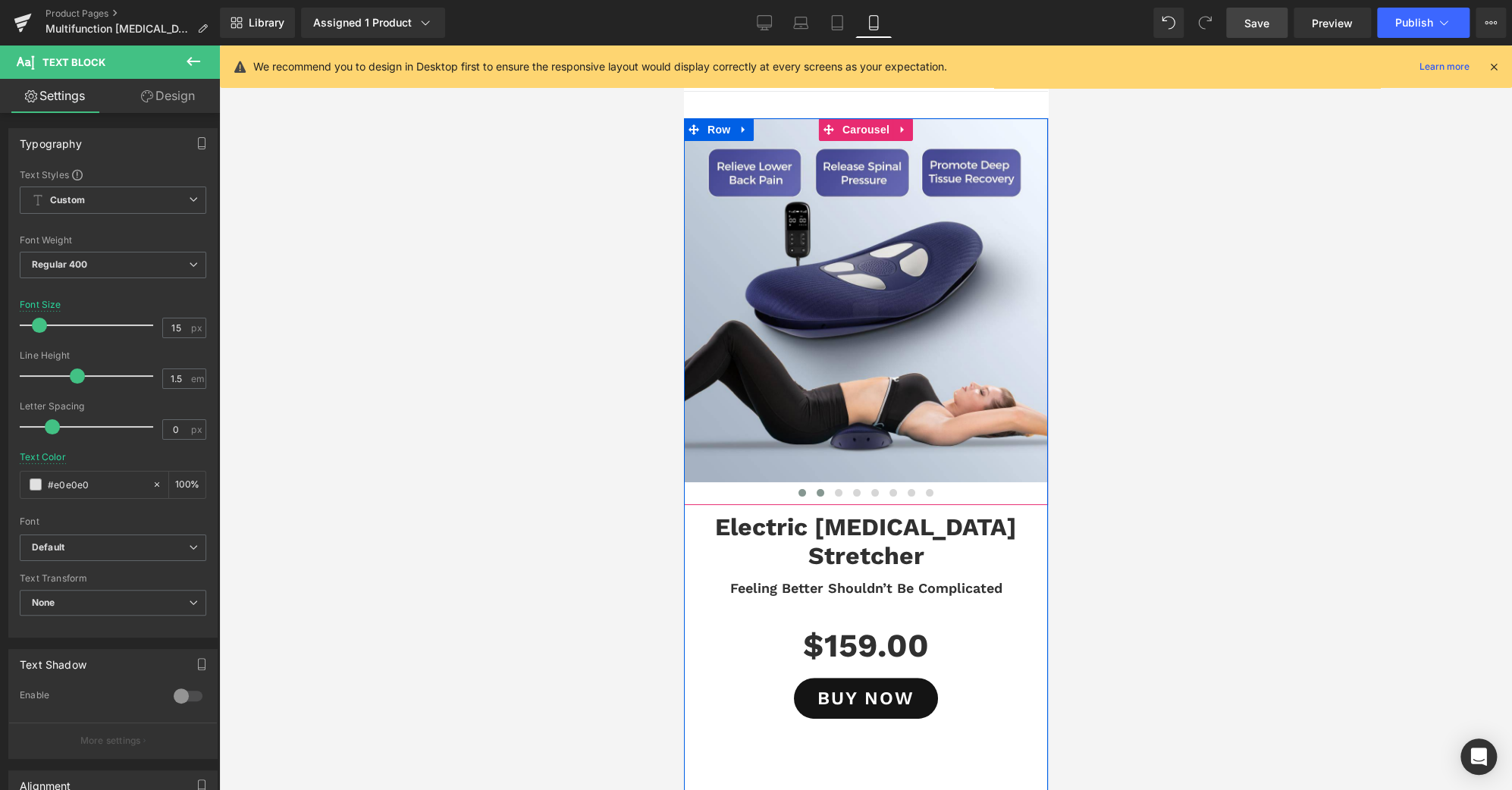
click at [816, 492] on span at bounding box center [820, 492] width 7 height 7
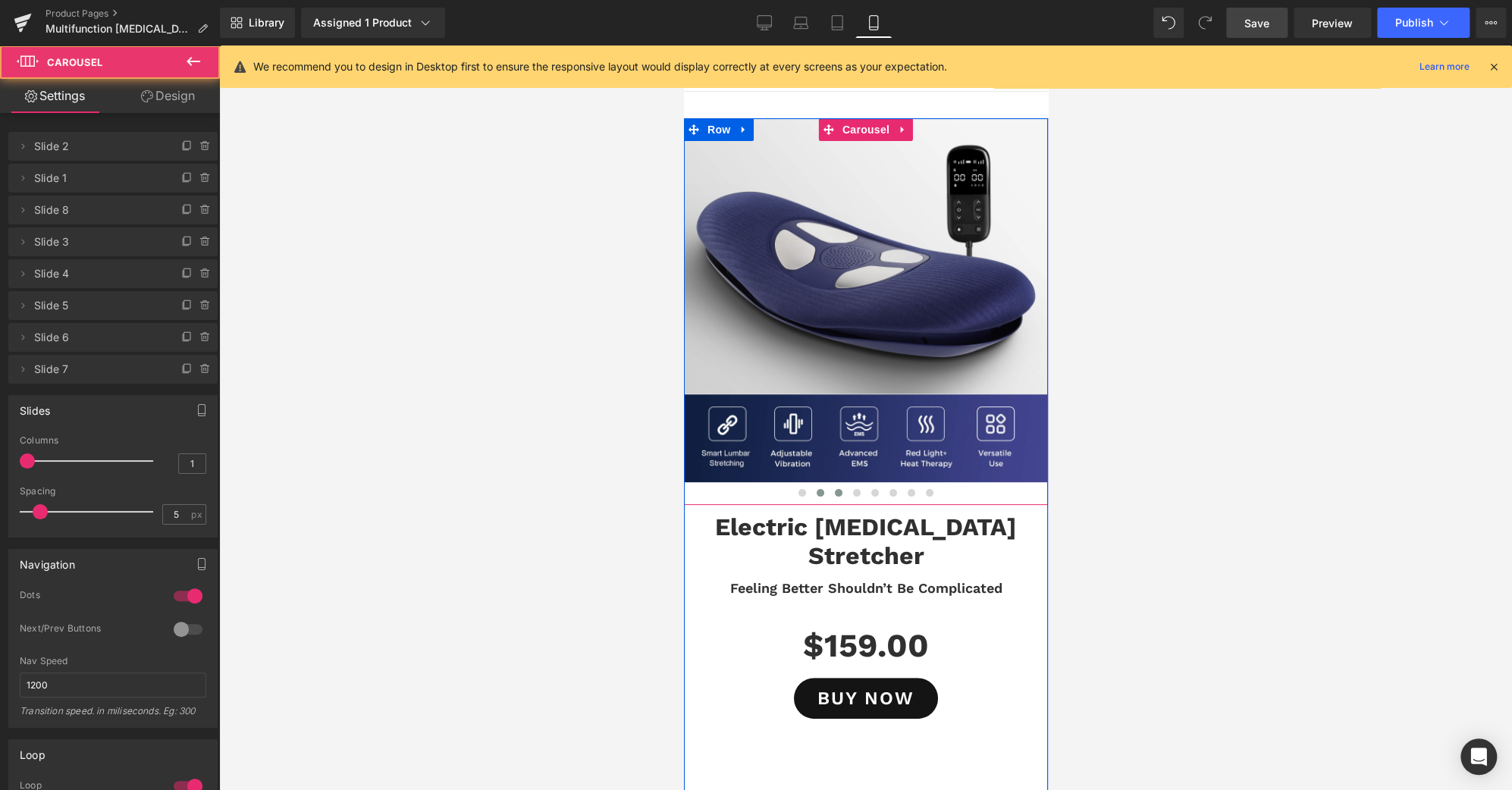
click at [834, 494] on span at bounding box center [838, 492] width 7 height 7
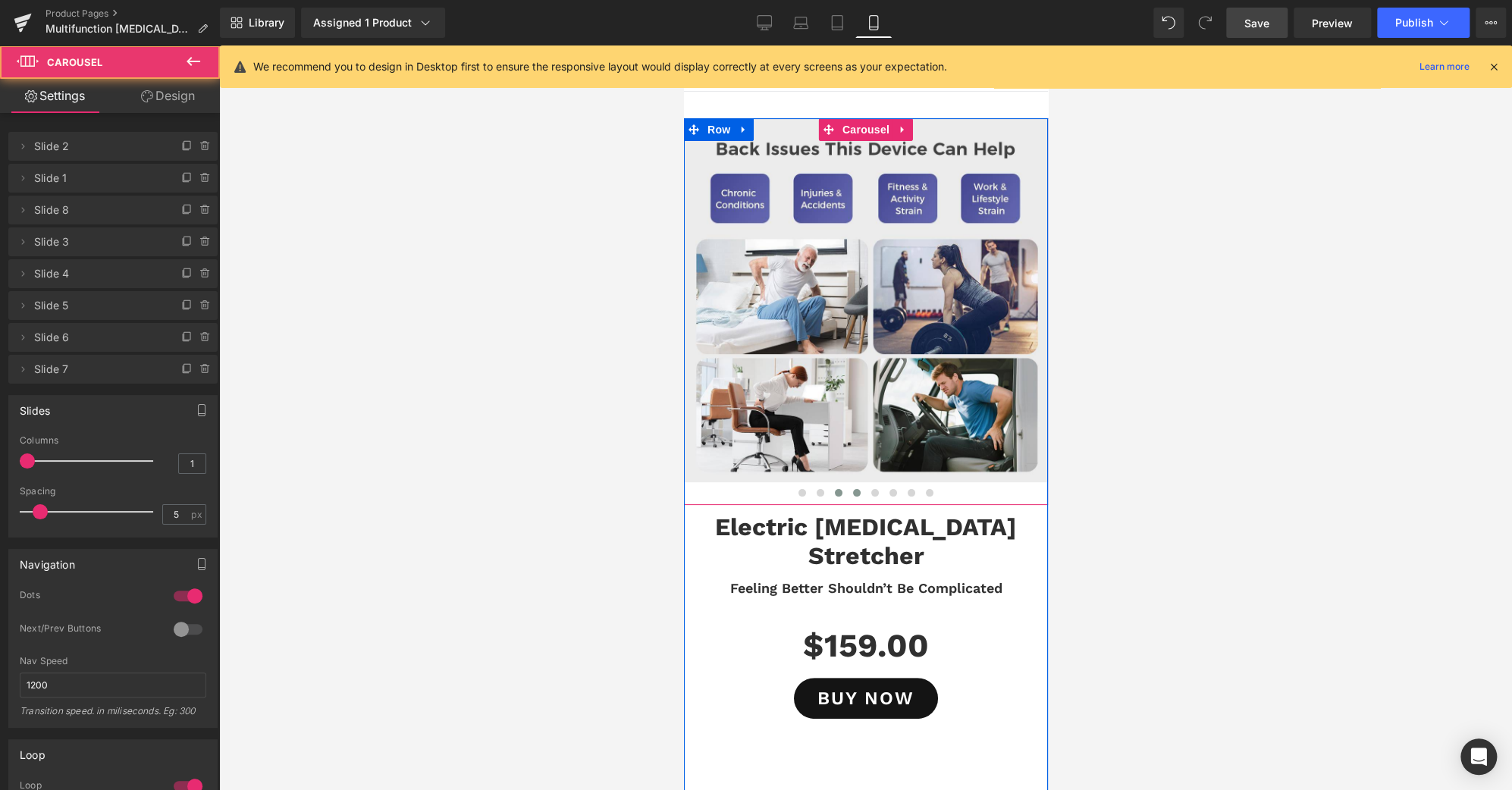
click at [847, 492] on button at bounding box center [856, 492] width 18 height 16
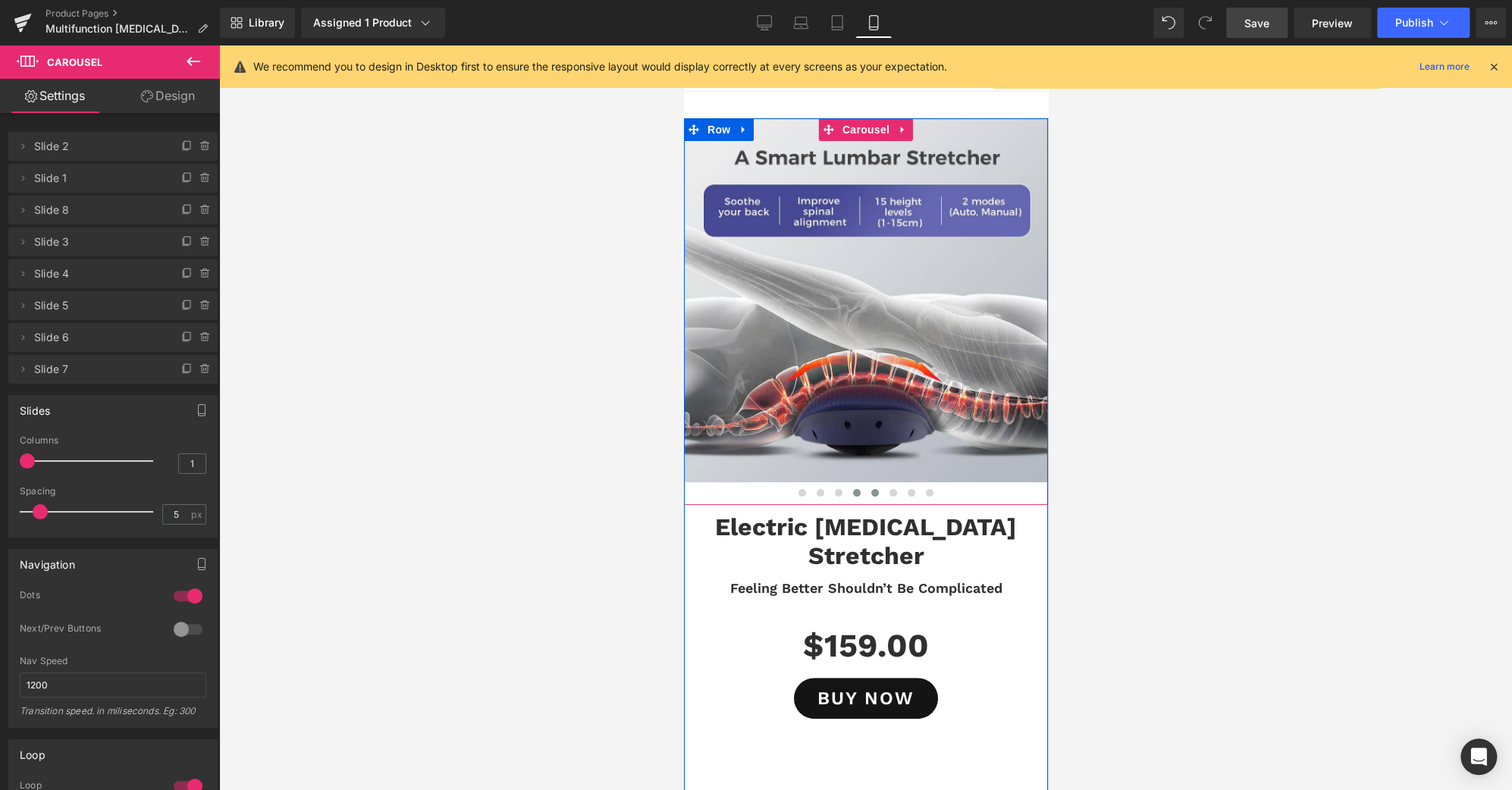
click at [870, 493] on span at bounding box center [874, 492] width 7 height 7
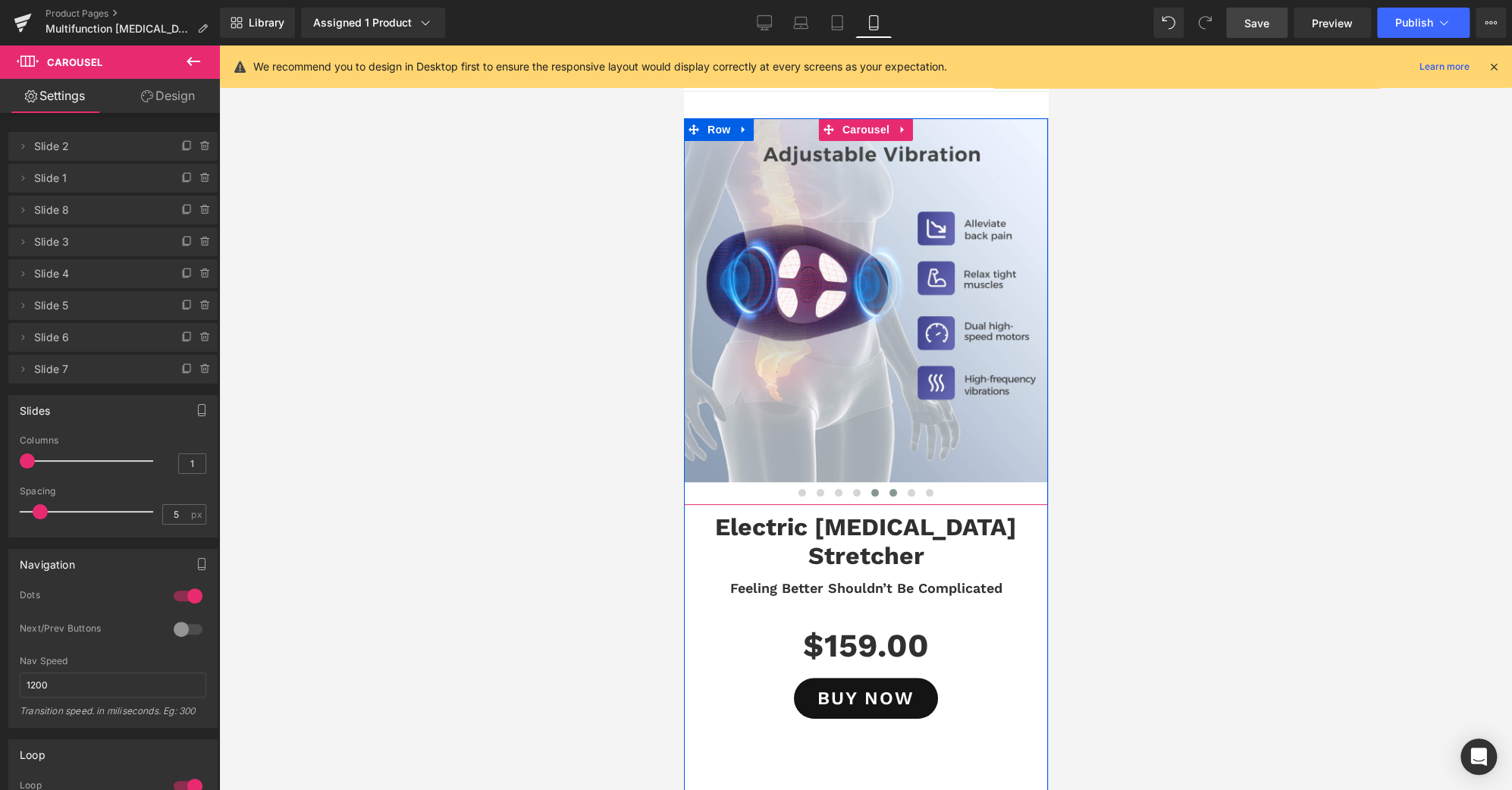
click at [889, 493] on span at bounding box center [892, 492] width 7 height 7
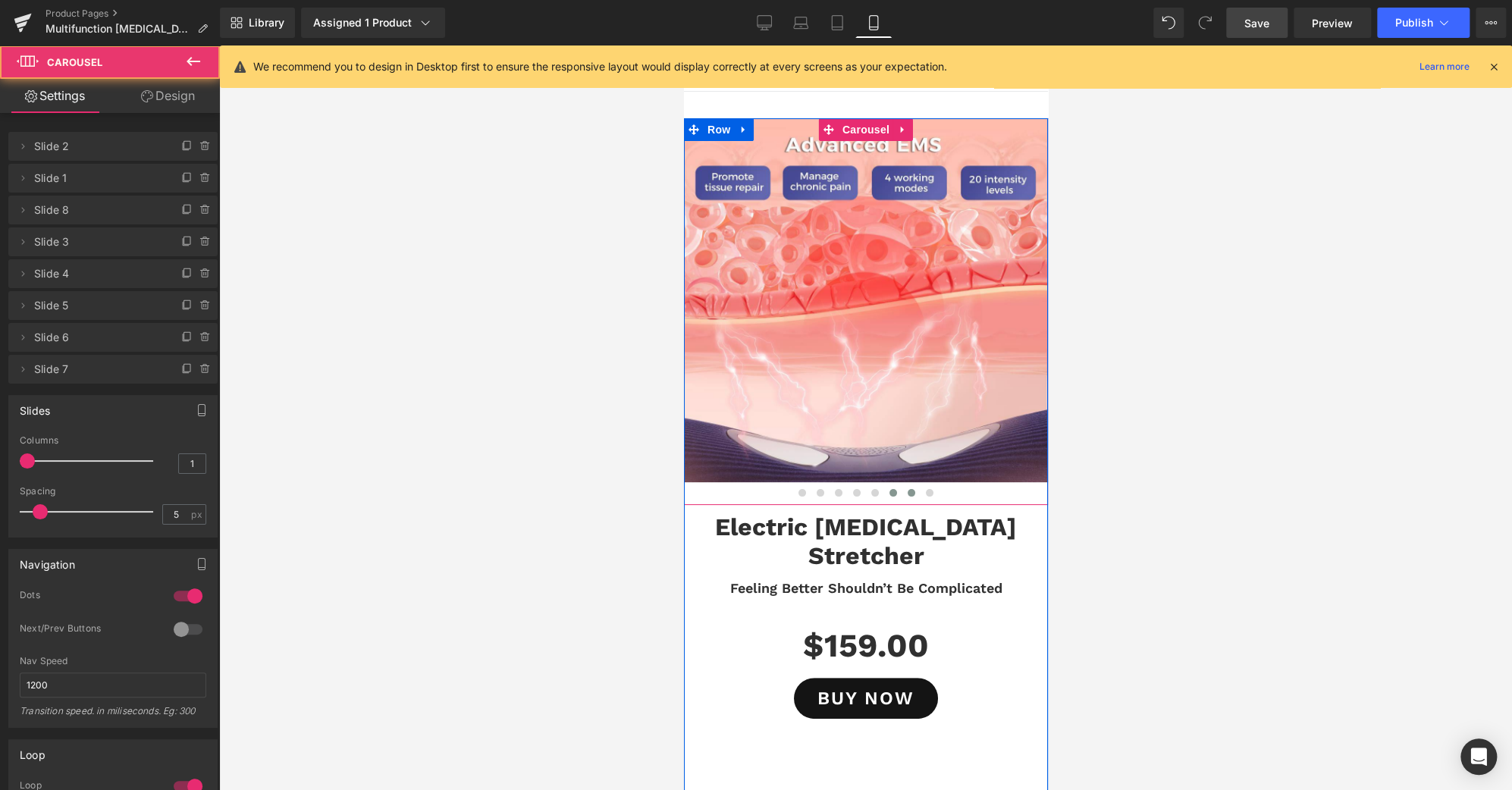
click at [907, 493] on span at bounding box center [910, 492] width 7 height 7
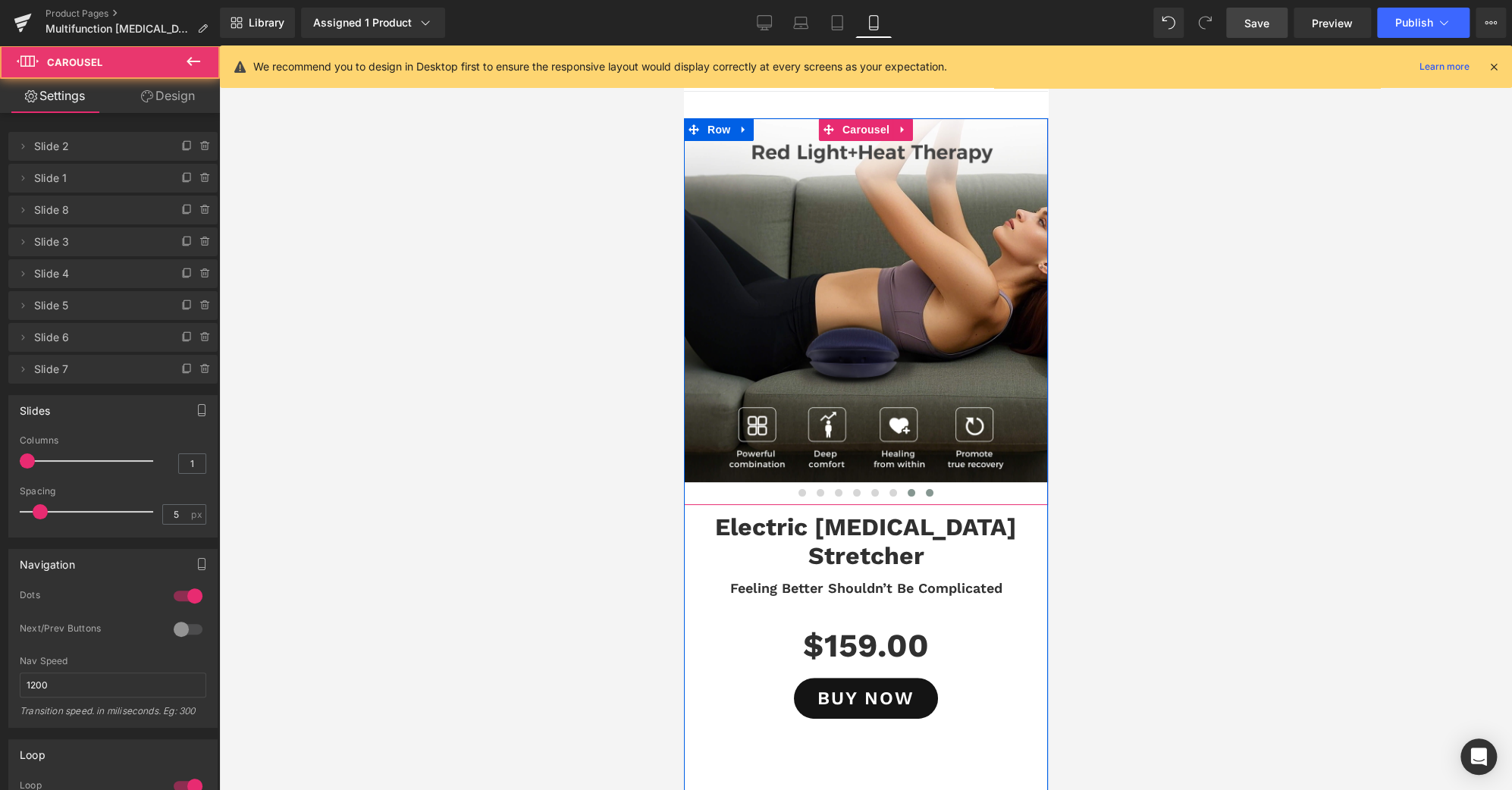
click at [925, 493] on span at bounding box center [928, 492] width 7 height 7
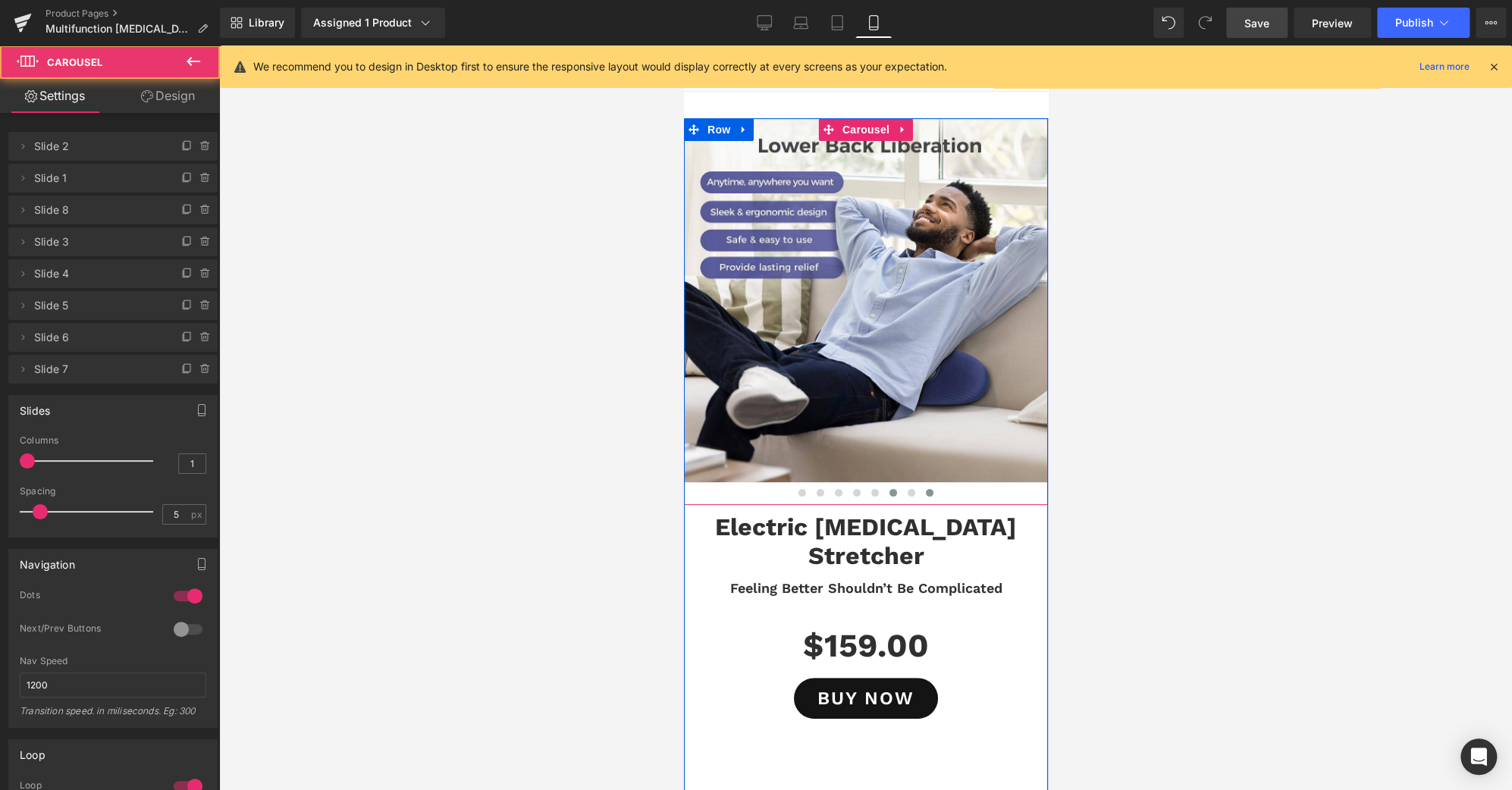
click at [894, 494] on button at bounding box center [892, 492] width 18 height 16
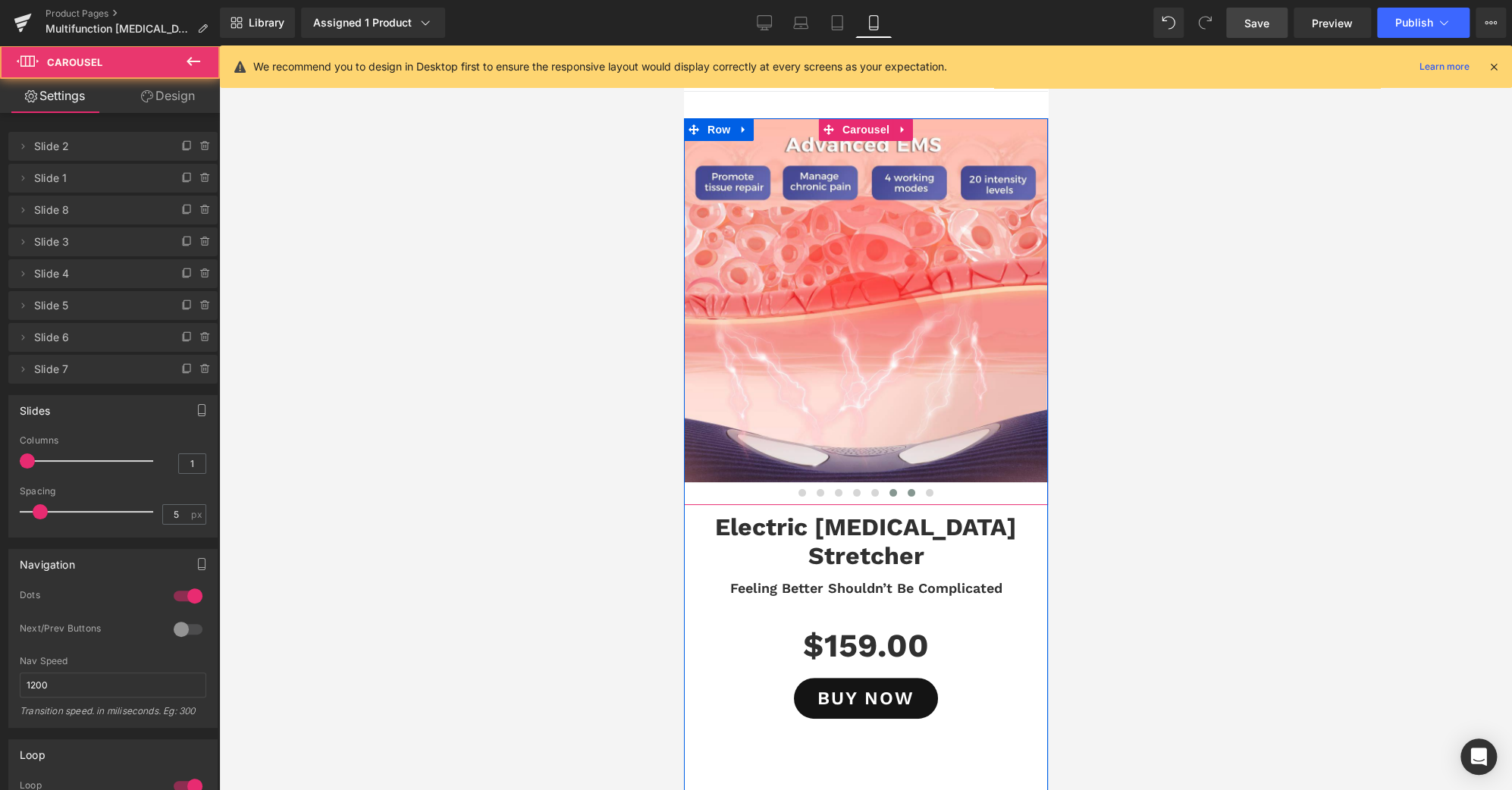
click at [907, 492] on span at bounding box center [910, 492] width 7 height 7
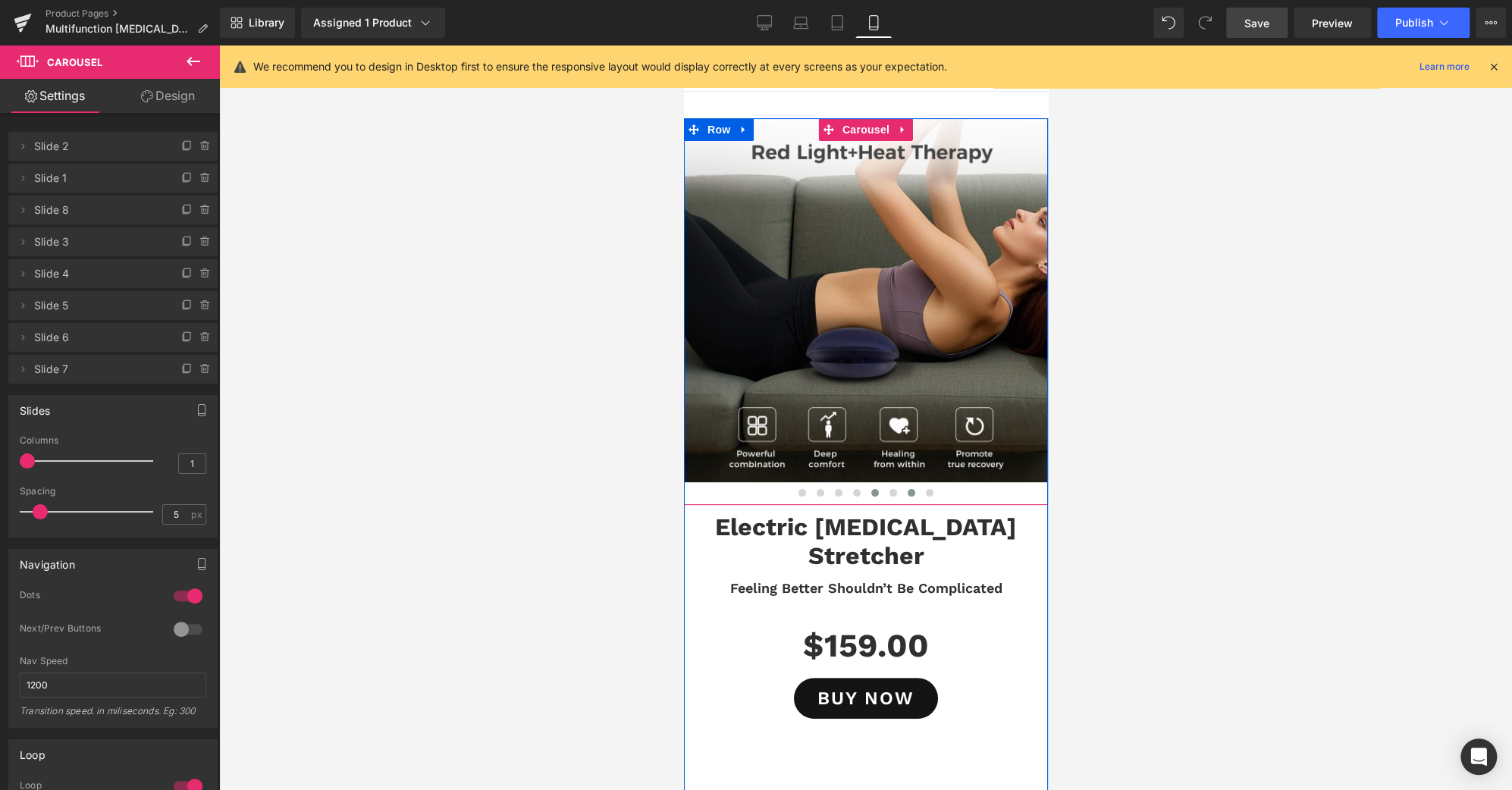
click at [870, 495] on span at bounding box center [874, 492] width 7 height 7
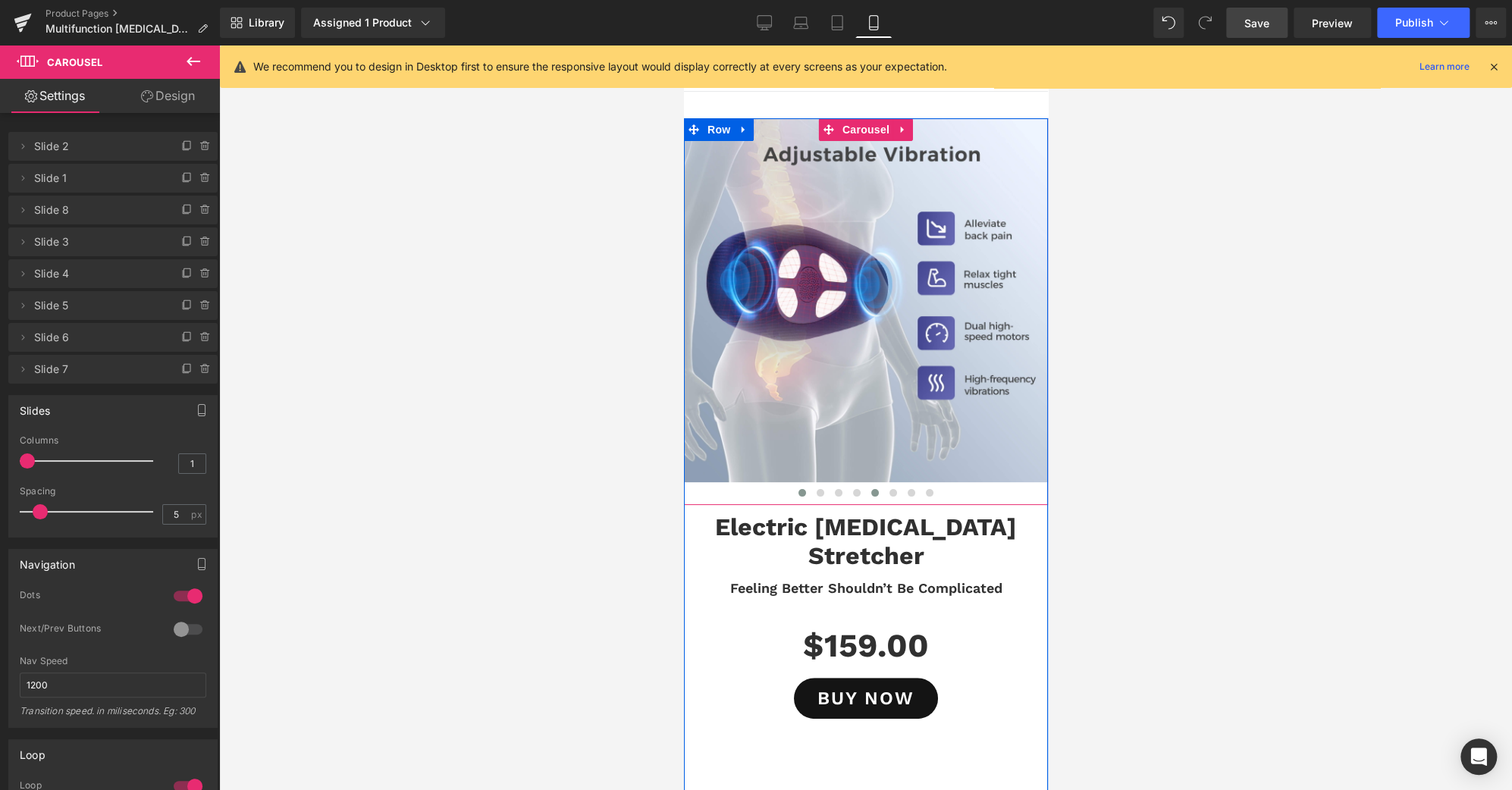
click at [798, 494] on button at bounding box center [802, 492] width 18 height 16
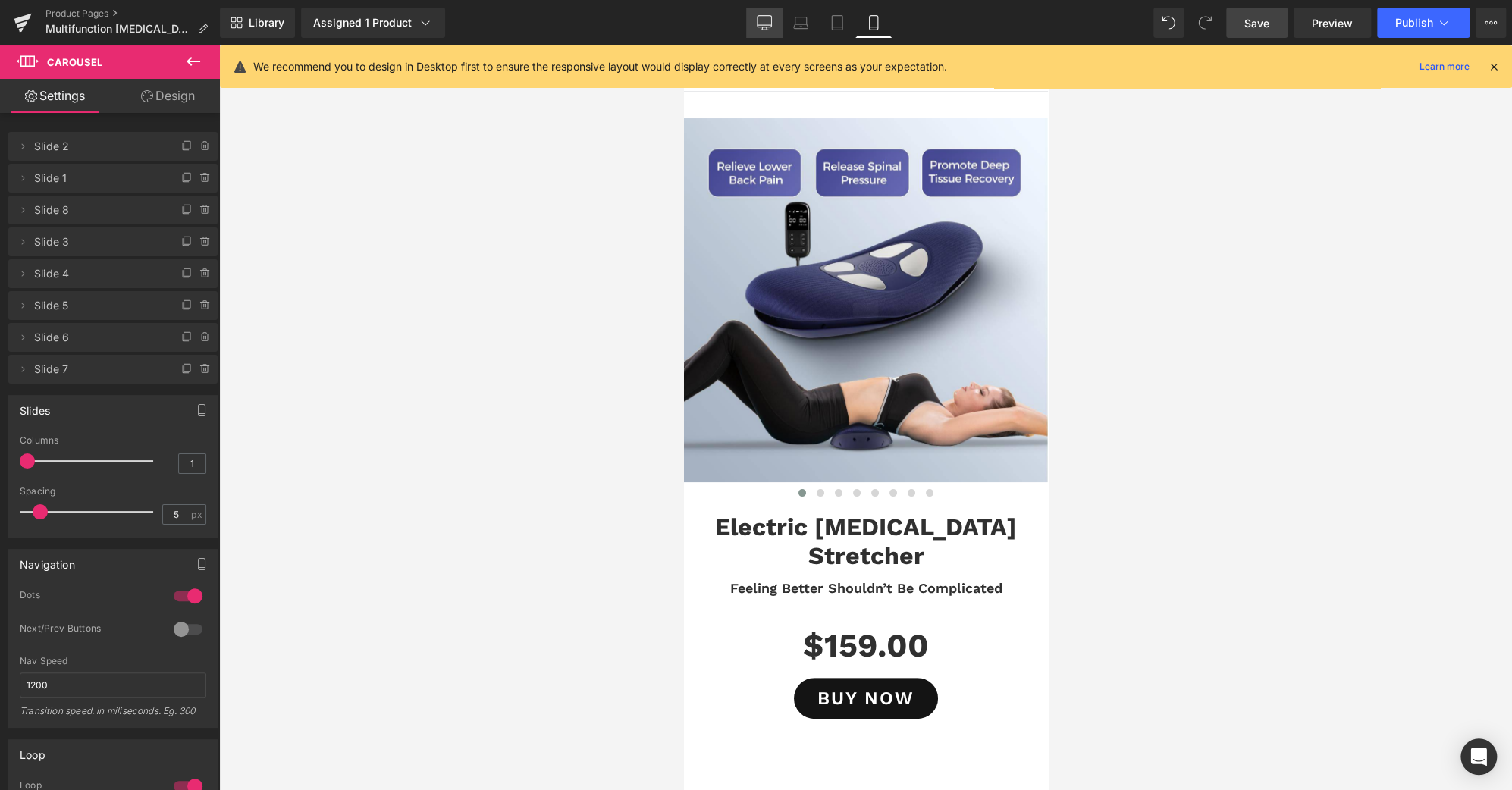
click at [771, 22] on icon at bounding box center [764, 23] width 16 height 16
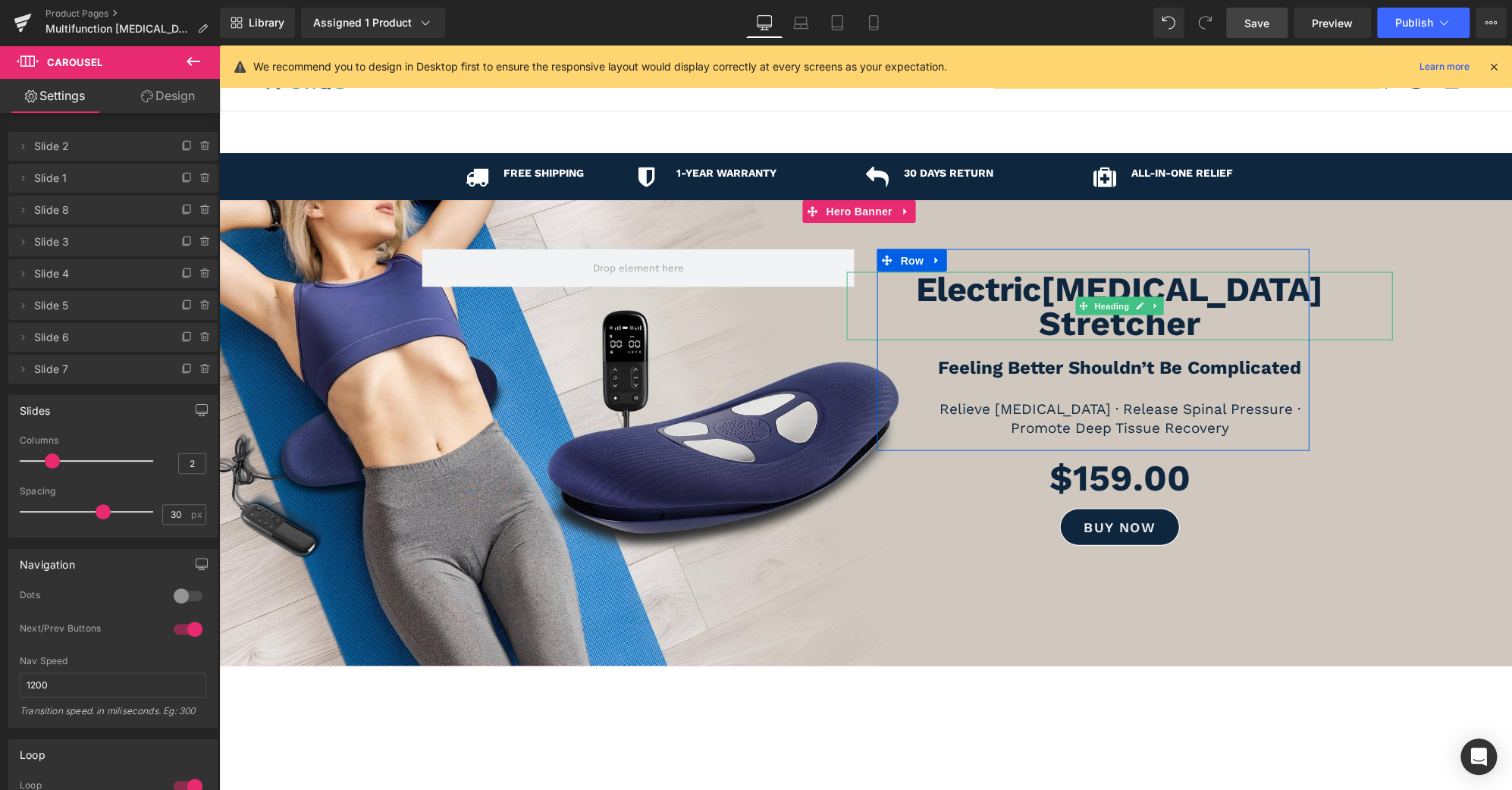
click at [976, 301] on b "Electric" at bounding box center [978, 289] width 125 height 40
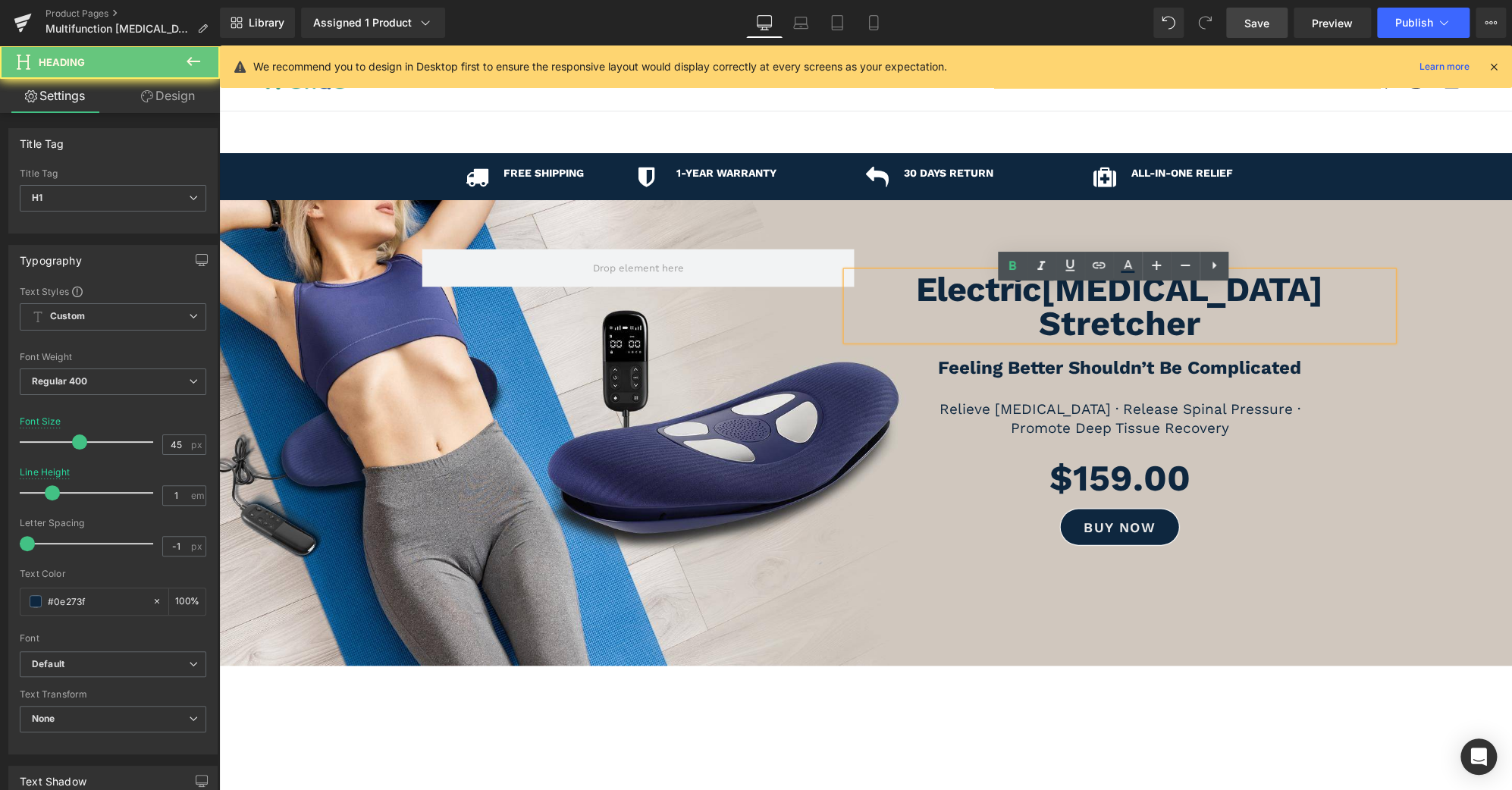
click at [976, 301] on b "Electric" at bounding box center [978, 289] width 125 height 40
copy b "Electric"
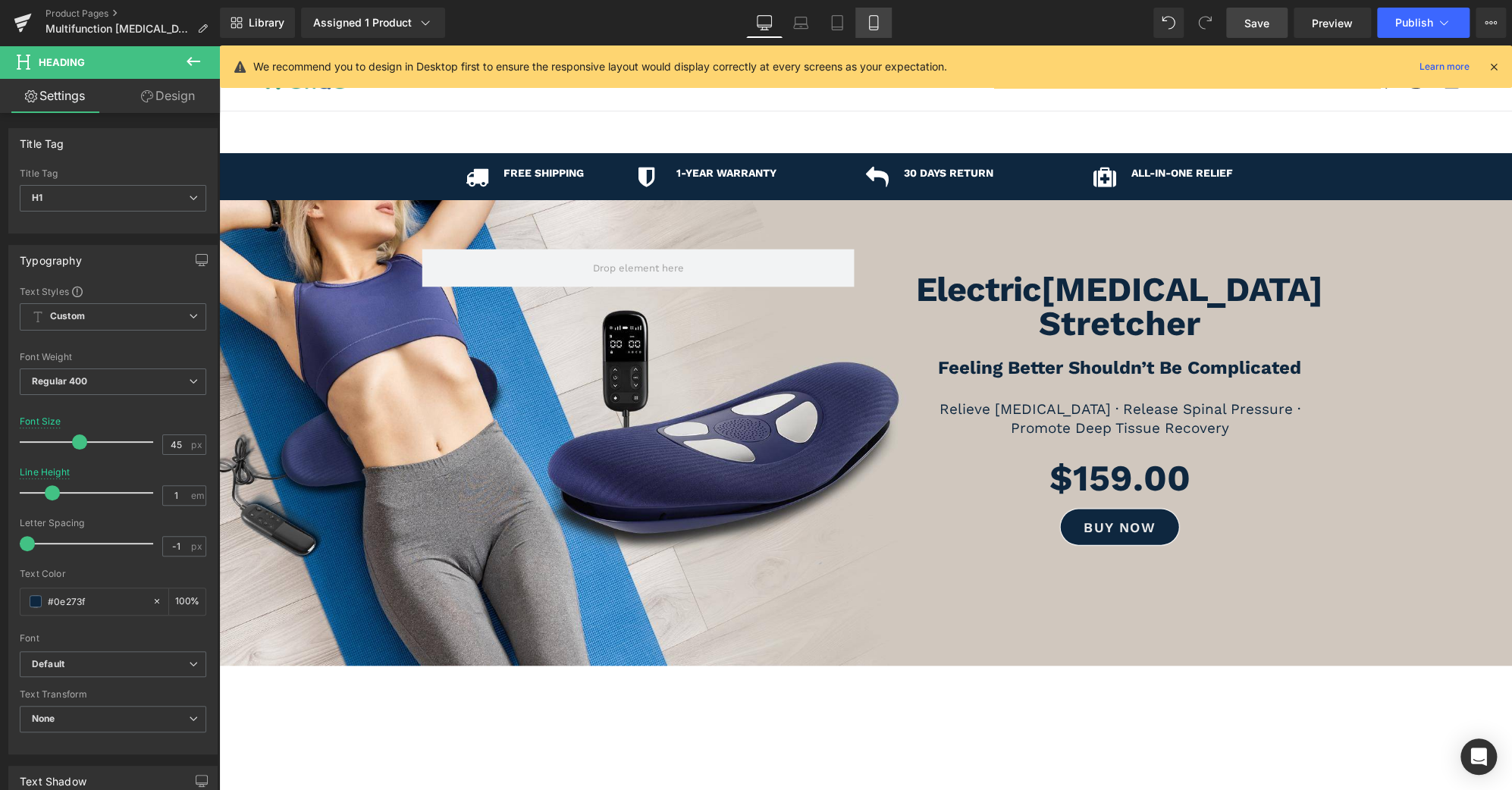
click at [869, 20] on icon at bounding box center [874, 24] width 8 height 15
type input "39"
type input "1.5"
type input "100"
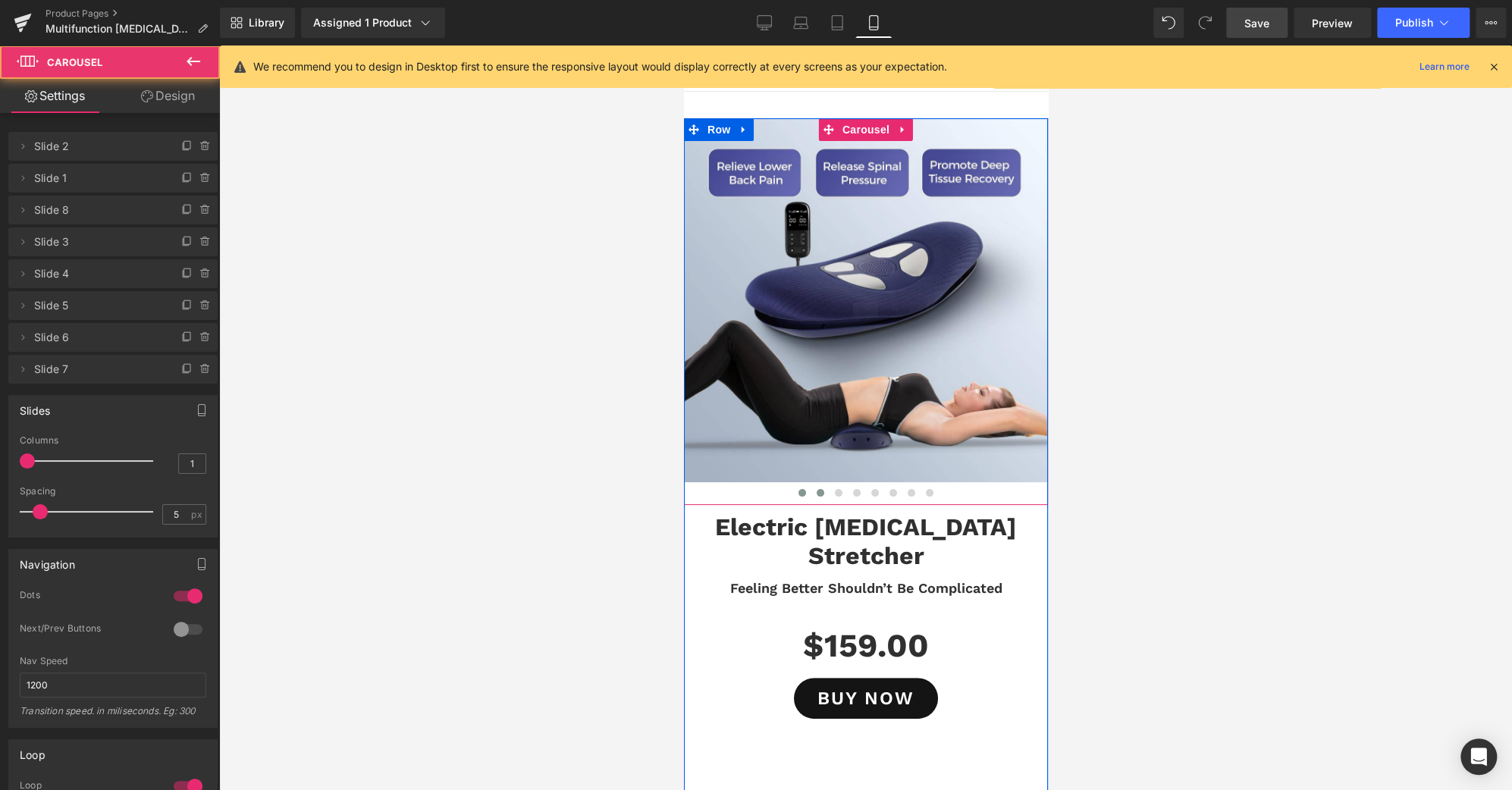
click at [816, 492] on span at bounding box center [820, 492] width 7 height 7
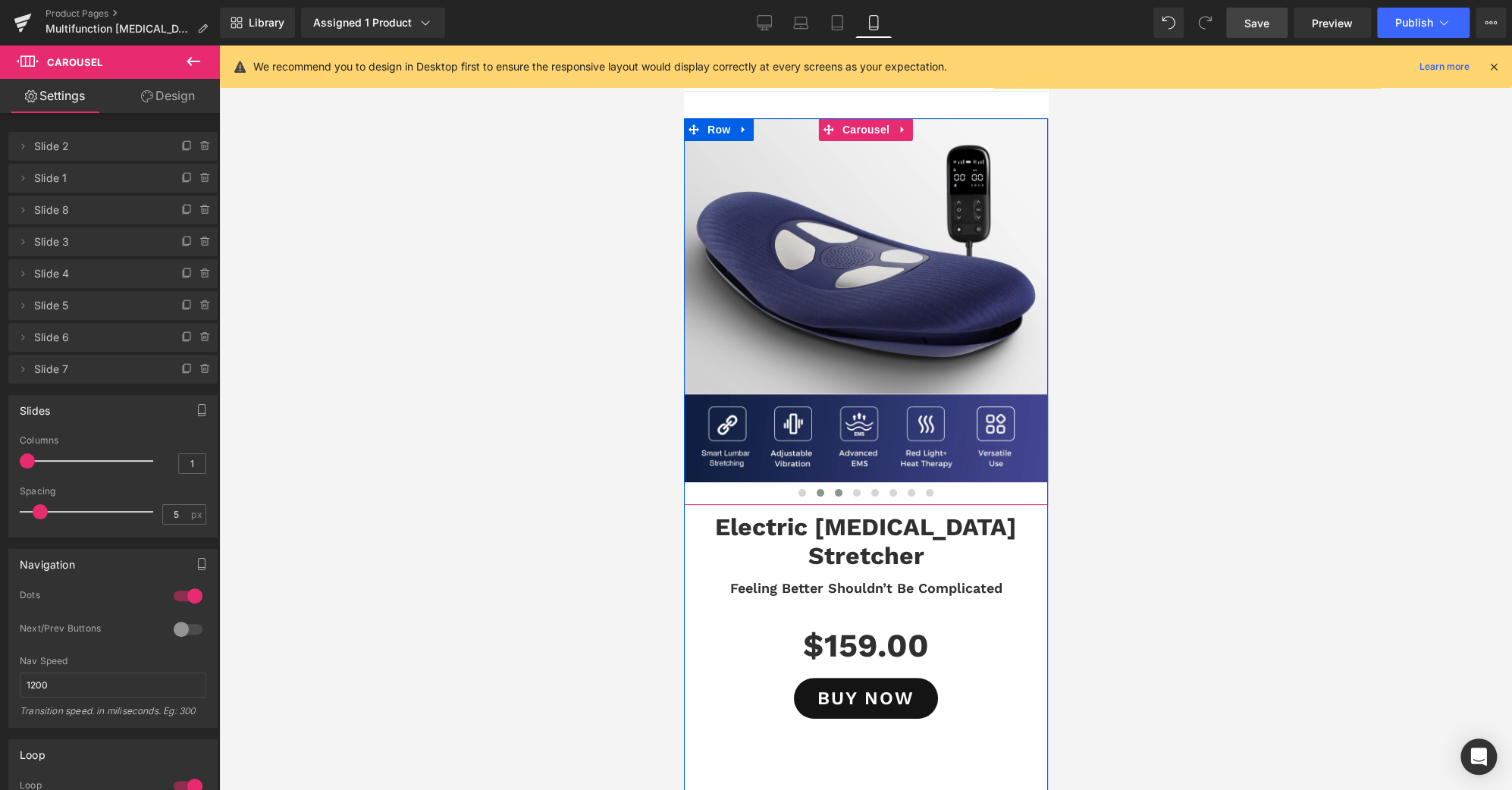
click at [834, 493] on span at bounding box center [838, 492] width 7 height 7
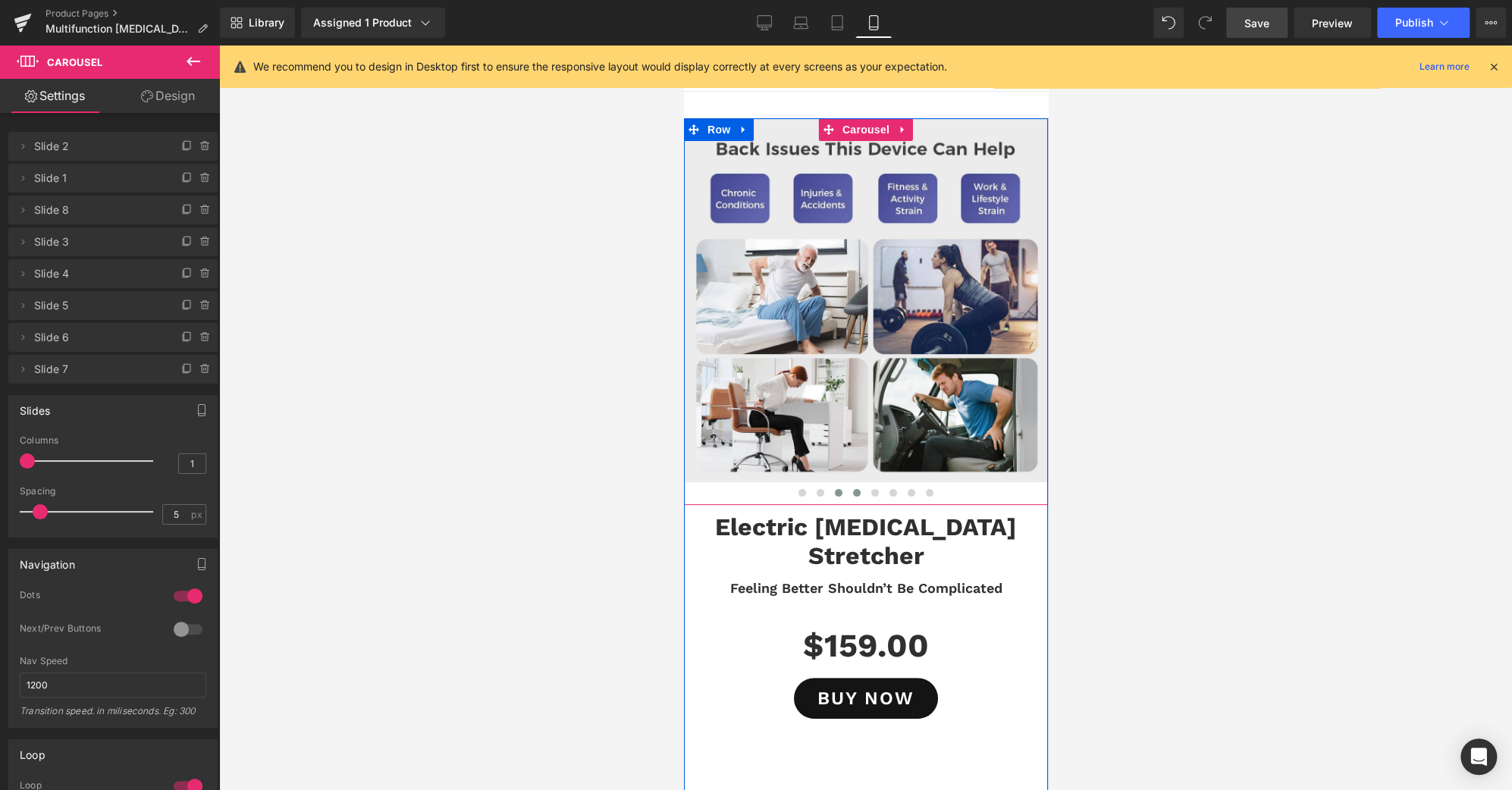
click at [852, 493] on span at bounding box center [856, 492] width 7 height 7
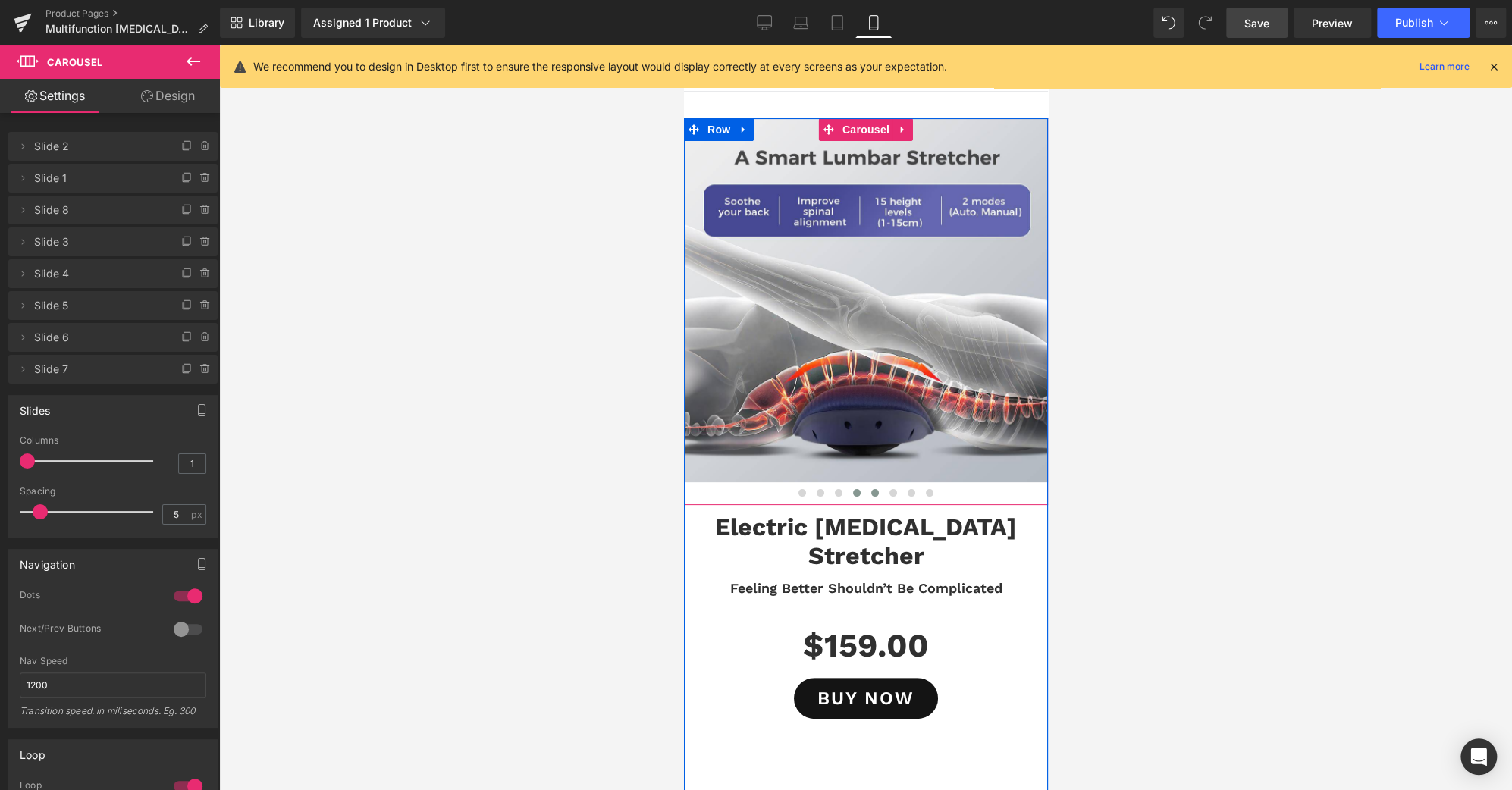
click at [870, 493] on span at bounding box center [874, 492] width 7 height 7
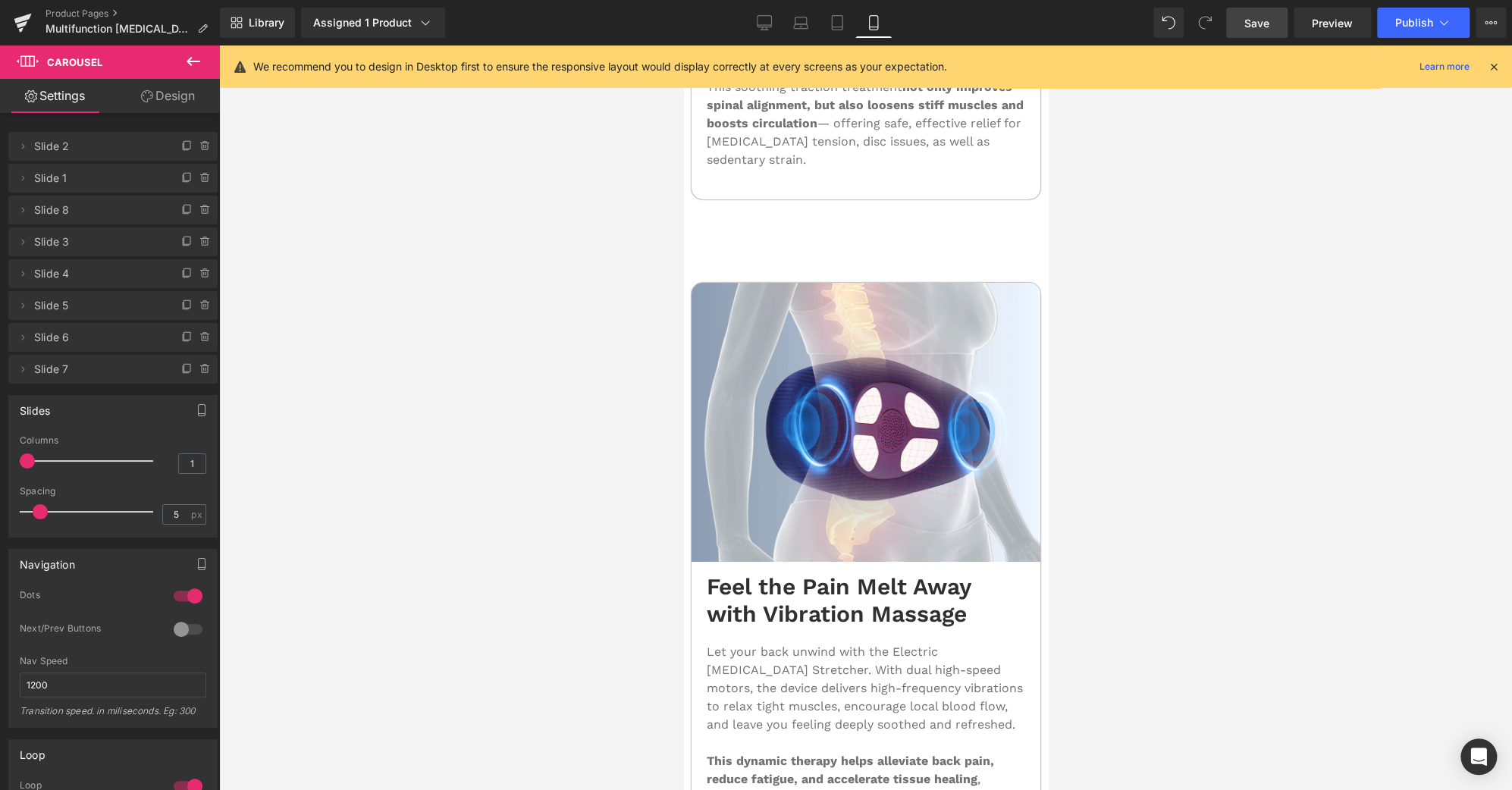
scroll to position [3683, 0]
click at [770, 23] on icon at bounding box center [764, 23] width 16 height 16
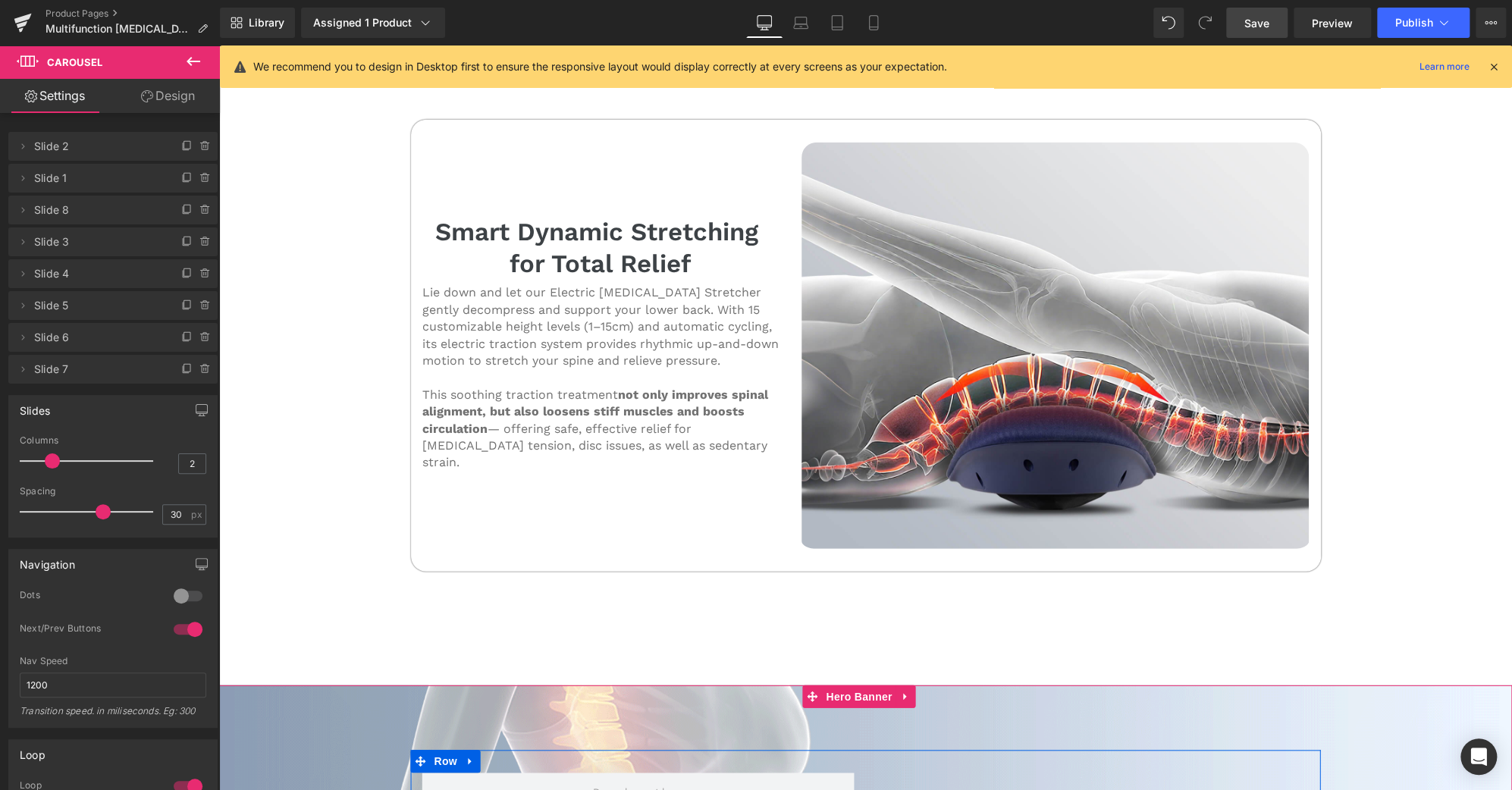
scroll to position [2567, 0]
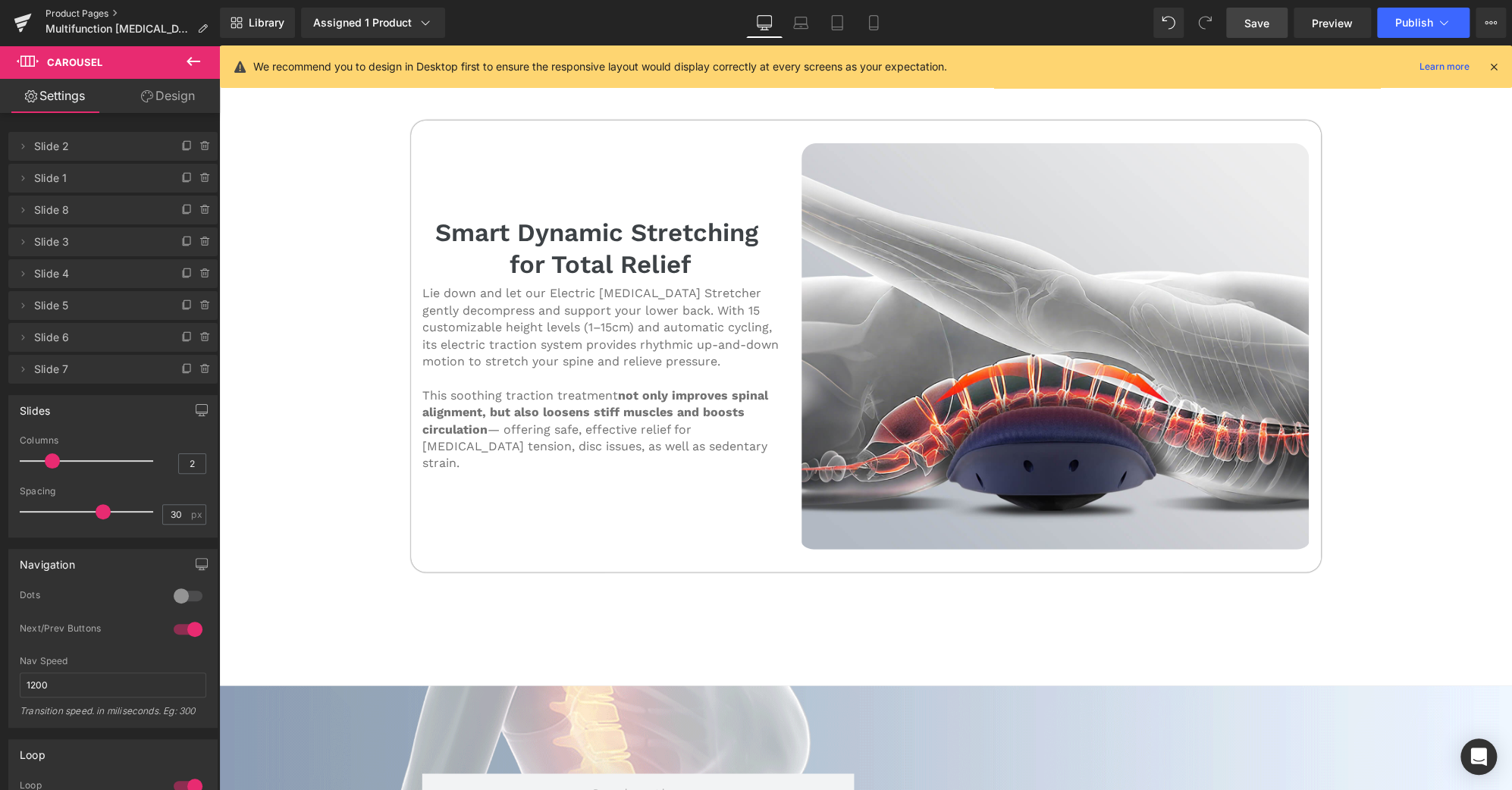
click at [92, 17] on link "Product Pages" at bounding box center [133, 13] width 175 height 12
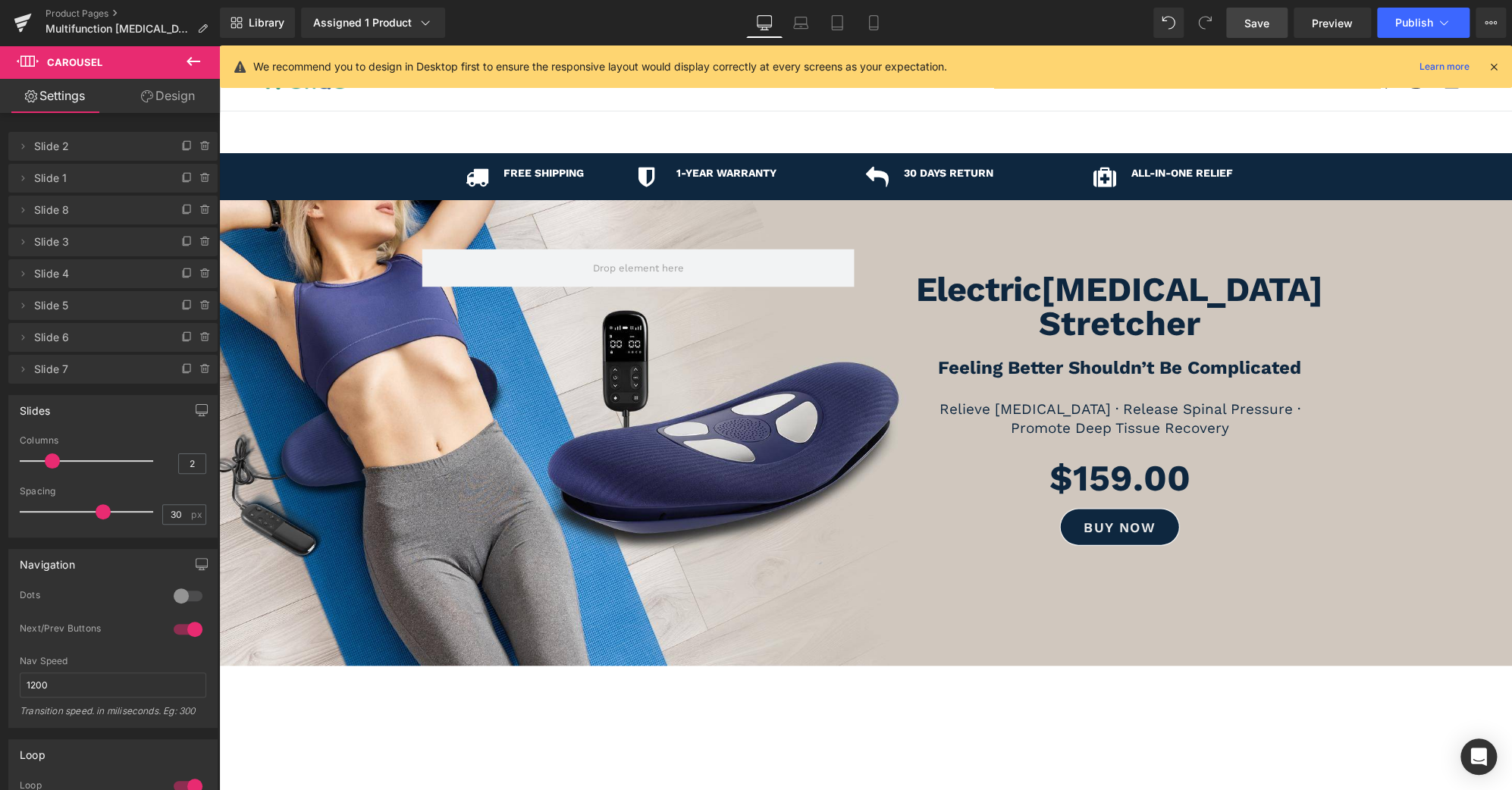
scroll to position [0, 0]
click at [967, 603] on div at bounding box center [865, 433] width 1293 height 465
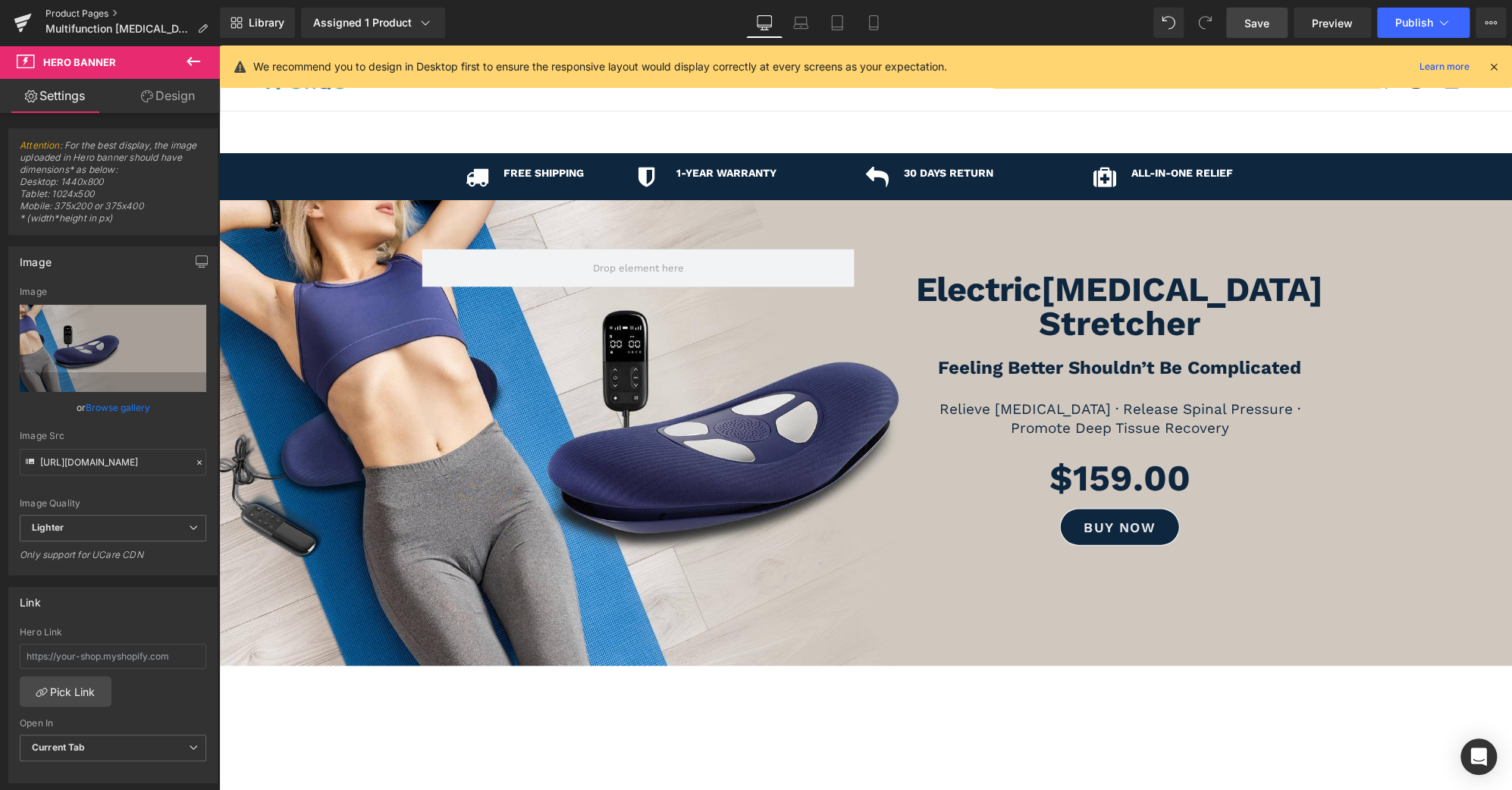
click at [92, 11] on link "Product Pages" at bounding box center [133, 13] width 175 height 12
